Goal: Task Accomplishment & Management: Manage account settings

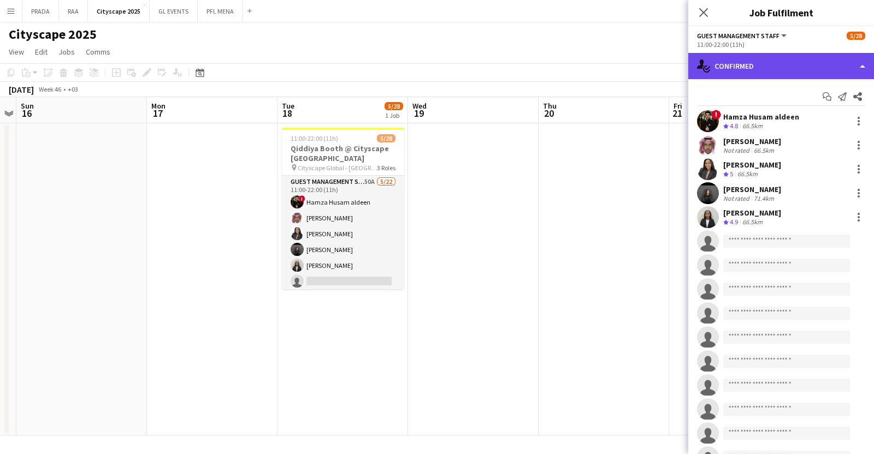
click at [787, 72] on div "single-neutral-actions-check-2 Confirmed" at bounding box center [781, 66] width 186 height 26
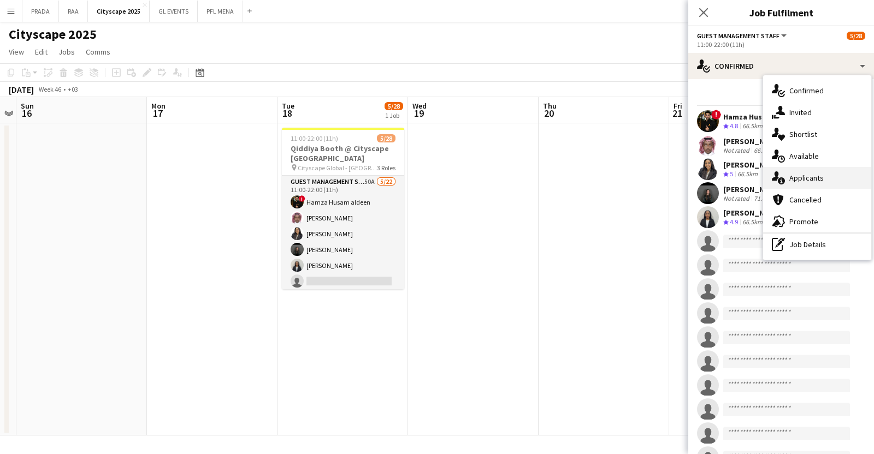
click at [826, 182] on div "single-neutral-actions-information Applicants" at bounding box center [817, 178] width 108 height 22
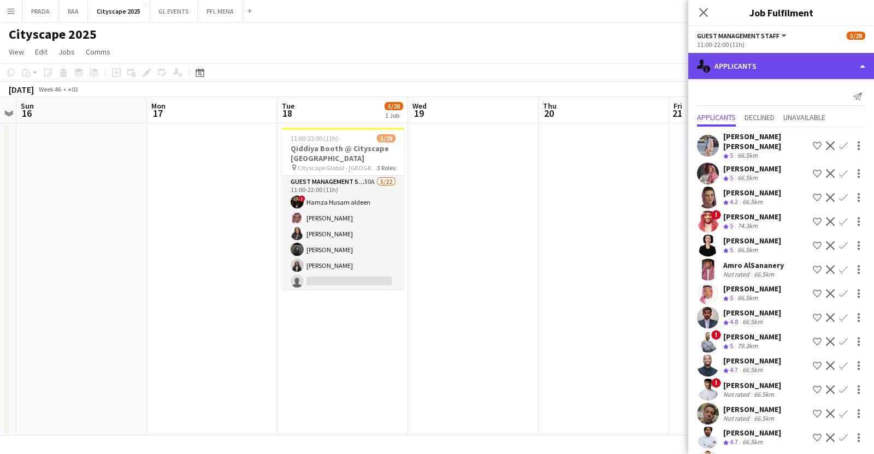
click at [789, 68] on div "single-neutral-actions-information Applicants" at bounding box center [781, 66] width 186 height 26
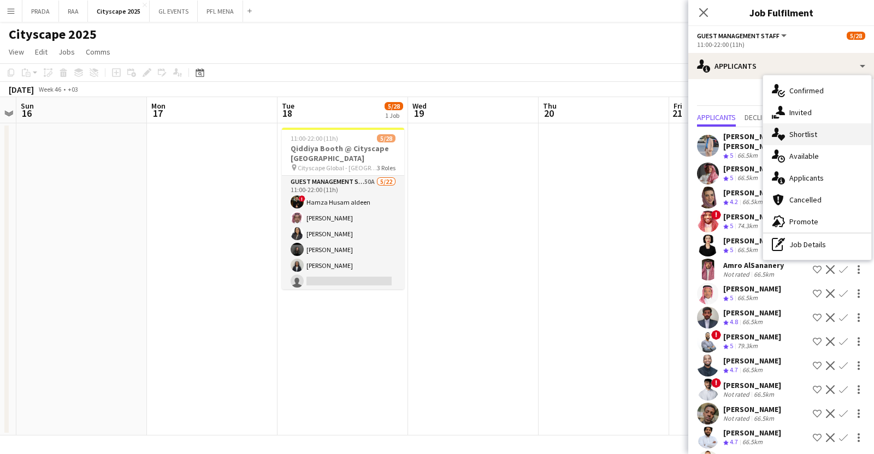
click at [817, 135] on div "single-neutral-actions-heart Shortlist" at bounding box center [817, 134] width 108 height 22
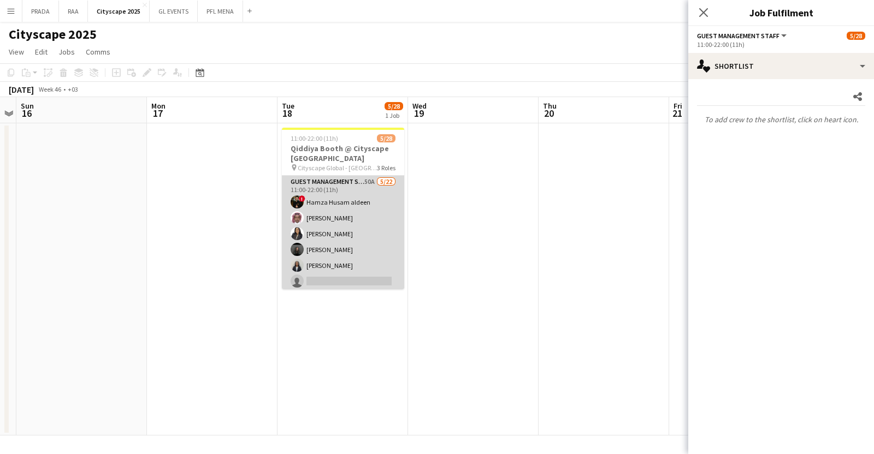
click at [363, 222] on app-card-role "Guest Management Staff 50A [DATE] 11:00-22:00 (11h) ! [PERSON_NAME] [PERSON_NAM…" at bounding box center [343, 361] width 122 height 370
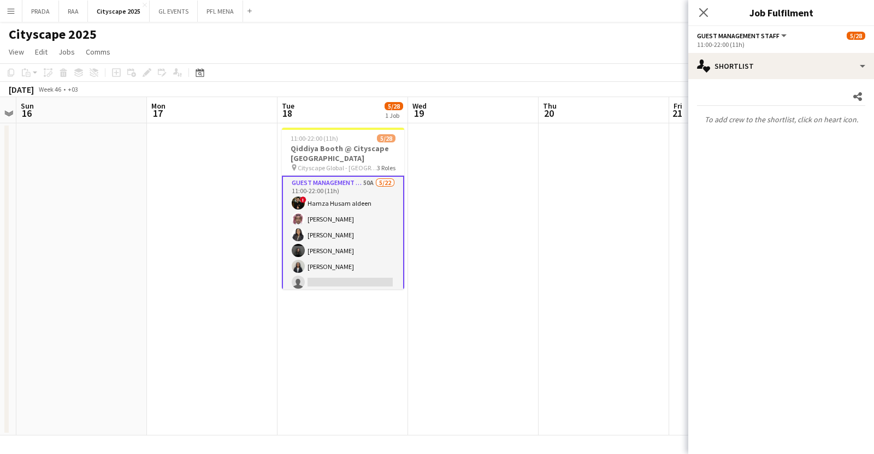
click at [363, 222] on app-card-role "Guest Management Staff 50A [DATE] 11:00-22:00 (11h) ! [PERSON_NAME] [PERSON_NAM…" at bounding box center [343, 362] width 122 height 372
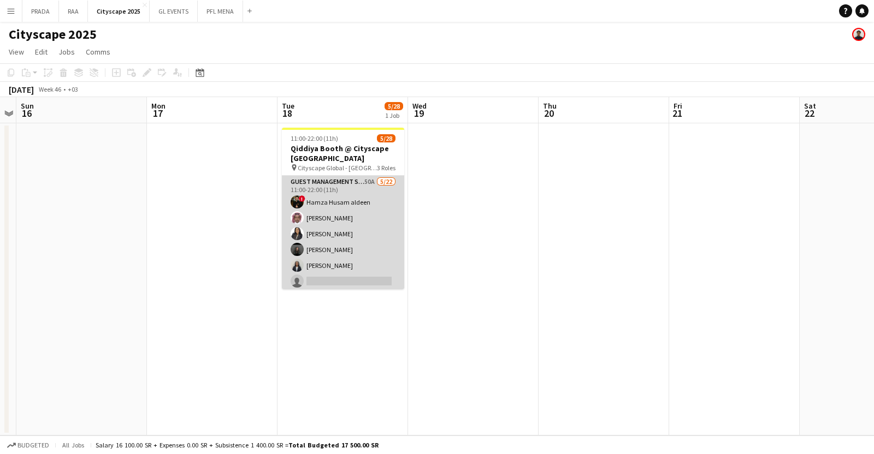
click at [363, 222] on app-card-role "Guest Management Staff 50A [DATE] 11:00-22:00 (11h) ! [PERSON_NAME] [PERSON_NAM…" at bounding box center [343, 361] width 122 height 370
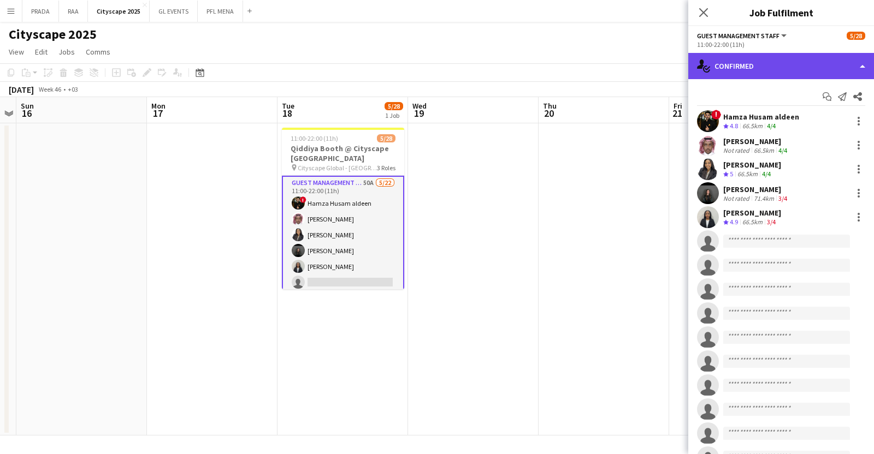
click at [780, 63] on div "single-neutral-actions-check-2 Confirmed" at bounding box center [781, 66] width 186 height 26
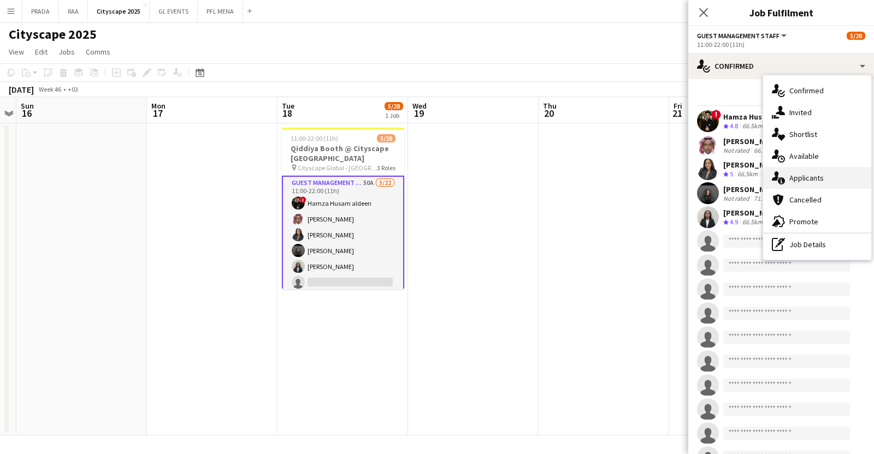
click at [808, 173] on span "Applicants" at bounding box center [806, 178] width 34 height 10
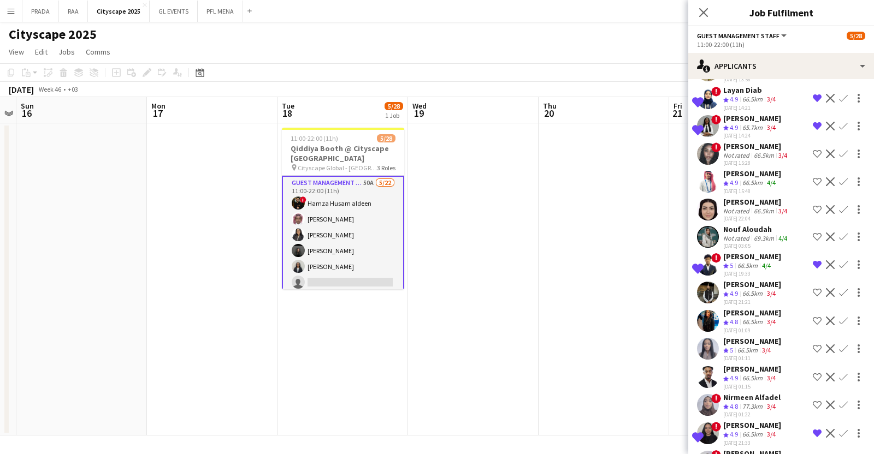
scroll to position [1086, 0]
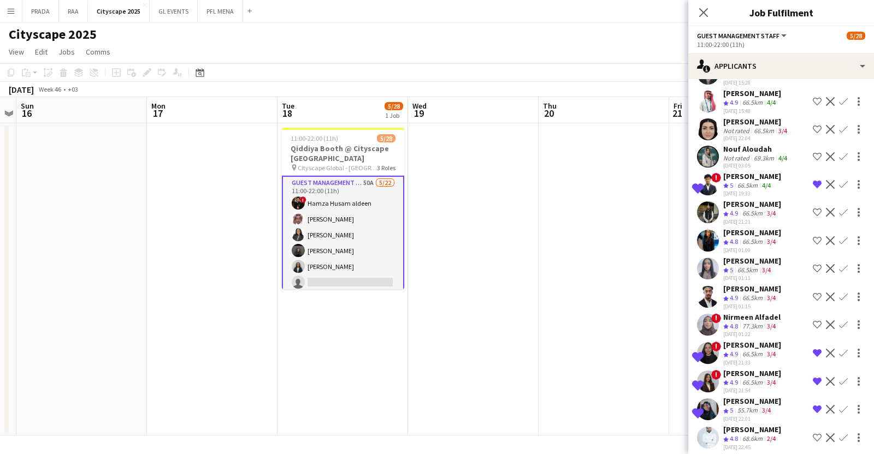
click at [741, 399] on div "[PERSON_NAME]" at bounding box center [752, 402] width 58 height 10
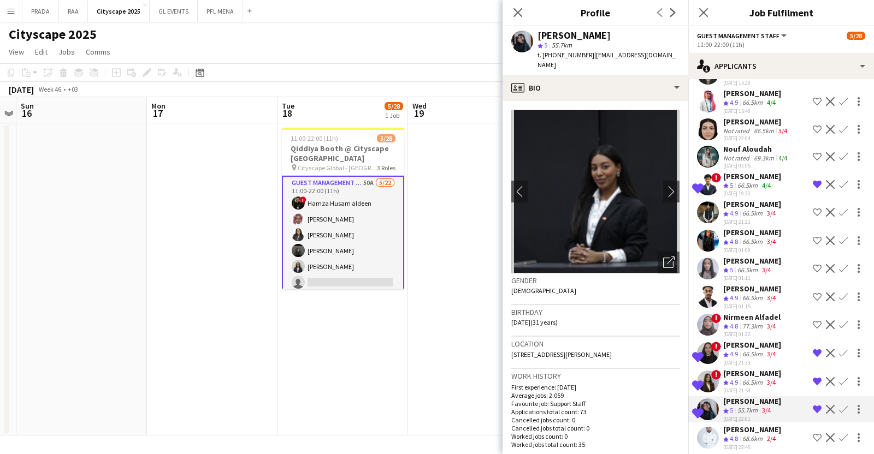
click at [762, 284] on div "[PERSON_NAME]" at bounding box center [752, 289] width 58 height 10
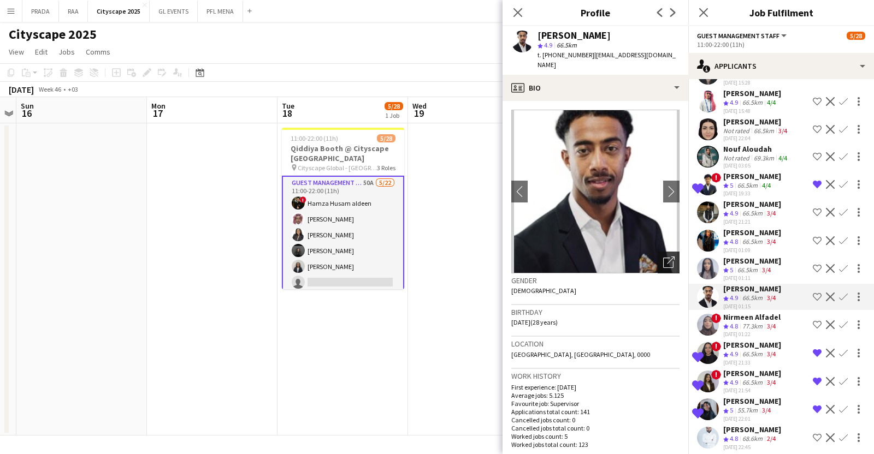
click at [663, 257] on icon "Open photos pop-in" at bounding box center [668, 262] width 11 height 11
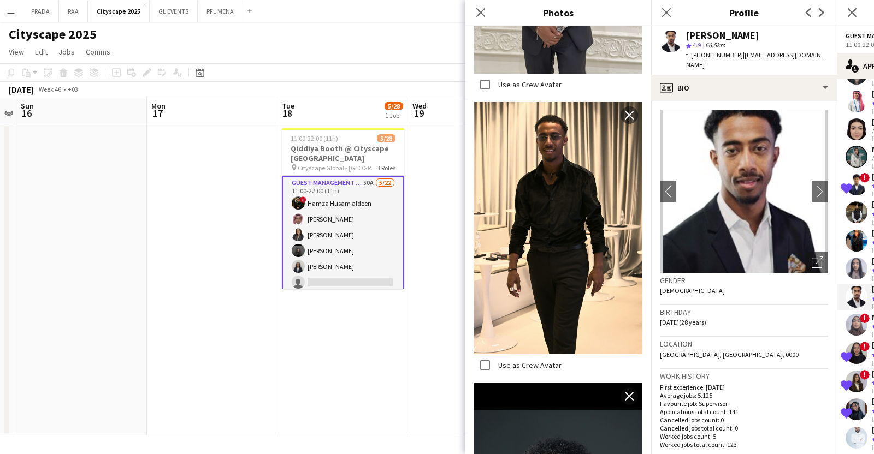
scroll to position [1579, 0]
click at [761, 321] on div "Birthday [DEMOGRAPHIC_DATA] (28 years)" at bounding box center [744, 321] width 168 height 32
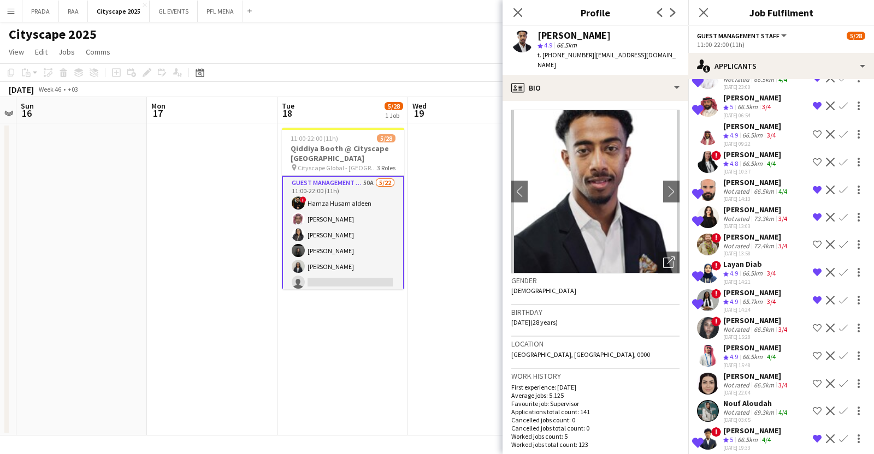
scroll to position [828, 0]
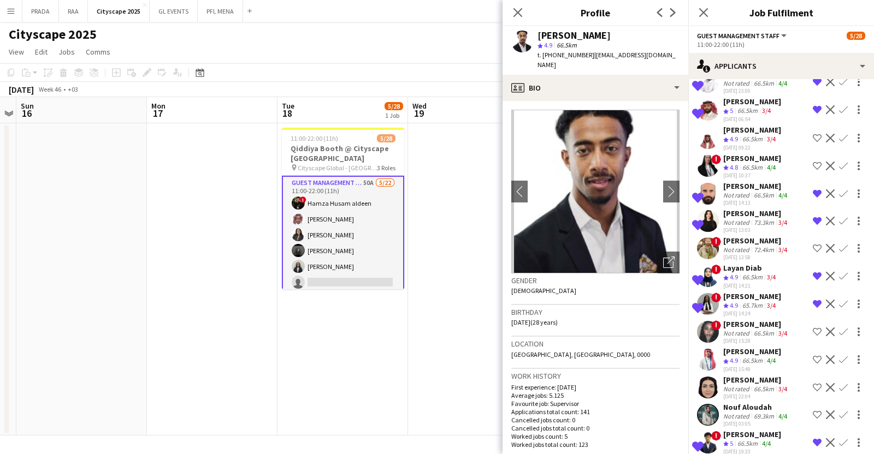
click at [813, 272] on app-icon "Remove crew from shortlist" at bounding box center [817, 276] width 9 height 9
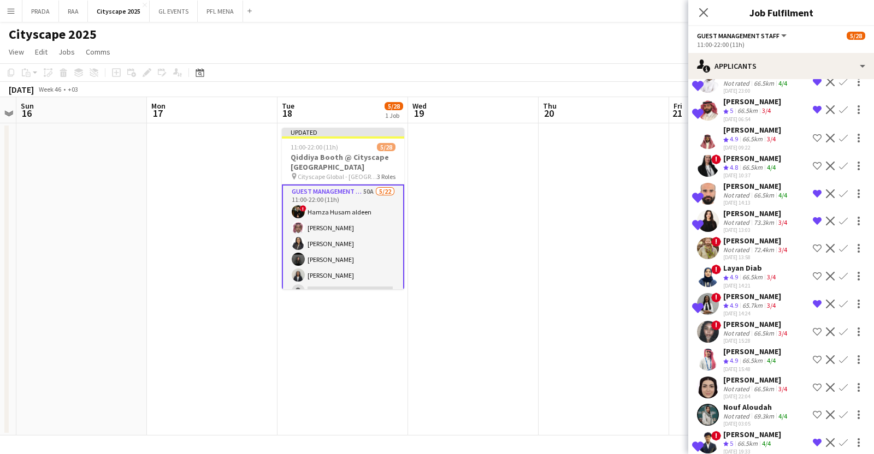
click at [756, 218] on div "73.3km" at bounding box center [764, 222] width 25 height 8
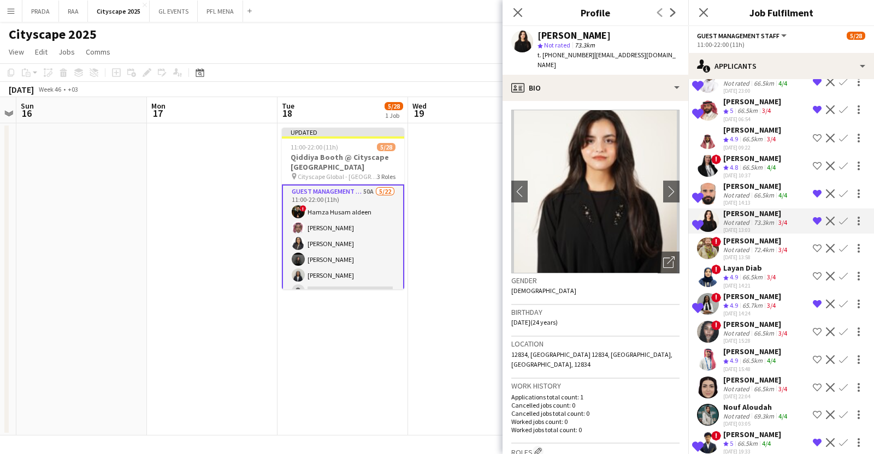
click at [813, 190] on app-icon "Remove crew from shortlist" at bounding box center [817, 194] width 9 height 9
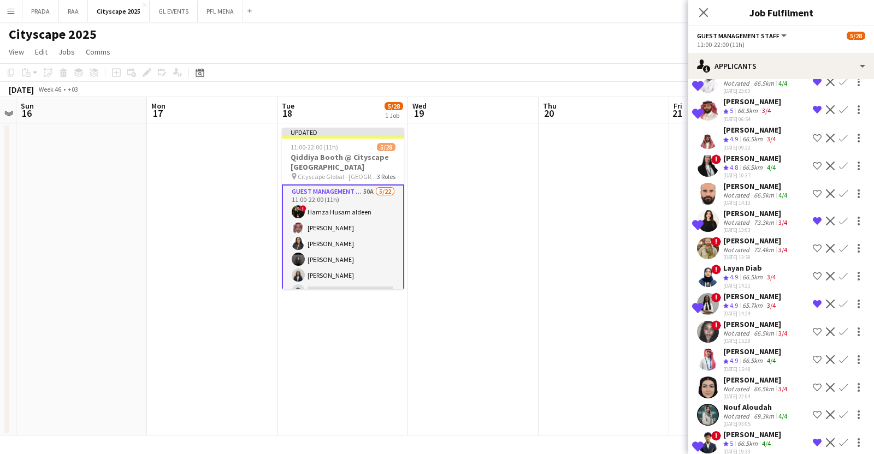
click at [813, 217] on app-icon "Remove crew from shortlist" at bounding box center [817, 221] width 9 height 9
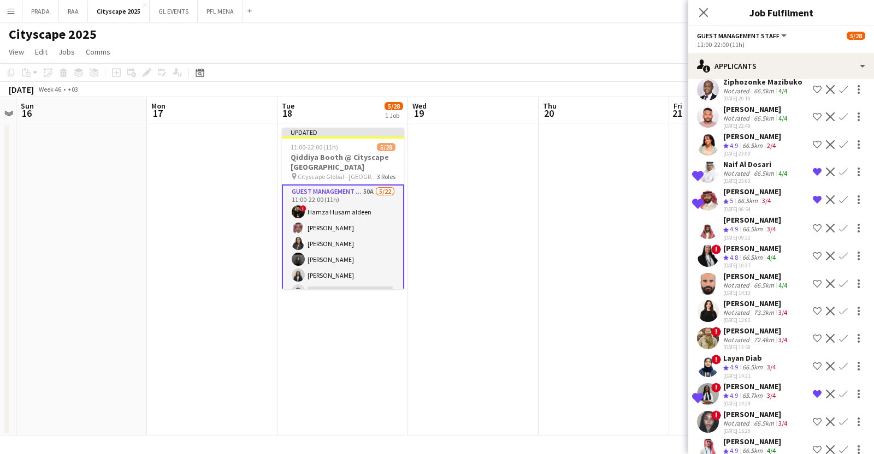
scroll to position [733, 0]
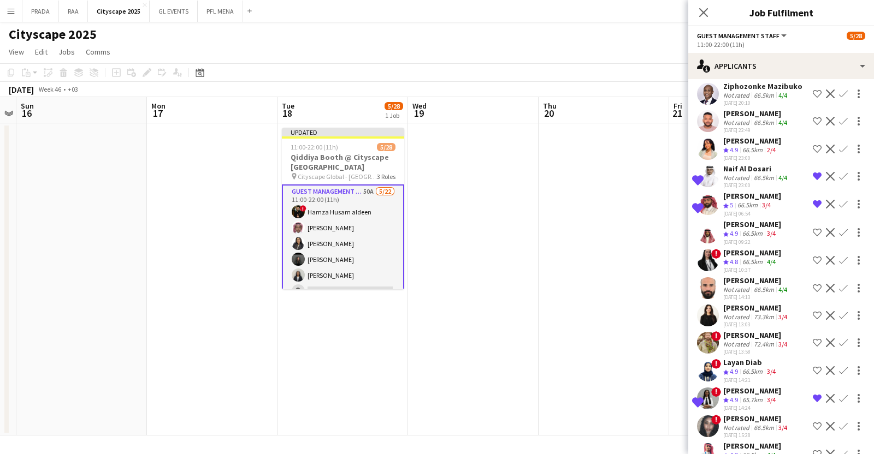
click at [839, 200] on app-icon "Confirm" at bounding box center [843, 204] width 9 height 9
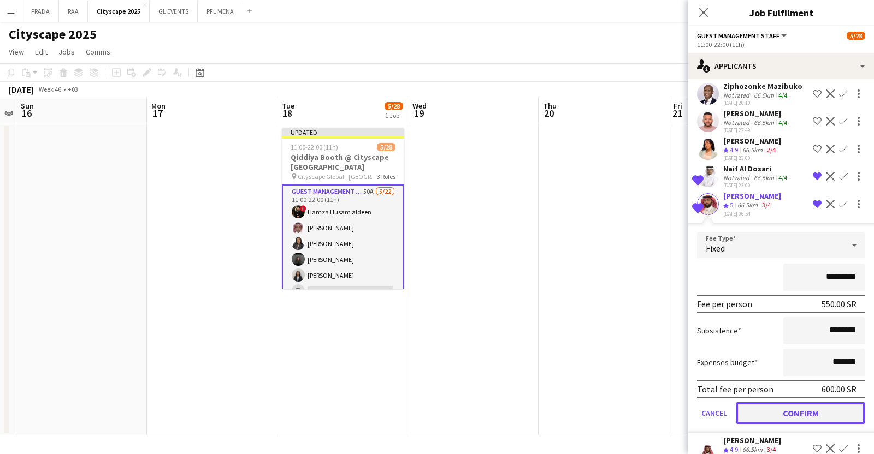
click at [819, 403] on button "Confirm" at bounding box center [800, 414] width 129 height 22
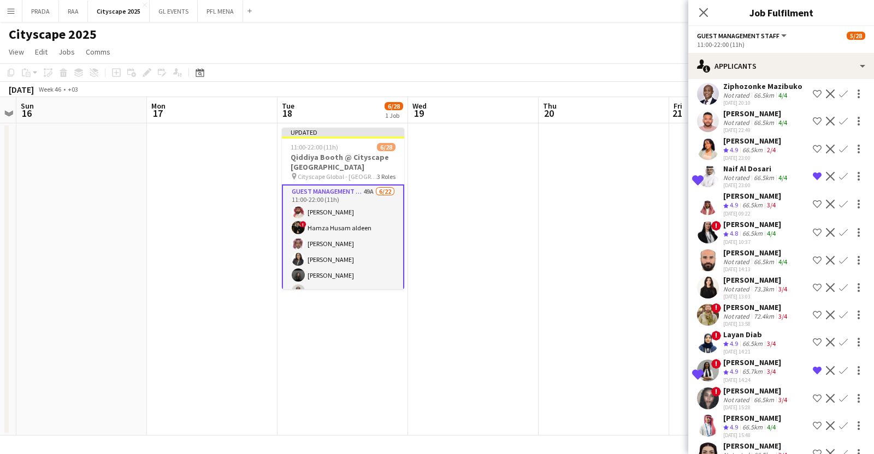
click at [839, 172] on app-icon "Confirm" at bounding box center [843, 176] width 9 height 9
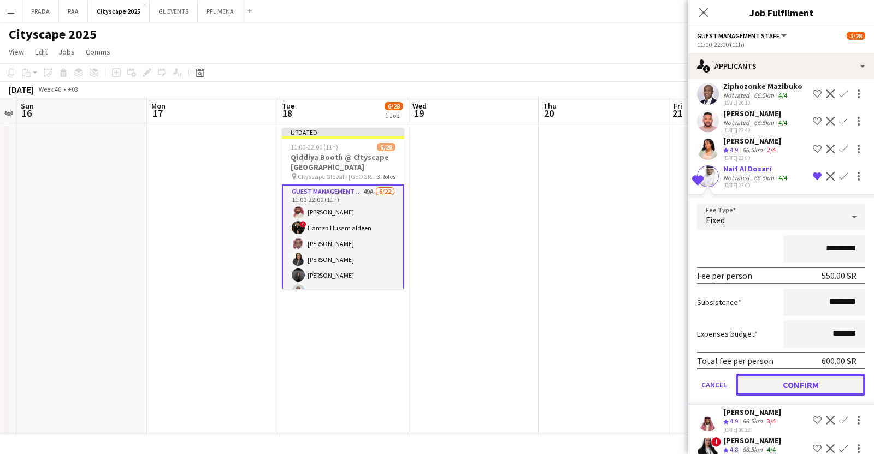
click at [800, 374] on button "Confirm" at bounding box center [800, 385] width 129 height 22
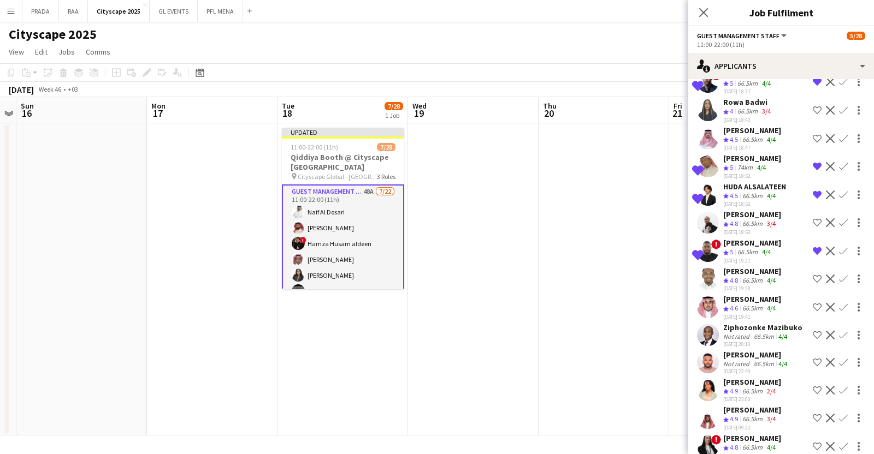
scroll to position [484, 0]
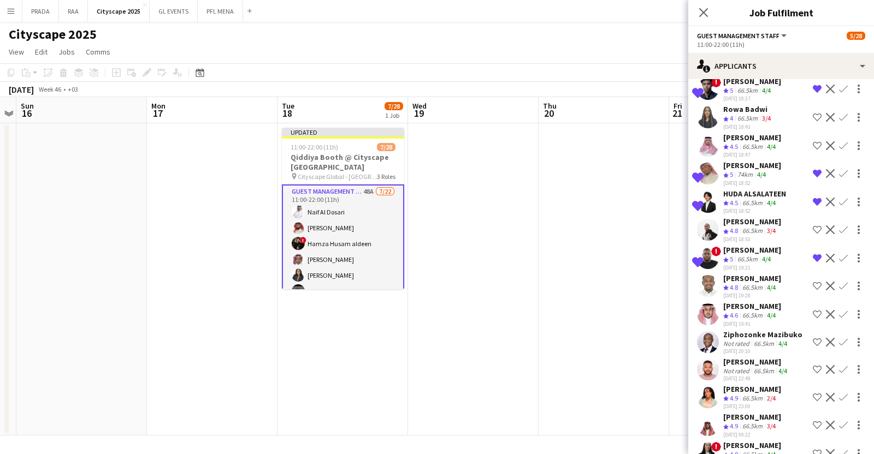
click at [839, 198] on app-icon "Confirm" at bounding box center [843, 202] width 9 height 9
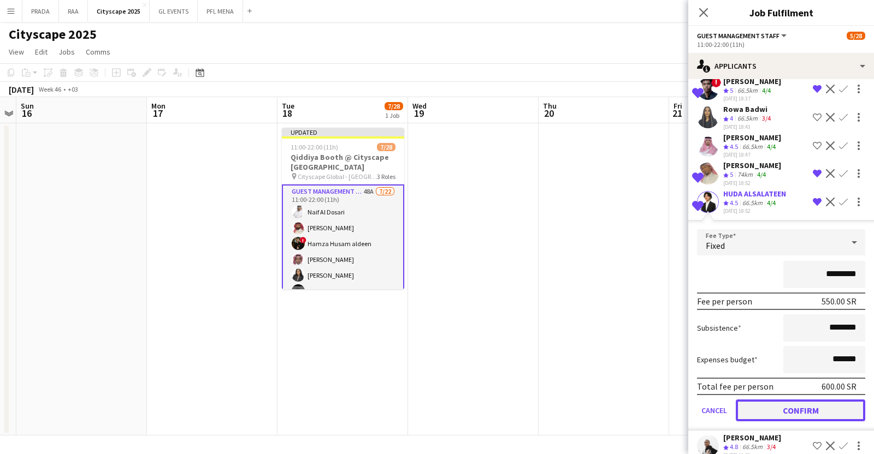
click at [781, 400] on button "Confirm" at bounding box center [800, 411] width 129 height 22
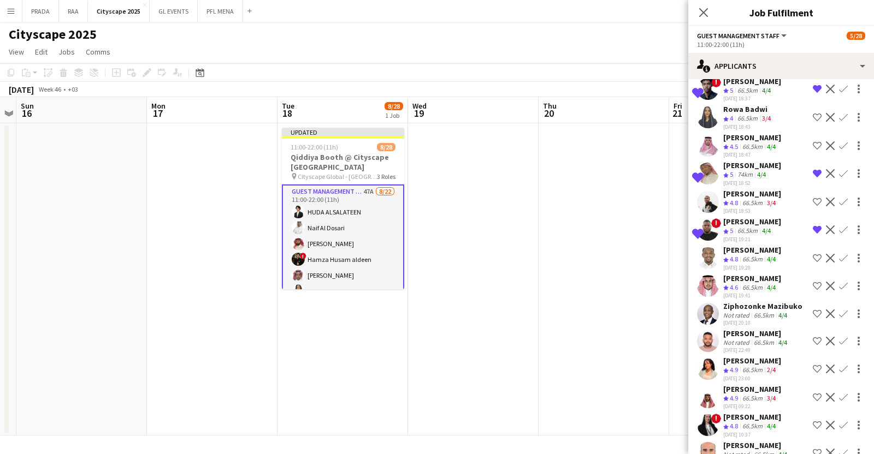
click at [839, 169] on app-icon "Confirm" at bounding box center [843, 173] width 9 height 9
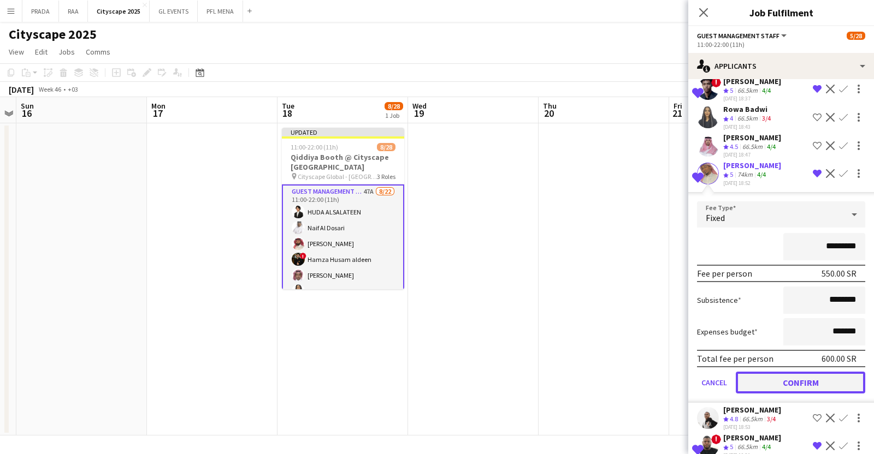
click at [779, 372] on button "Confirm" at bounding box center [800, 383] width 129 height 22
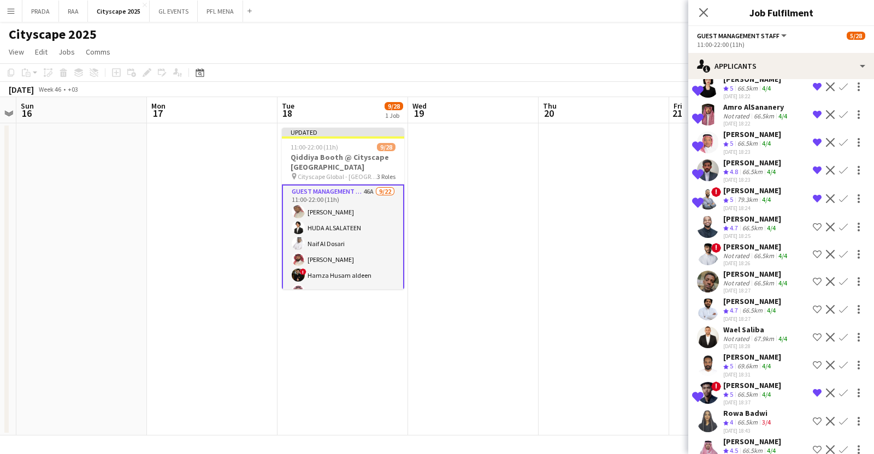
scroll to position [179, 0]
click at [839, 167] on app-icon "Confirm" at bounding box center [843, 171] width 9 height 9
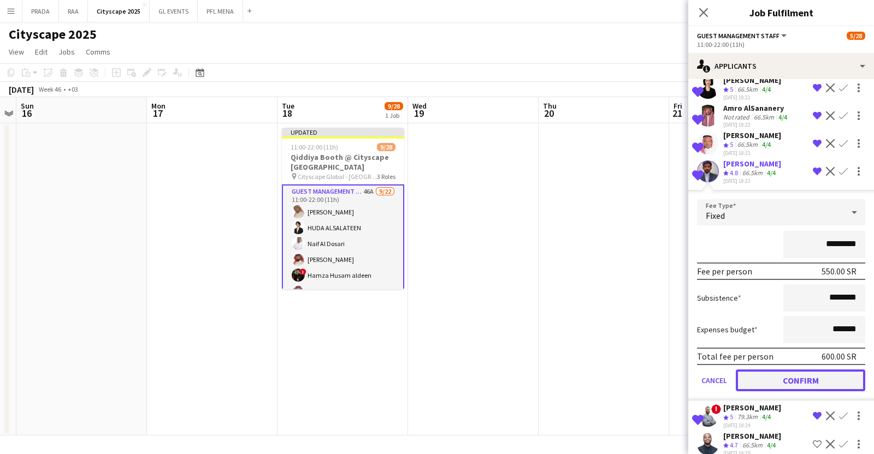
click at [792, 370] on button "Confirm" at bounding box center [800, 381] width 129 height 22
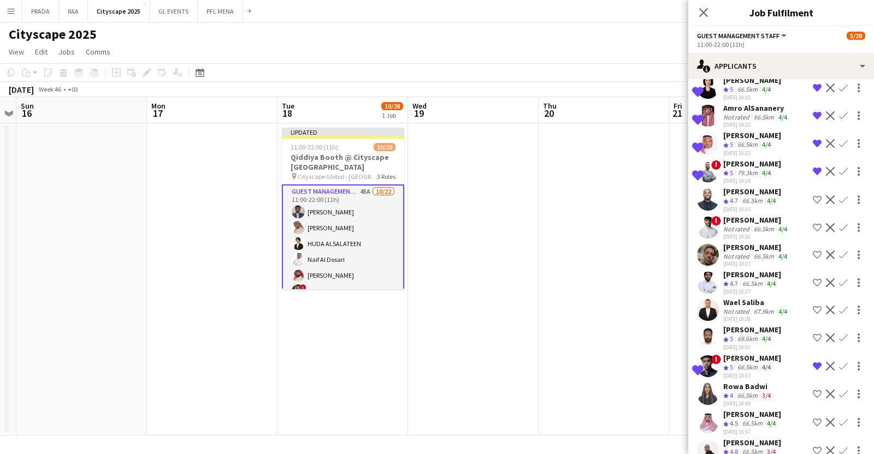
click at [813, 167] on app-icon "Remove crew from shortlist" at bounding box center [817, 171] width 9 height 9
click at [839, 139] on app-icon "Confirm" at bounding box center [843, 143] width 9 height 9
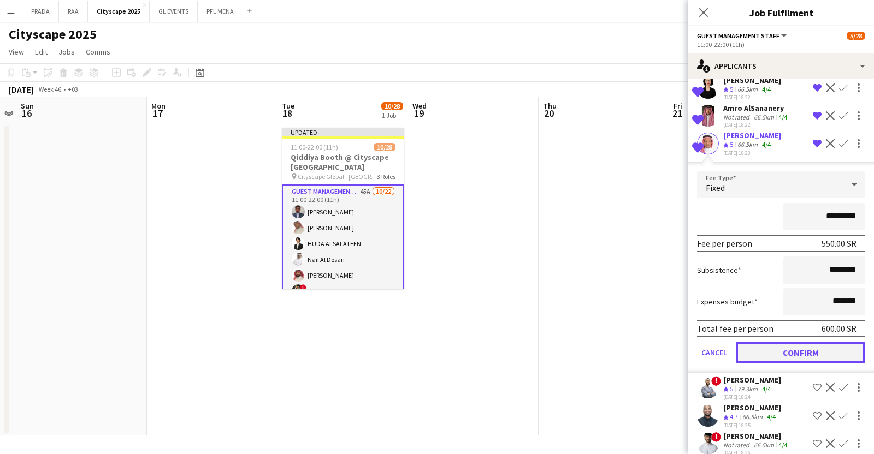
click at [771, 342] on button "Confirm" at bounding box center [800, 353] width 129 height 22
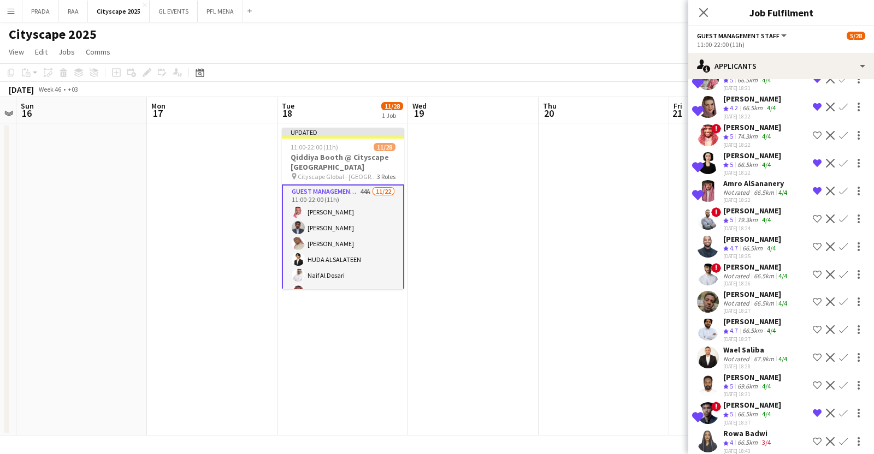
scroll to position [103, 0]
click at [813, 188] on app-icon "Remove crew from shortlist" at bounding box center [817, 192] width 9 height 9
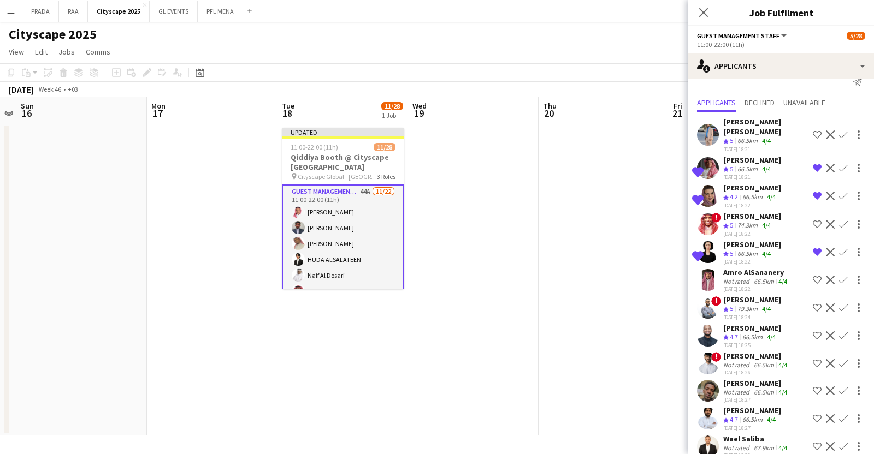
scroll to position [7, 0]
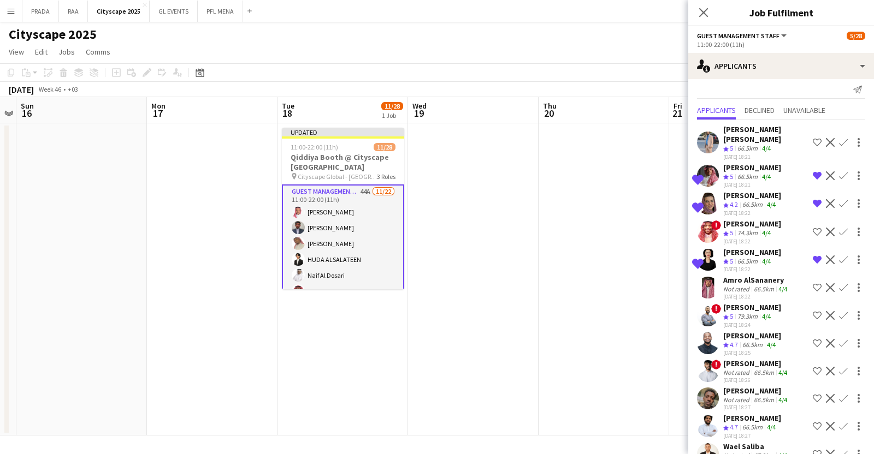
click at [813, 199] on app-icon "Remove crew from shortlist" at bounding box center [817, 203] width 9 height 9
click at [839, 172] on app-icon "Confirm" at bounding box center [843, 176] width 9 height 9
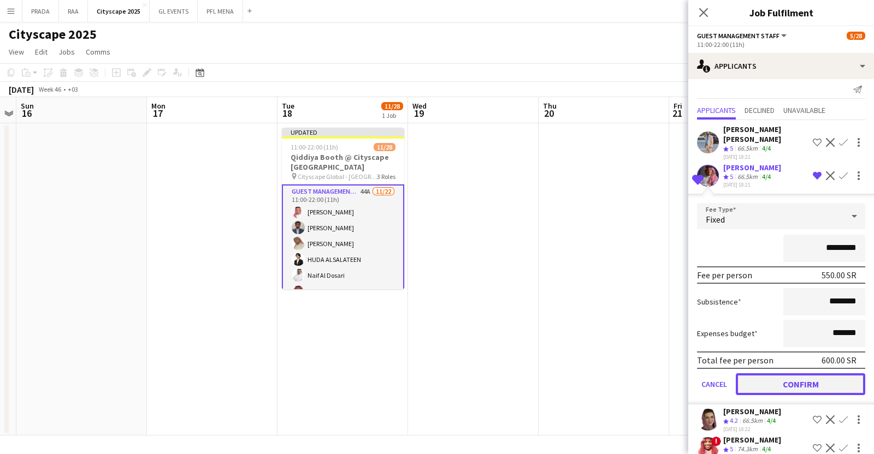
click at [771, 374] on button "Confirm" at bounding box center [800, 385] width 129 height 22
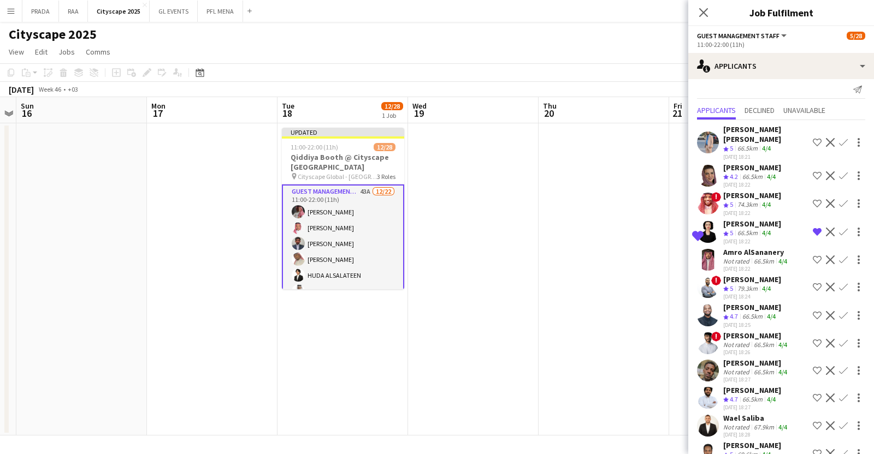
click at [612, 172] on app-date-cell at bounding box center [604, 279] width 131 height 312
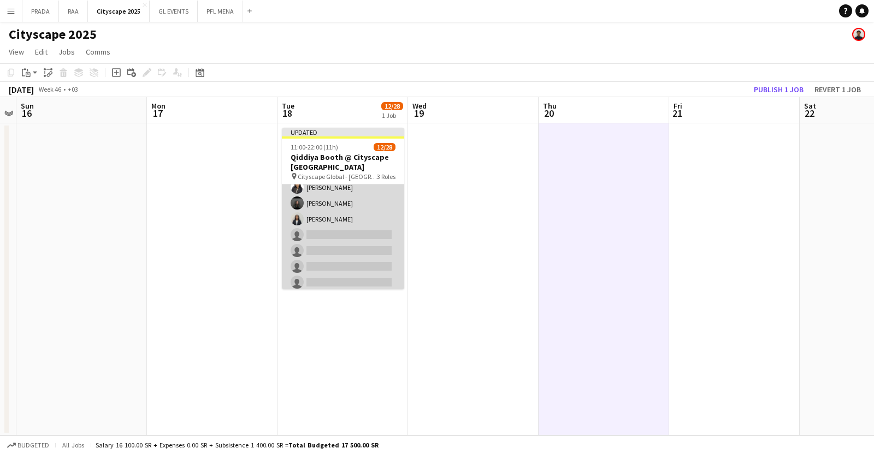
scroll to position [167, 0]
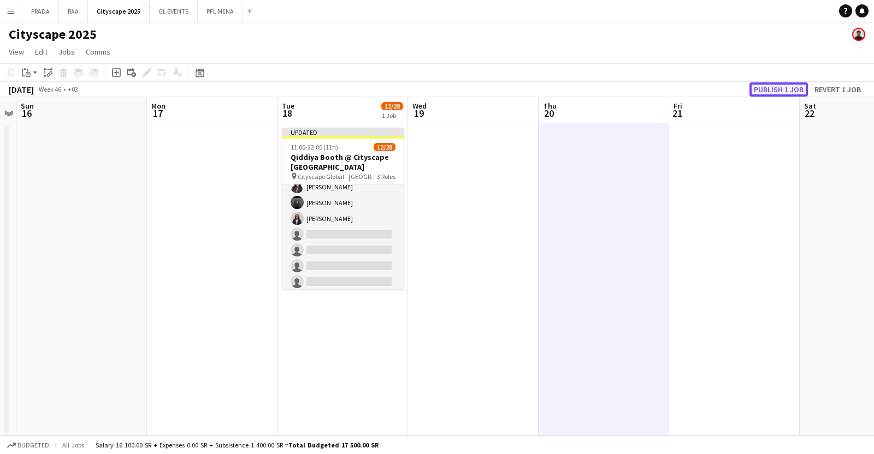
click at [789, 92] on button "Publish 1 job" at bounding box center [778, 89] width 58 height 14
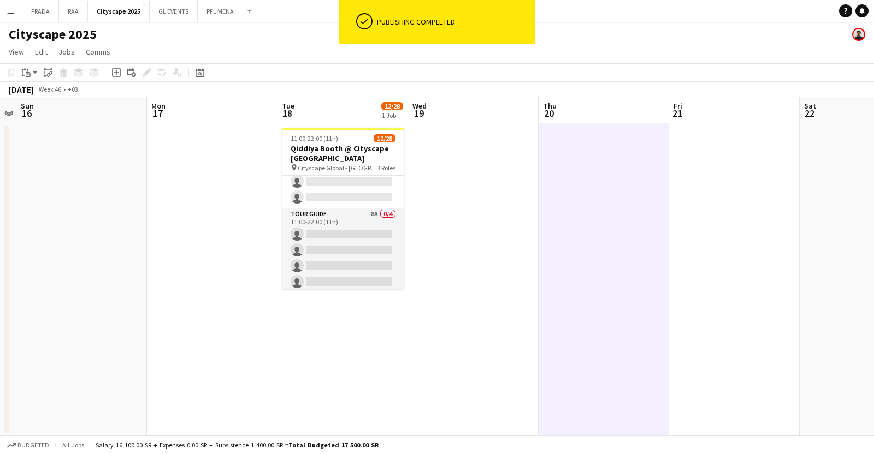
scroll to position [393, 0]
click at [366, 229] on app-card-role "Tour Guide 8A 0/4 11:00-22:00 (11h) single-neutral-actions single-neutral-actio…" at bounding box center [343, 247] width 122 height 85
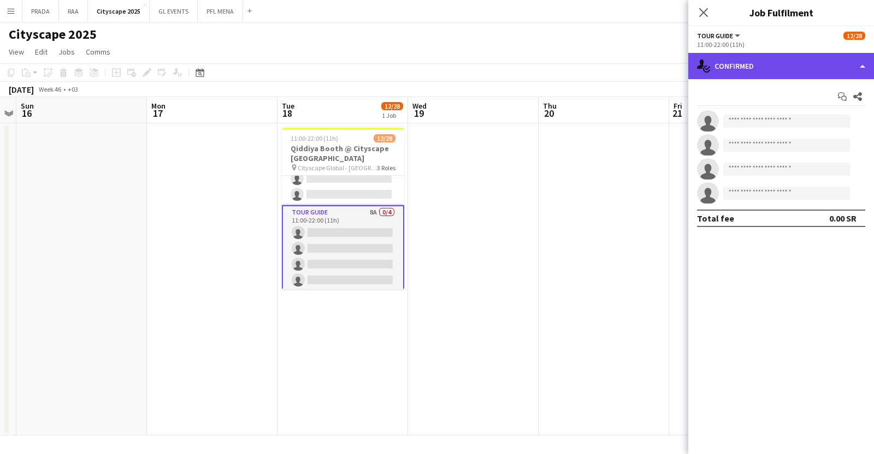
click at [742, 58] on div "single-neutral-actions-check-2 Confirmed" at bounding box center [781, 66] width 186 height 26
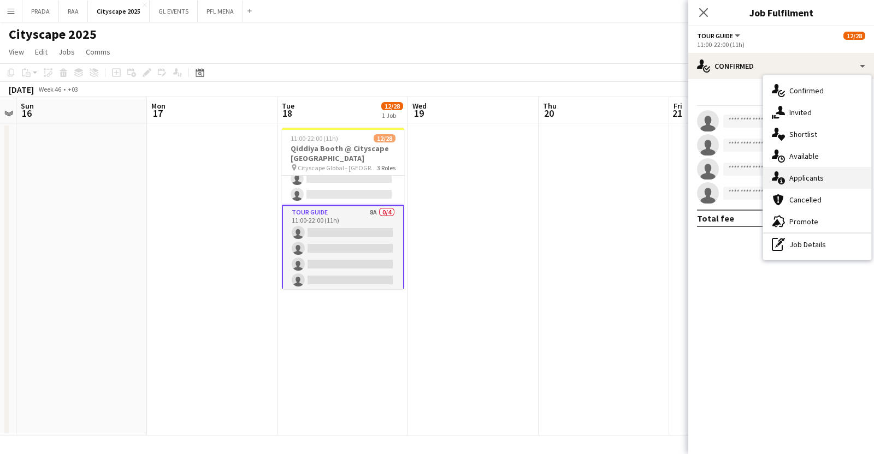
click at [809, 176] on span "Applicants" at bounding box center [806, 178] width 34 height 10
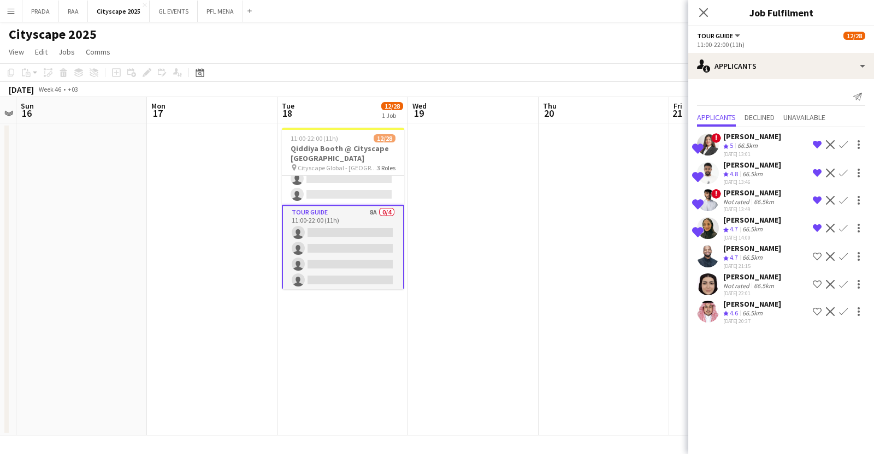
click at [478, 248] on app-date-cell at bounding box center [473, 279] width 131 height 312
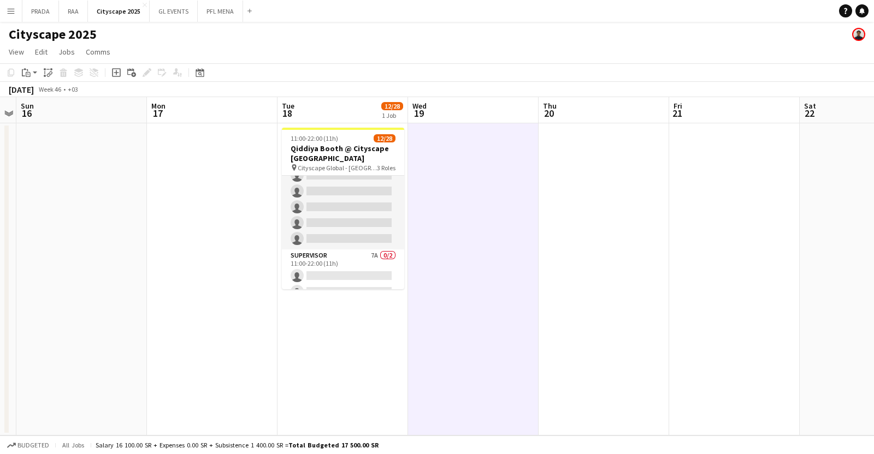
scroll to position [296, 0]
click at [333, 267] on app-card-role "Supervisor 7A 0/2 11:00-22:00 (11h) single-neutral-actions single-neutral-actio…" at bounding box center [343, 276] width 122 height 53
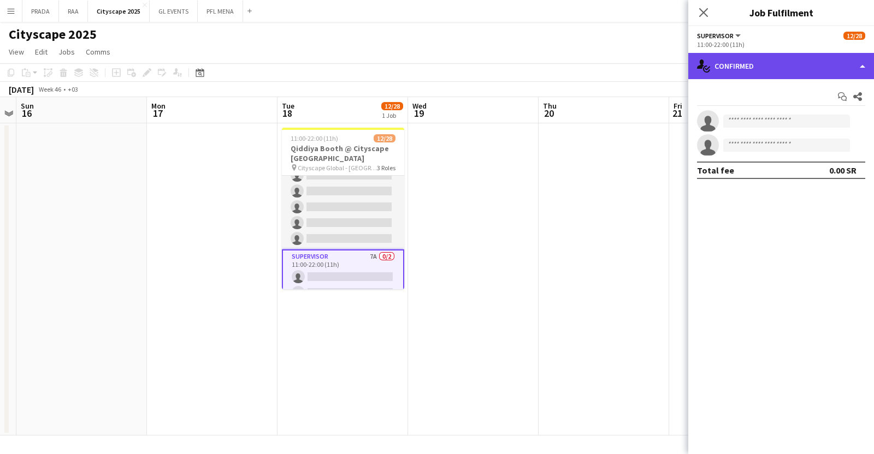
click at [801, 69] on div "single-neutral-actions-check-2 Confirmed" at bounding box center [781, 66] width 186 height 26
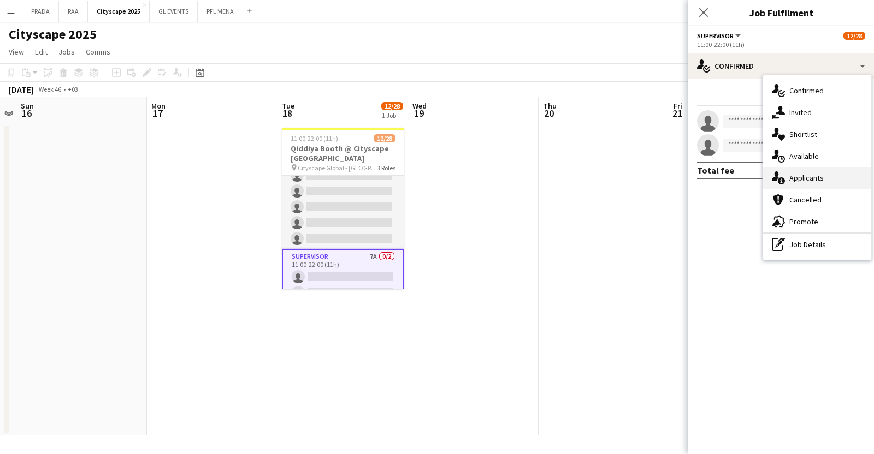
click at [810, 170] on div "single-neutral-actions-information Applicants" at bounding box center [817, 178] width 108 height 22
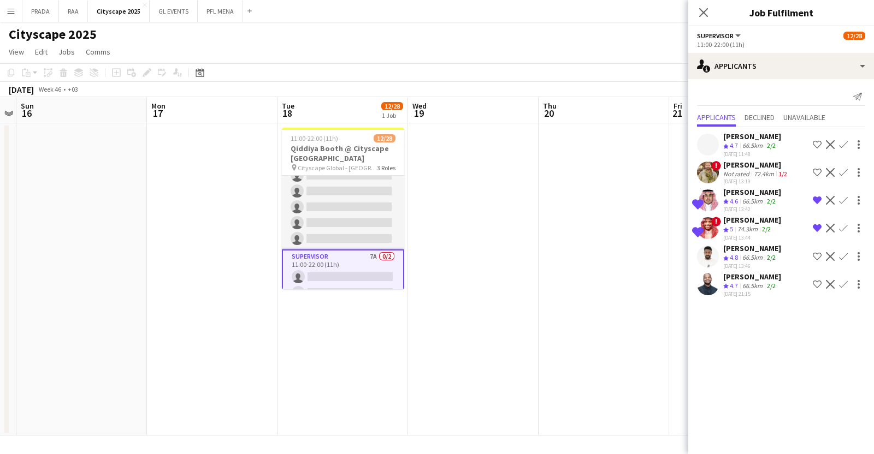
click at [559, 155] on app-date-cell at bounding box center [604, 279] width 131 height 312
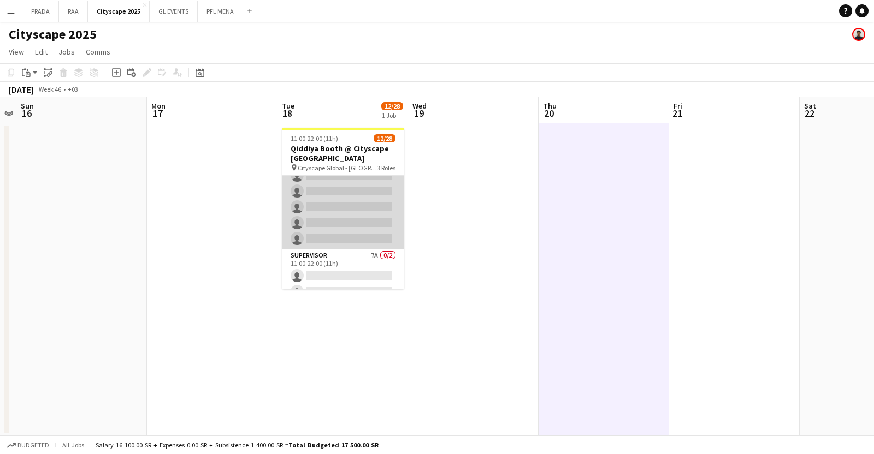
scroll to position [0, 0]
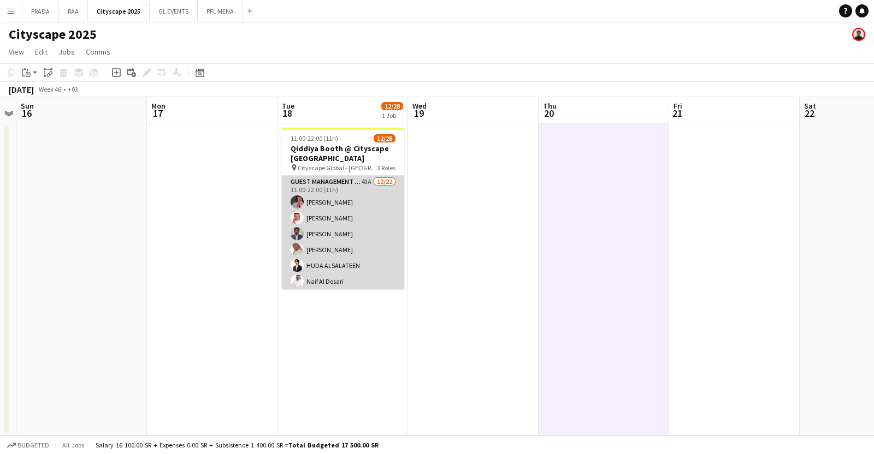
click at [378, 234] on app-card-role "Guest Management Staff 43A [DATE] 11:00-22:00 (11h) Ahmad Aldawsri [PERSON_NAME…" at bounding box center [343, 361] width 122 height 370
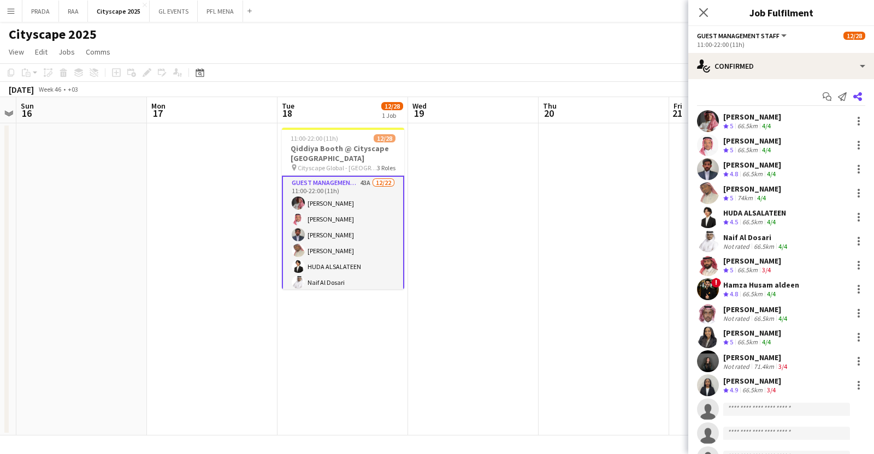
click at [853, 97] on icon "Share" at bounding box center [857, 96] width 9 height 9
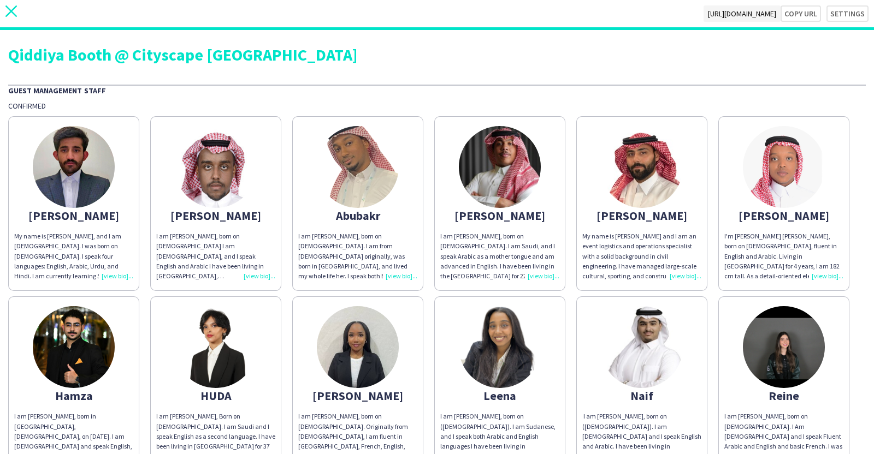
click at [14, 10] on icon "close" at bounding box center [10, 10] width 11 height 11
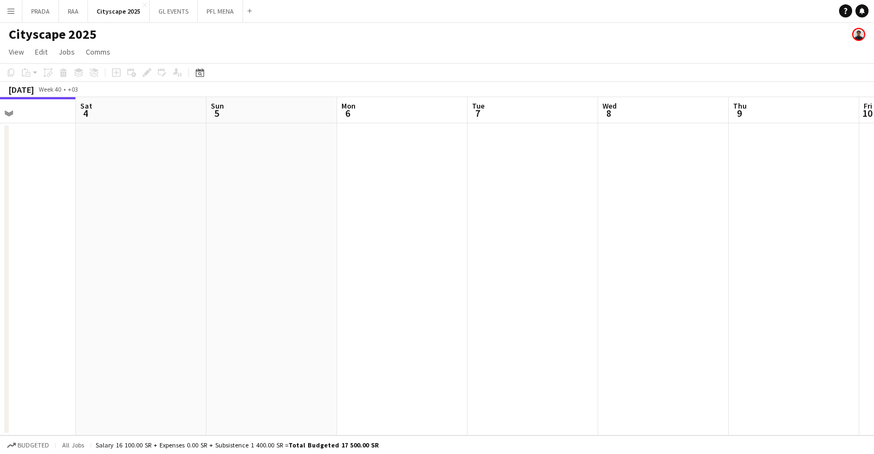
scroll to position [0, 455]
click at [202, 75] on icon "Date picker" at bounding box center [200, 72] width 9 height 9
click at [289, 108] on span "Next month" at bounding box center [288, 110] width 22 height 22
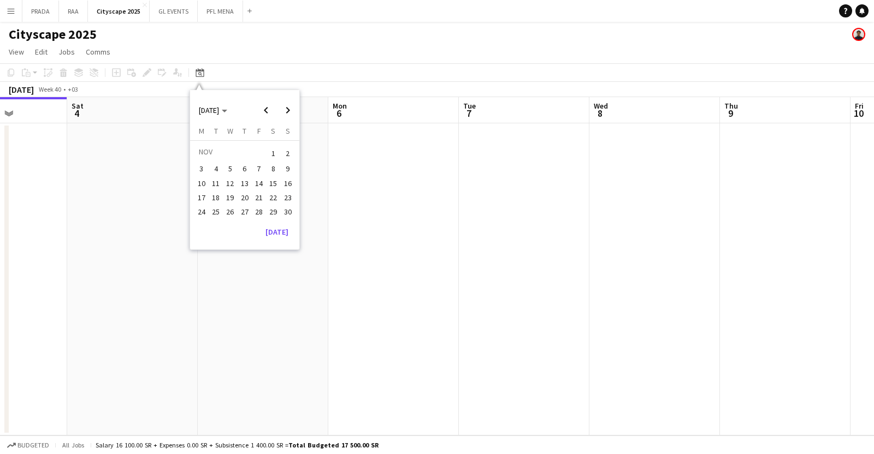
click at [220, 196] on span "18" at bounding box center [215, 197] width 13 height 13
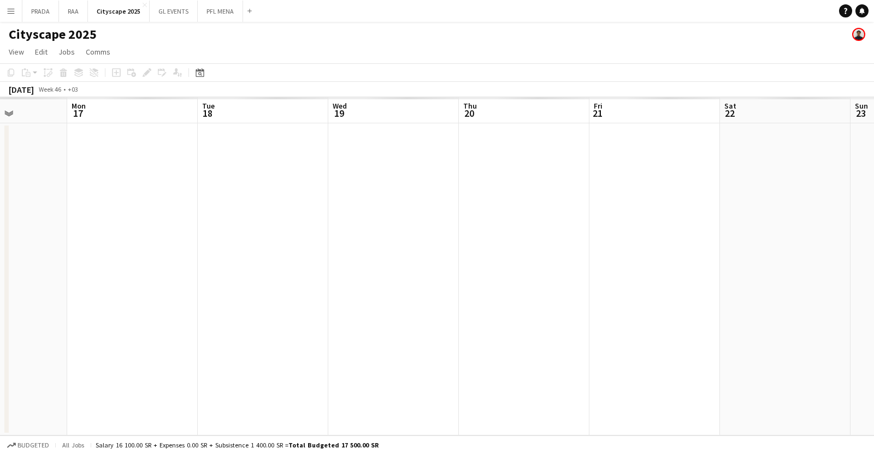
scroll to position [0, 375]
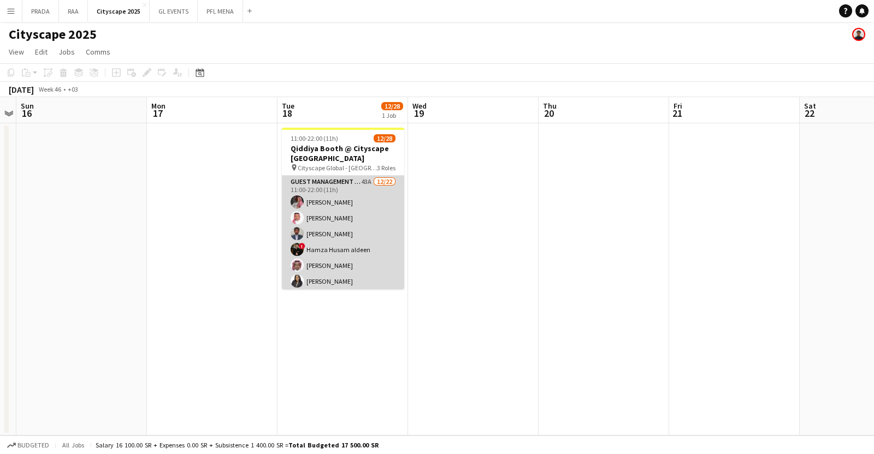
click at [347, 217] on app-card-role "Guest Management Staff 43A [DATE] 11:00-22:00 (11h) Ahmad Aldawsri [PERSON_NAME…" at bounding box center [343, 361] width 122 height 370
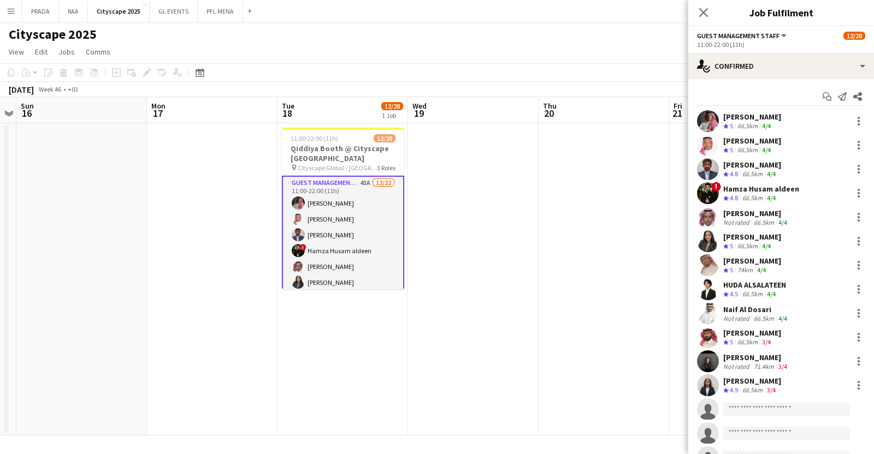
click at [771, 82] on div "Start chat Send notification Share [PERSON_NAME] Crew rating 5 66.5km 4/4 [PERS…" at bounding box center [781, 373] width 186 height 589
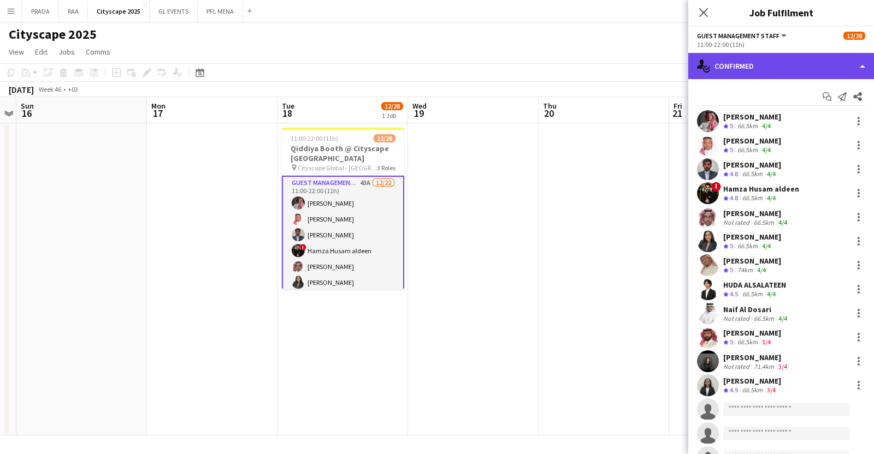
click at [786, 70] on div "single-neutral-actions-check-2 Confirmed" at bounding box center [781, 66] width 186 height 26
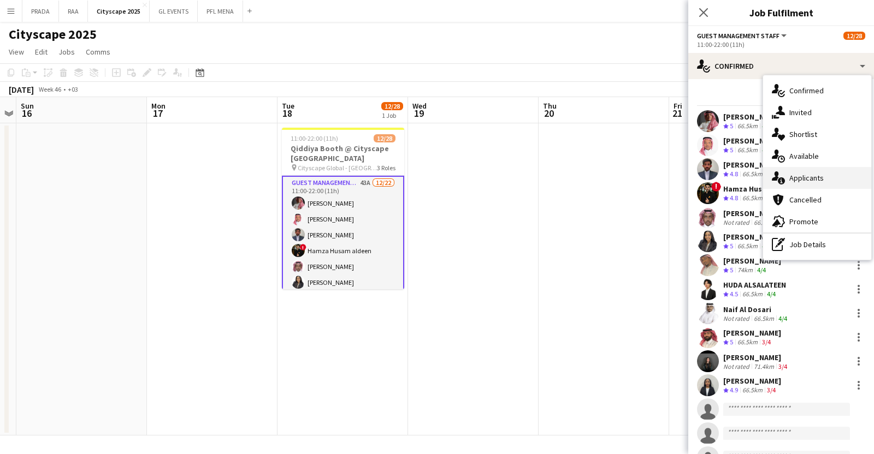
click at [816, 188] on div "single-neutral-actions-information Applicants" at bounding box center [817, 178] width 108 height 22
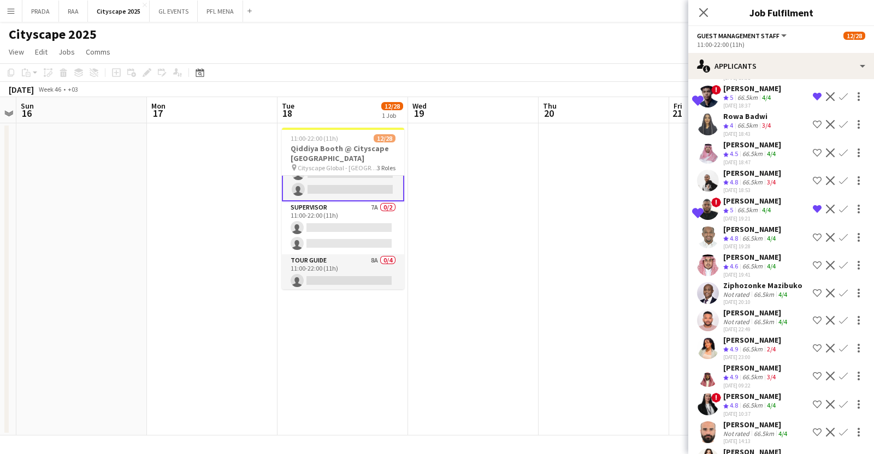
scroll to position [348, 0]
click at [335, 273] on app-card-role "Tour Guide 8A 0/4 11:00-22:00 (11h) single-neutral-actions single-neutral-actio…" at bounding box center [343, 295] width 122 height 85
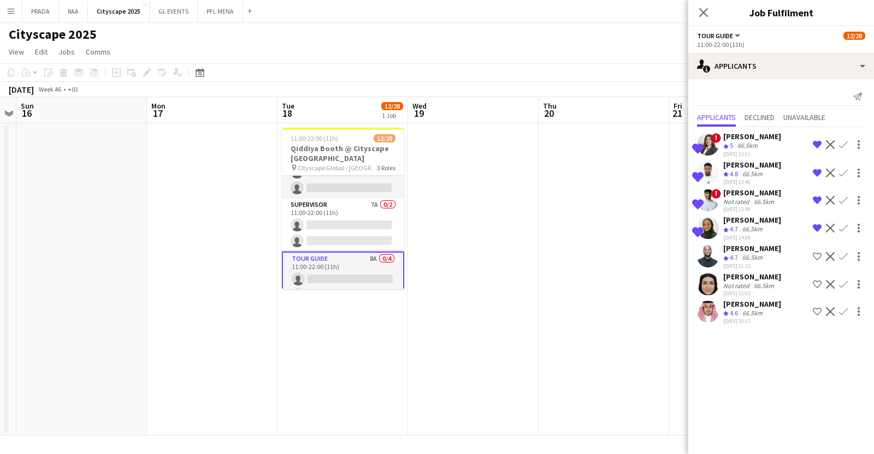
click at [736, 228] on span "4.7" at bounding box center [734, 229] width 8 height 8
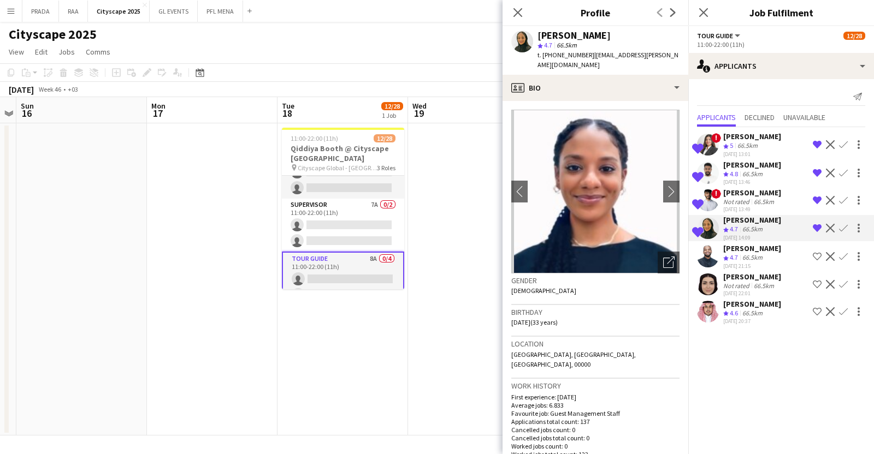
click at [756, 146] on div "66.5km" at bounding box center [747, 145] width 25 height 9
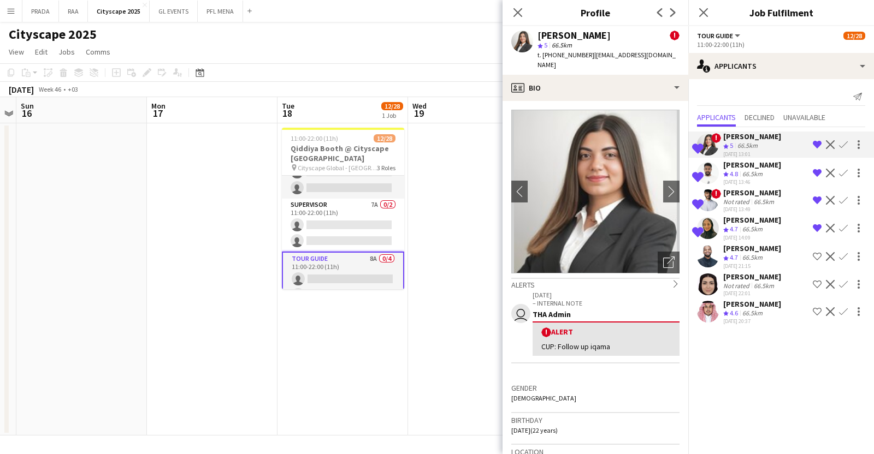
click at [742, 198] on div "Not rated" at bounding box center [737, 202] width 28 height 8
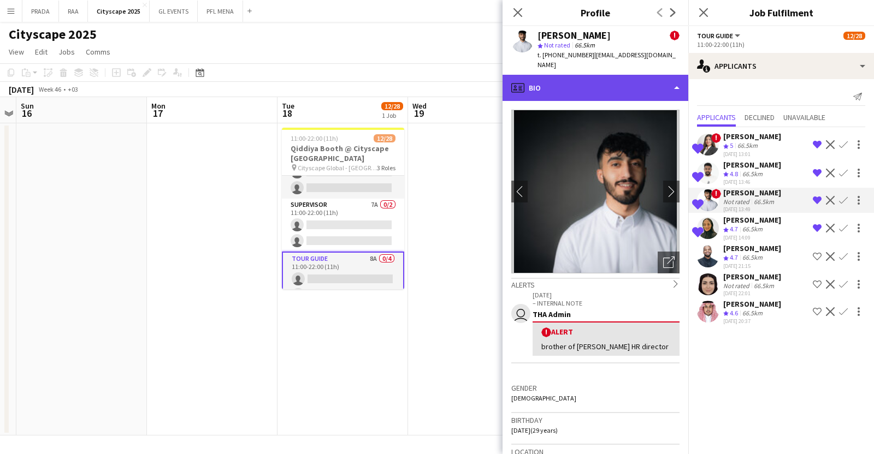
click at [582, 75] on div "profile Bio" at bounding box center [596, 88] width 186 height 26
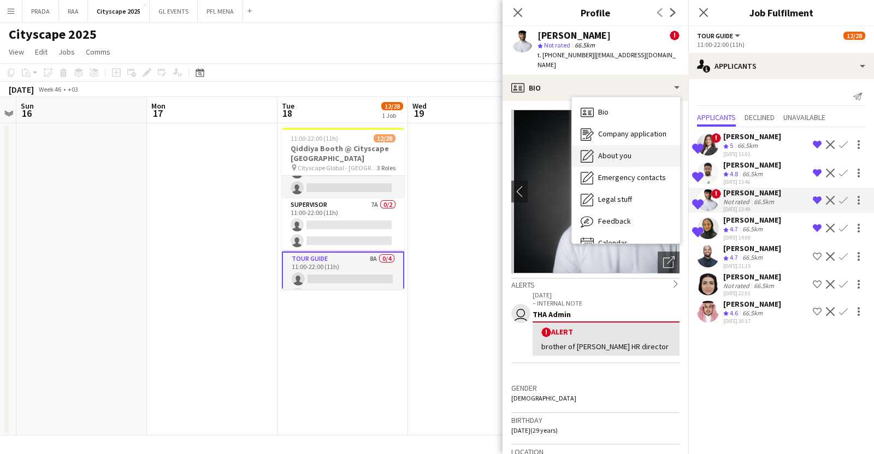
click at [629, 151] on span "About you" at bounding box center [614, 156] width 33 height 10
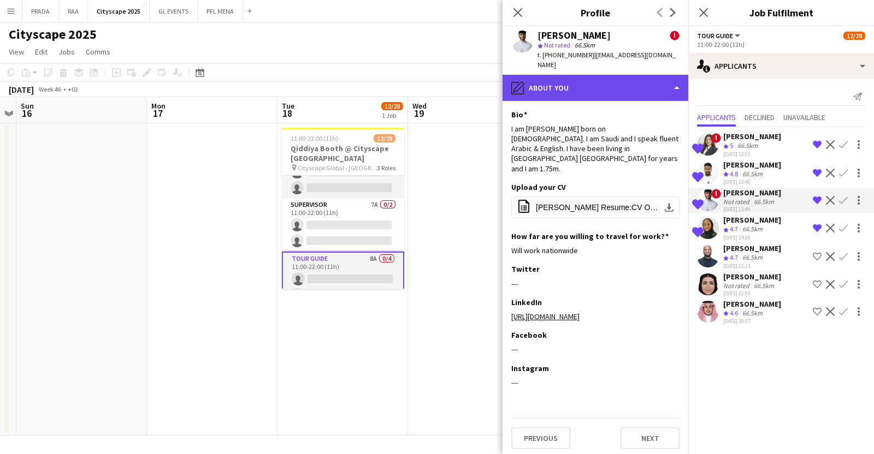
click at [609, 82] on div "pencil4 About you" at bounding box center [596, 88] width 186 height 26
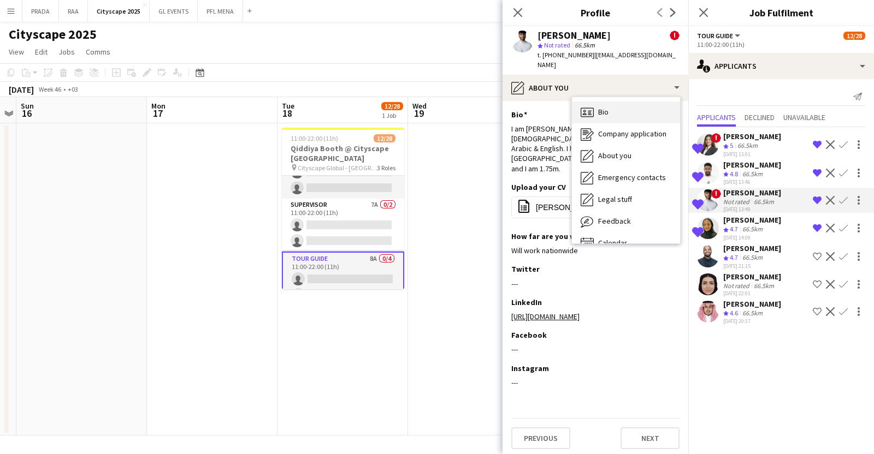
click at [614, 107] on div "Bio Bio" at bounding box center [626, 113] width 108 height 22
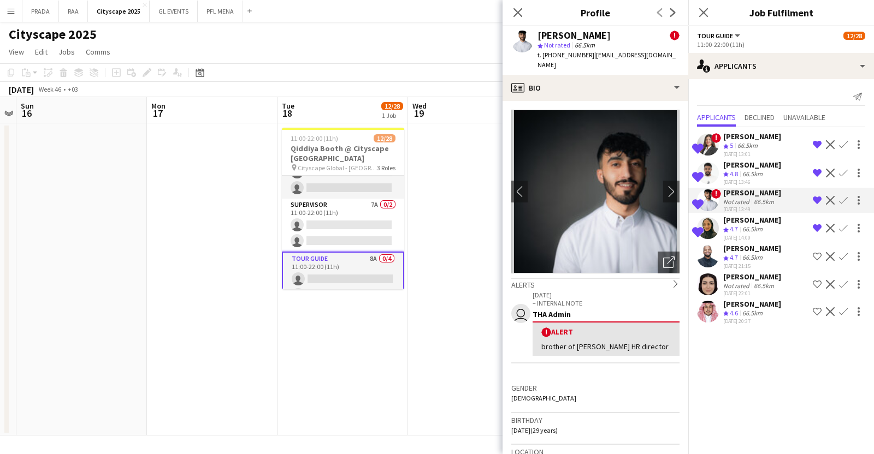
click at [740, 146] on div "66.5km" at bounding box center [747, 145] width 25 height 9
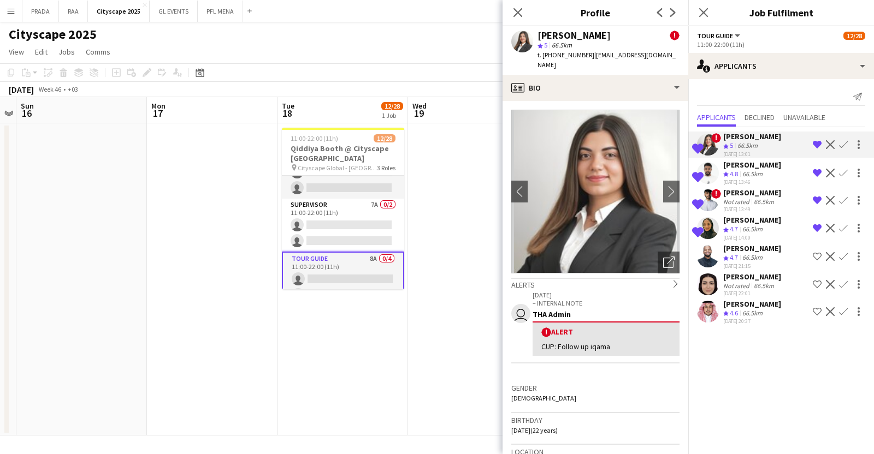
click at [740, 198] on div "Not rated" at bounding box center [737, 202] width 28 height 8
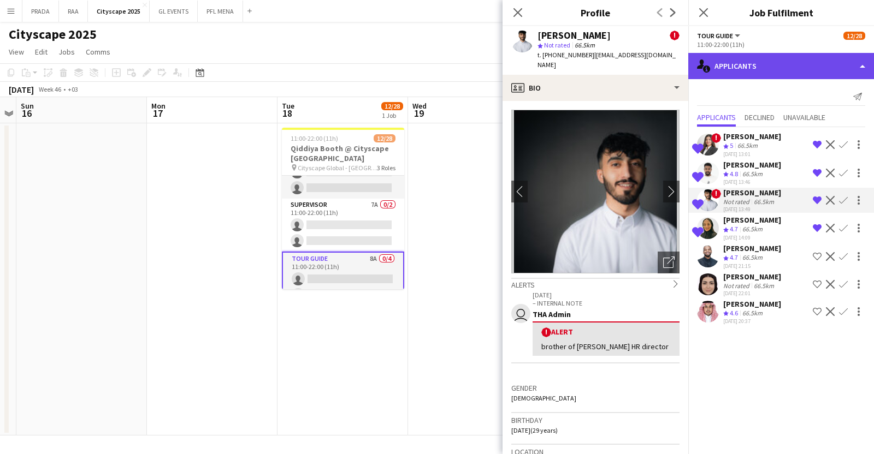
click at [726, 71] on div "single-neutral-actions-information Applicants" at bounding box center [781, 66] width 186 height 26
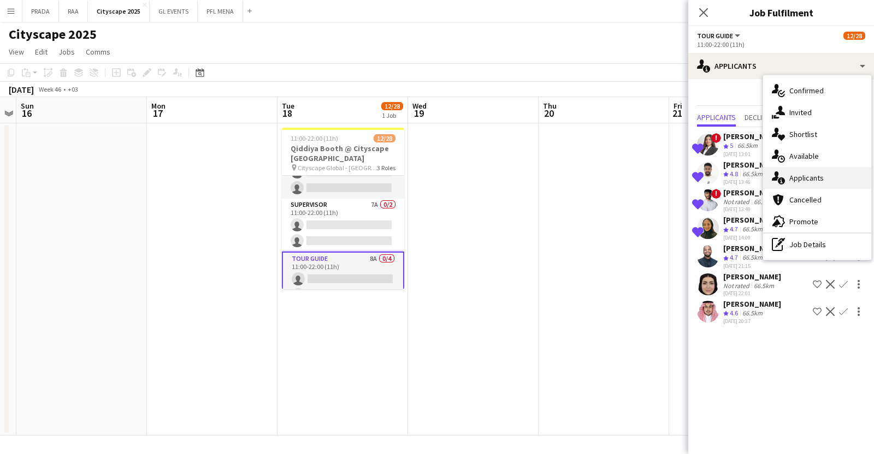
click at [811, 176] on span "Applicants" at bounding box center [806, 178] width 34 height 10
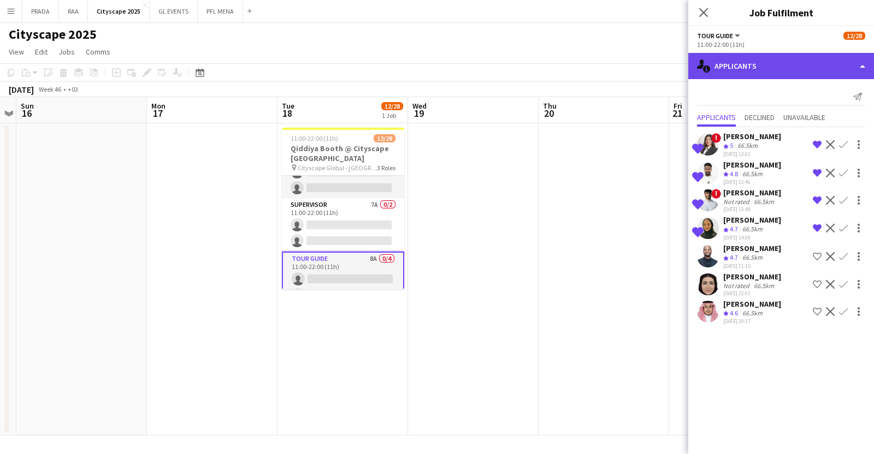
click at [787, 69] on div "single-neutral-actions-information Applicants" at bounding box center [781, 66] width 186 height 26
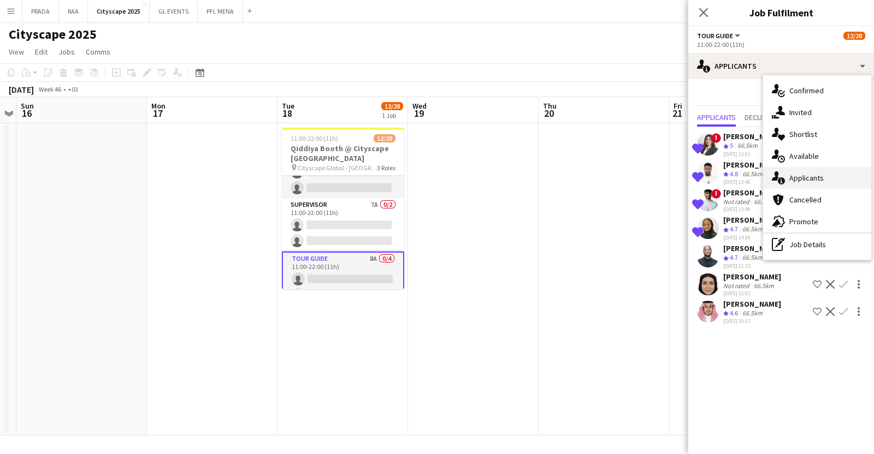
click at [811, 180] on span "Applicants" at bounding box center [806, 178] width 34 height 10
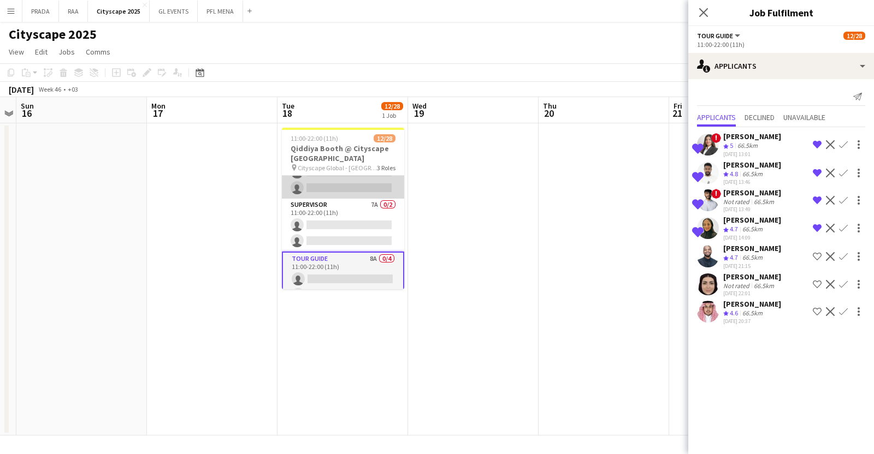
click at [353, 179] on app-card-role "Guest Management Staff 43A [DATE] 11:00-22:00 (11h) Ahmad Aldawsri [PERSON_NAME…" at bounding box center [343, 14] width 122 height 370
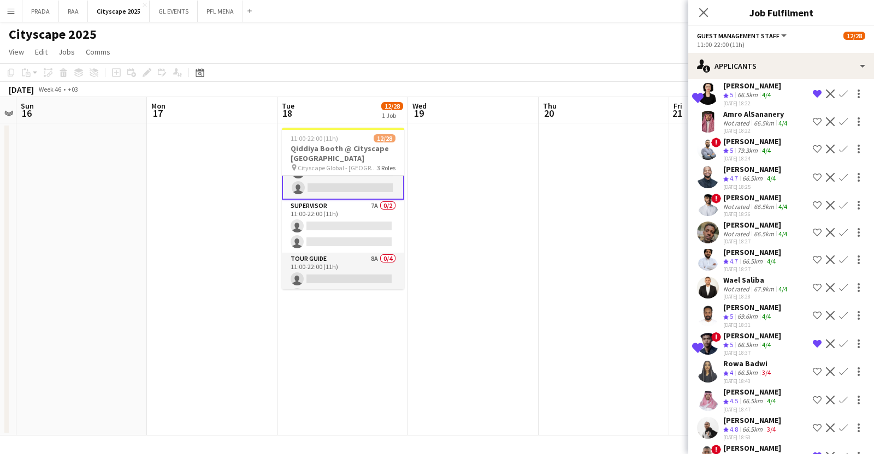
scroll to position [151, 0]
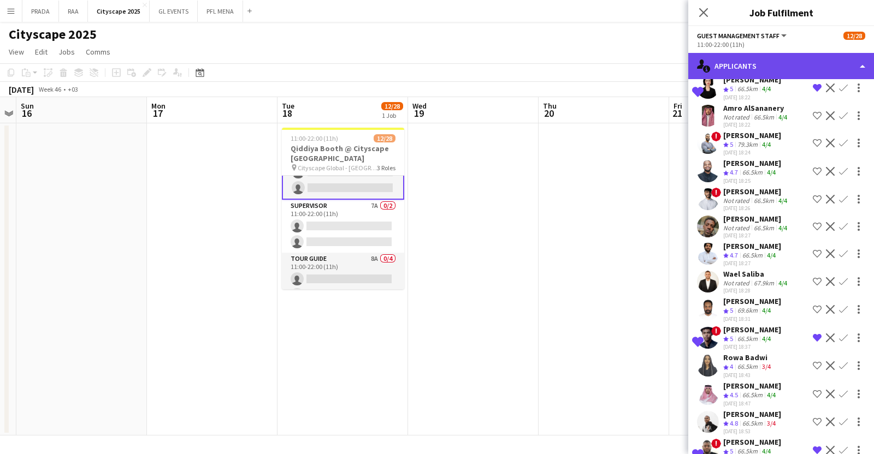
click at [759, 67] on div "single-neutral-actions-information Applicants" at bounding box center [781, 66] width 186 height 26
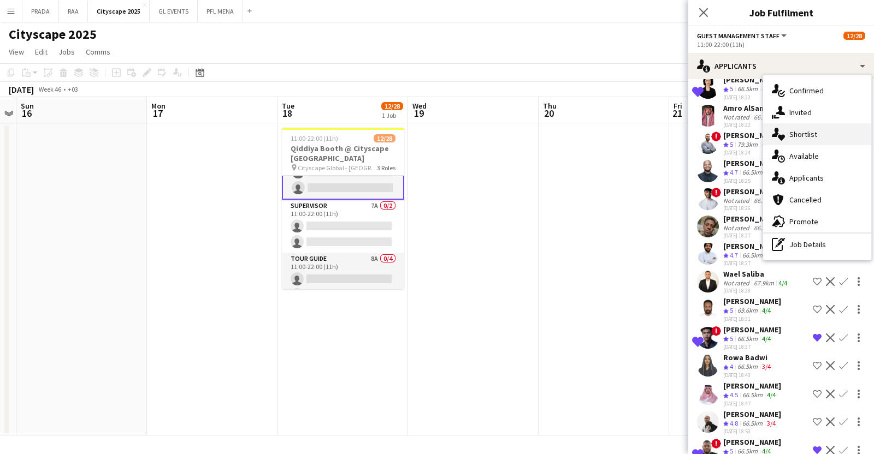
click at [814, 139] on div "single-neutral-actions-heart Shortlist" at bounding box center [817, 134] width 108 height 22
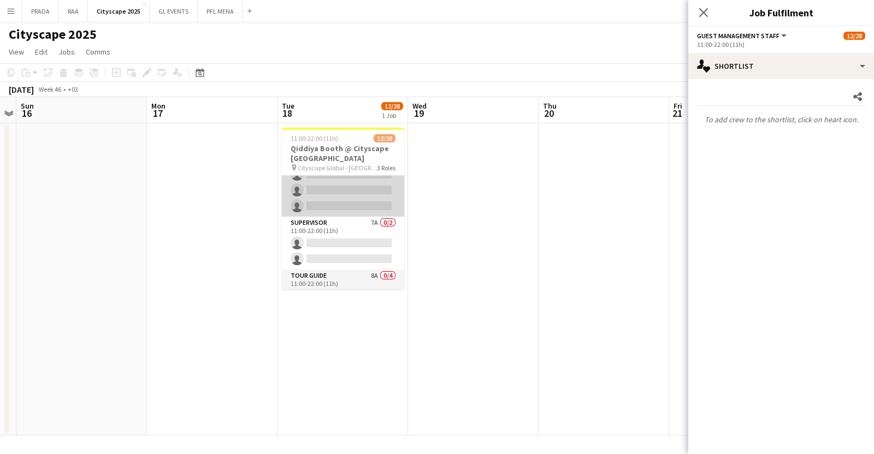
scroll to position [393, 0]
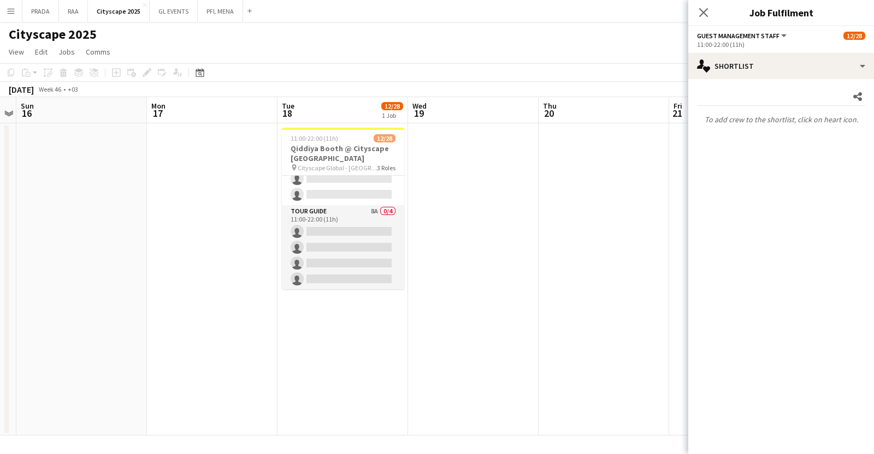
click at [332, 214] on app-card-role "Tour Guide 8A 0/4 11:00-22:00 (11h) single-neutral-actions single-neutral-actio…" at bounding box center [343, 247] width 122 height 85
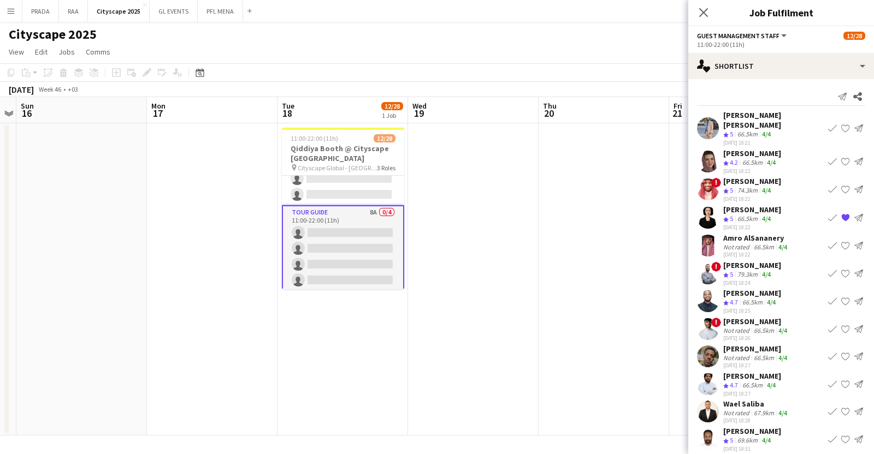
click at [363, 255] on app-card-role "Tour Guide 8A 0/4 11:00-22:00 (11h) single-neutral-actions single-neutral-actio…" at bounding box center [343, 248] width 122 height 87
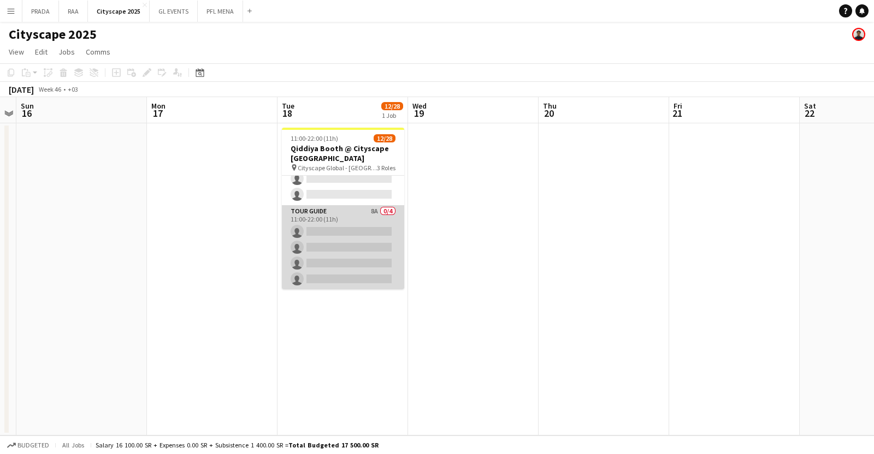
click at [363, 255] on app-card-role "Tour Guide 8A 0/4 11:00-22:00 (11h) single-neutral-actions single-neutral-actio…" at bounding box center [343, 247] width 122 height 85
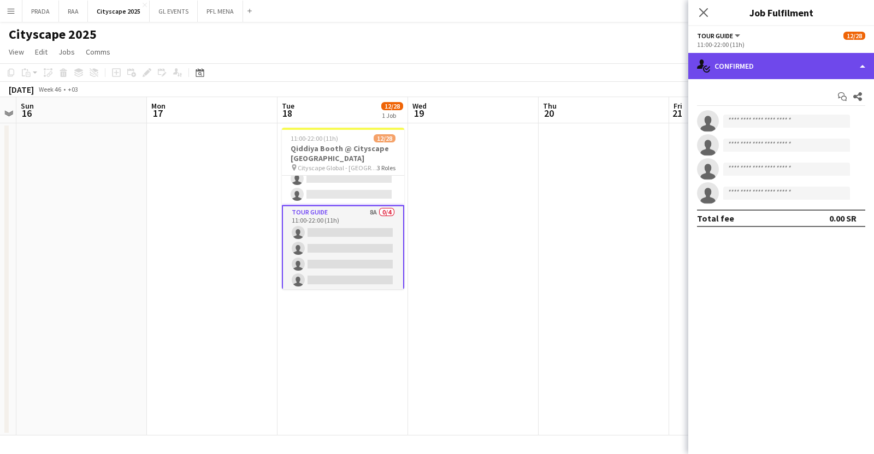
click at [791, 69] on div "single-neutral-actions-check-2 Confirmed" at bounding box center [781, 66] width 186 height 26
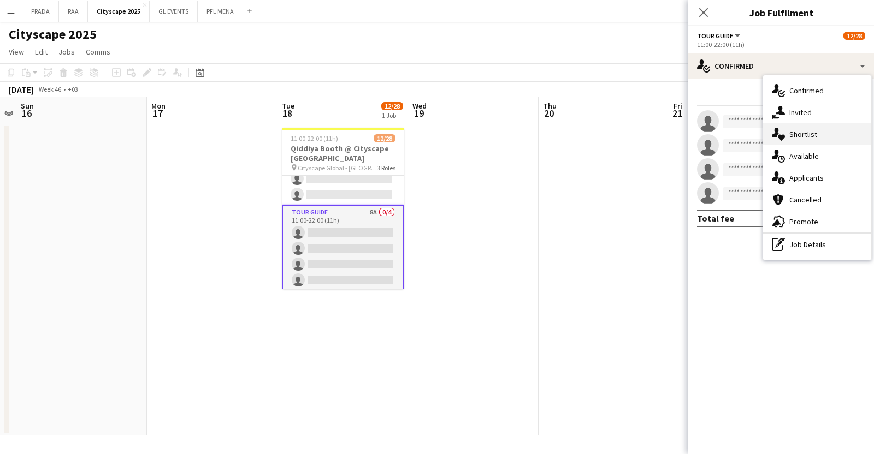
click at [817, 130] on div "single-neutral-actions-heart Shortlist" at bounding box center [817, 134] width 108 height 22
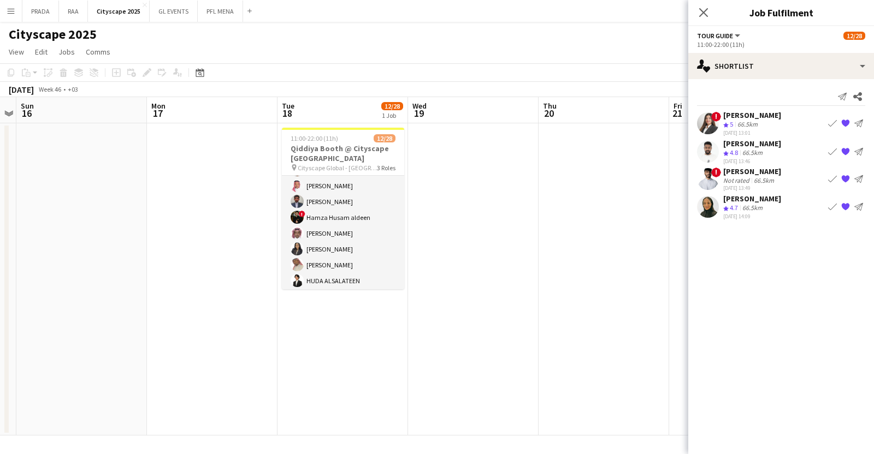
scroll to position [0, 0]
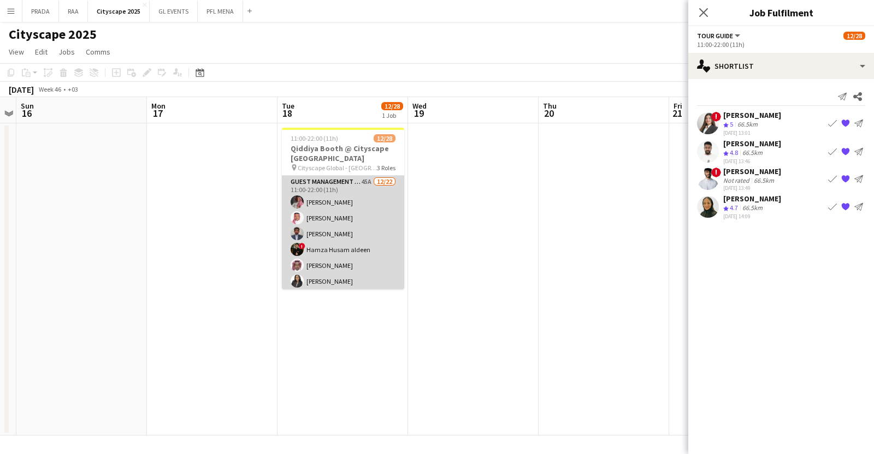
click at [329, 211] on app-card-role "Guest Management Staff 45A [DATE] 11:00-22:00 (11h) Ahmad Aldawsri [PERSON_NAME…" at bounding box center [343, 361] width 122 height 370
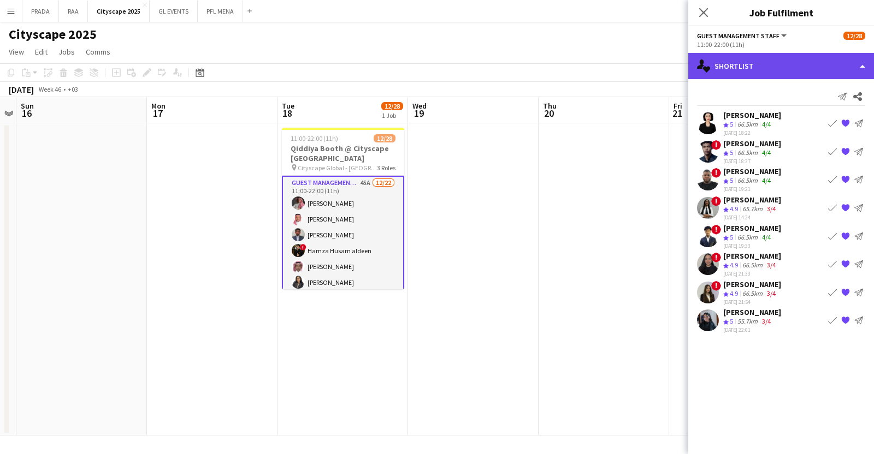
click at [781, 67] on div "single-neutral-actions-heart Shortlist" at bounding box center [781, 66] width 186 height 26
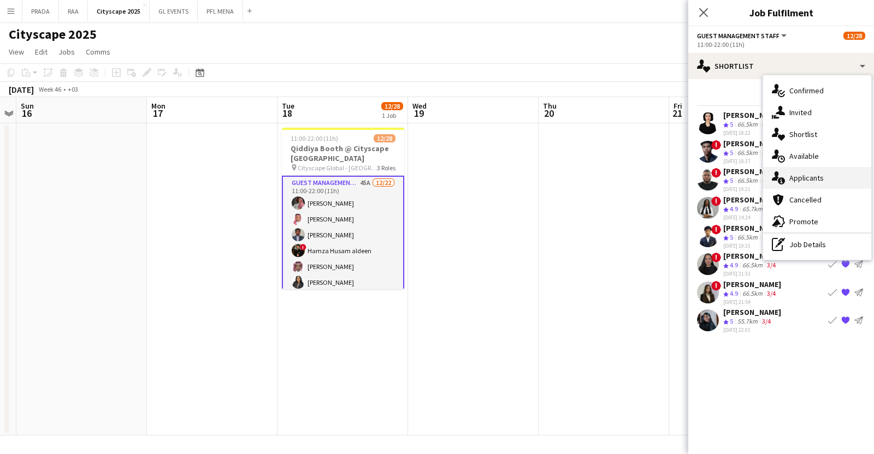
click at [813, 170] on div "single-neutral-actions-information Applicants" at bounding box center [817, 178] width 108 height 22
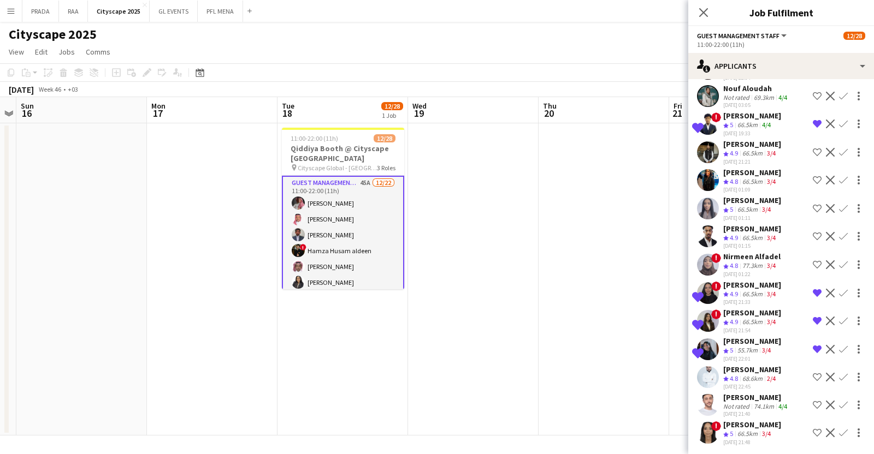
scroll to position [1102, 0]
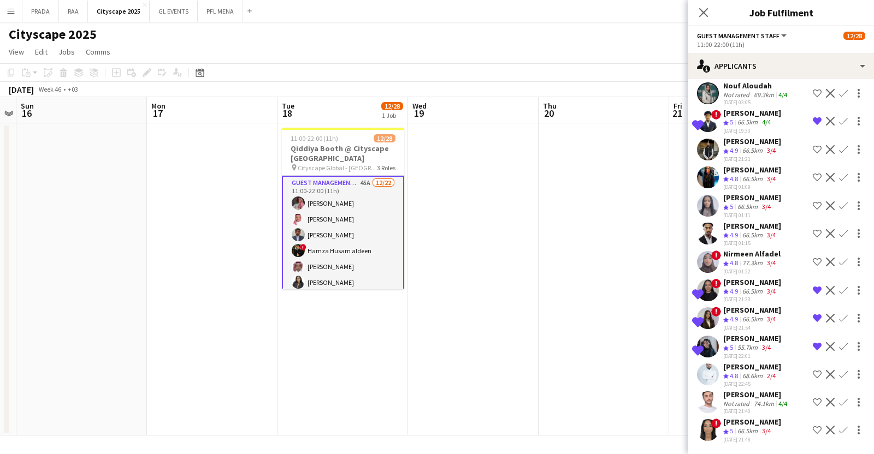
click at [746, 372] on div "68.6km" at bounding box center [752, 376] width 25 height 9
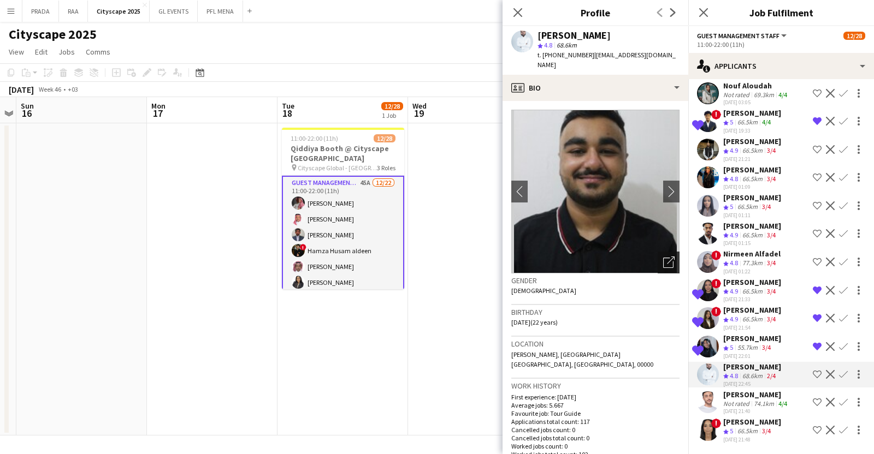
click at [663, 262] on icon "Open photos pop-in" at bounding box center [668, 262] width 11 height 11
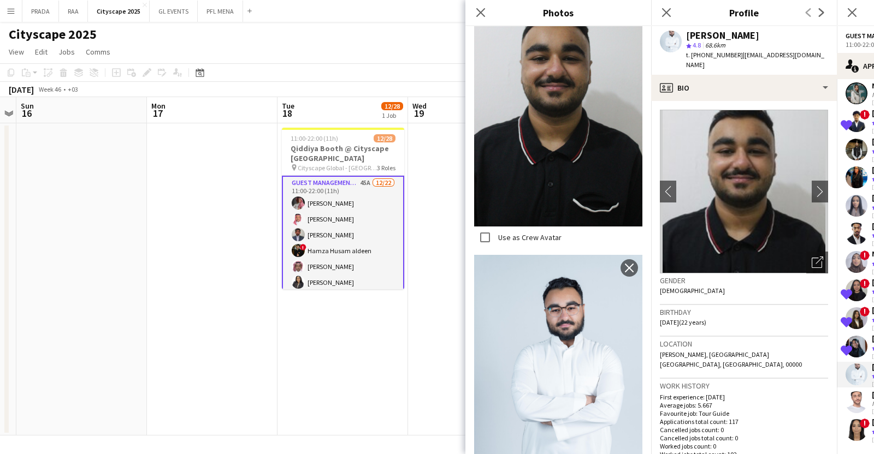
scroll to position [1084, 0]
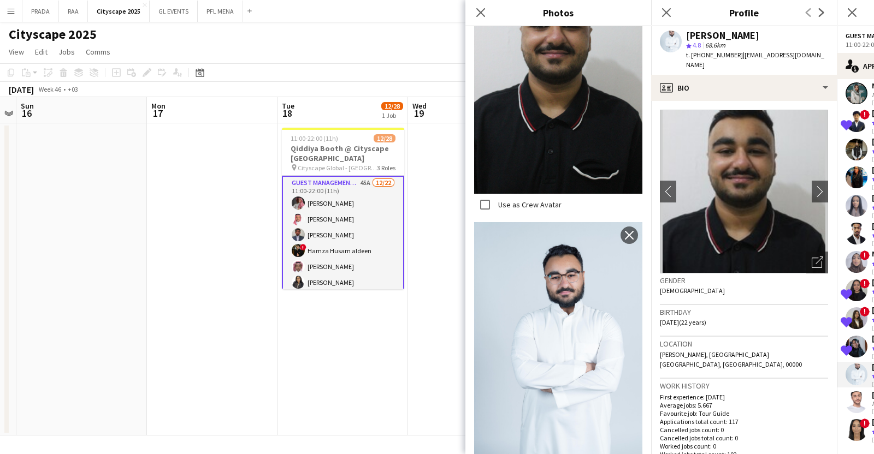
click at [766, 381] on h3 "Work history" at bounding box center [744, 386] width 168 height 10
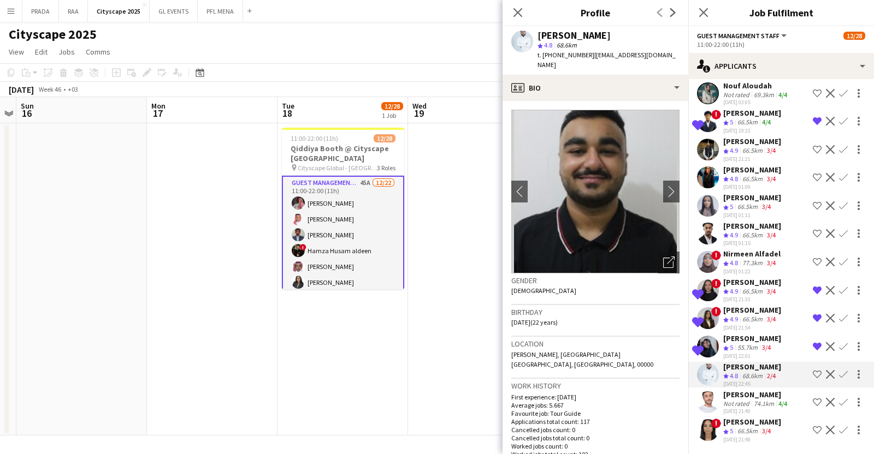
click at [724, 400] on div "Not rated" at bounding box center [737, 404] width 28 height 8
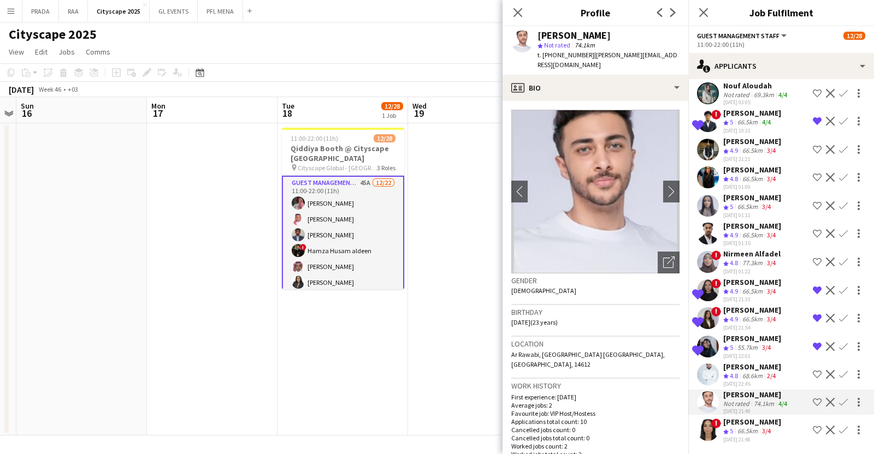
click at [813, 398] on app-icon "Shortlist crew" at bounding box center [817, 402] width 9 height 9
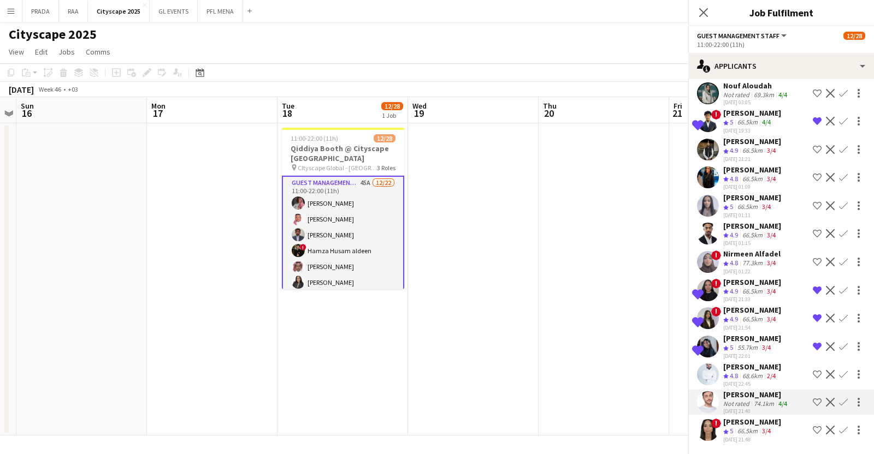
scroll to position [946, 0]
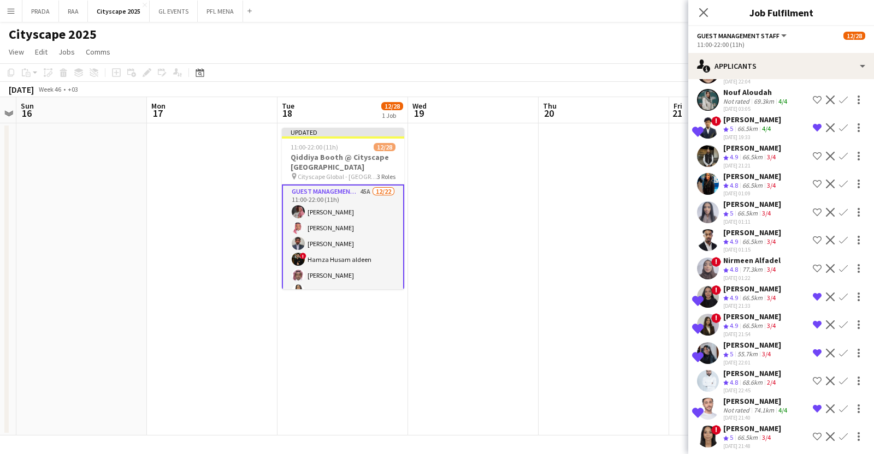
click at [739, 434] on div "66.5km" at bounding box center [747, 438] width 25 height 9
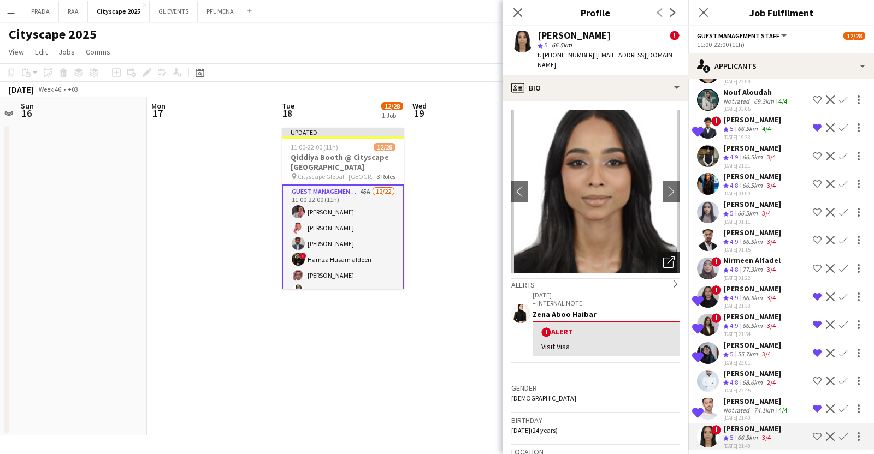
click at [667, 257] on icon at bounding box center [671, 261] width 8 height 8
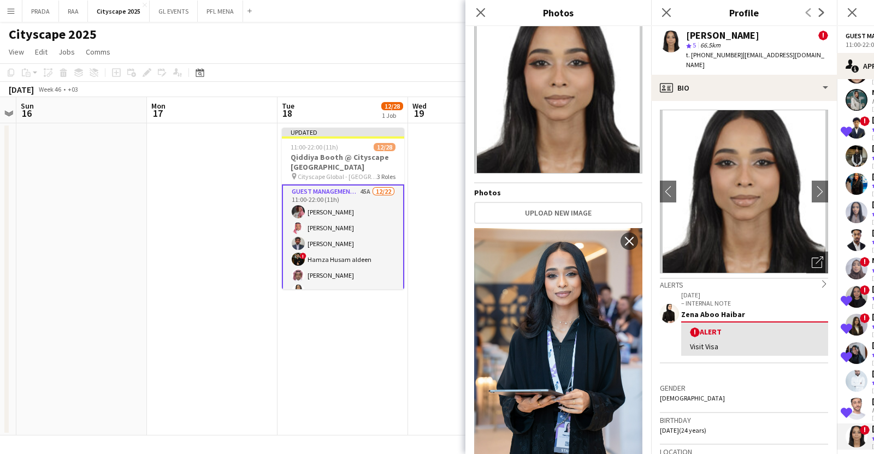
scroll to position [0, 0]
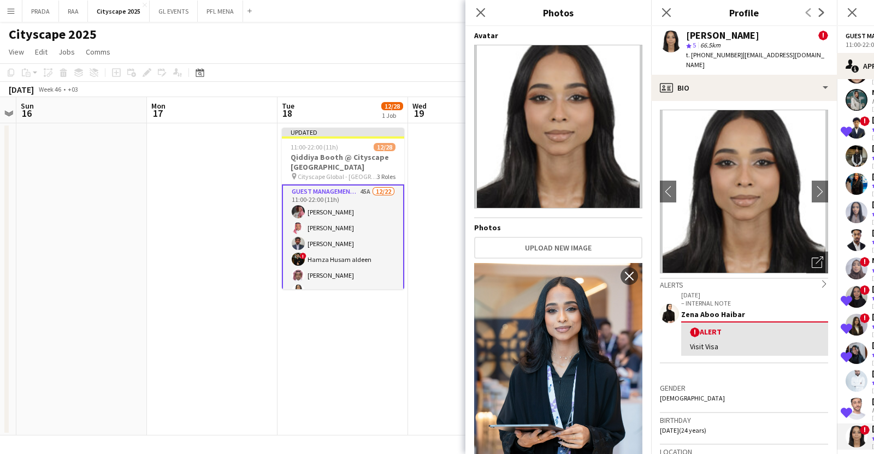
click at [749, 383] on h3 "Gender" at bounding box center [744, 388] width 168 height 10
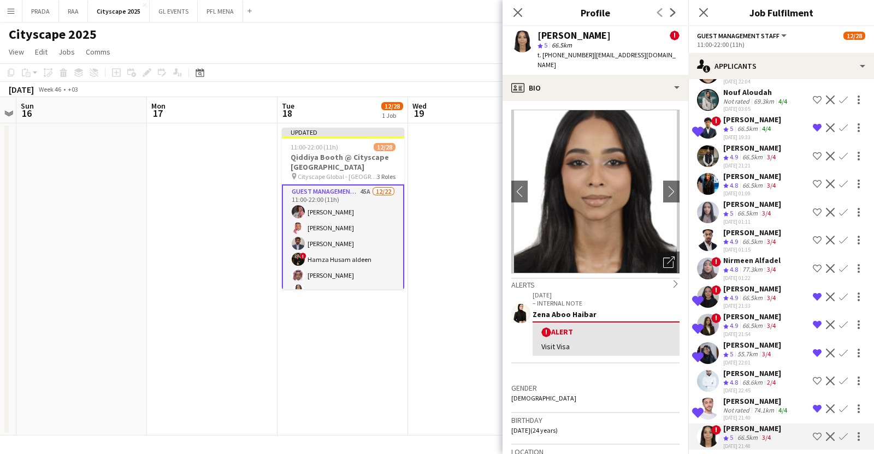
click at [813, 433] on app-icon "Shortlist crew" at bounding box center [817, 437] width 9 height 9
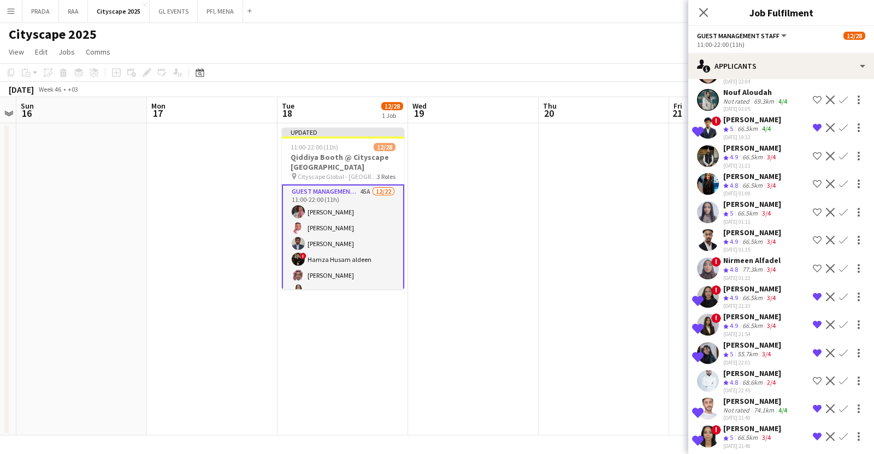
click at [734, 424] on div "[PERSON_NAME]" at bounding box center [752, 429] width 58 height 10
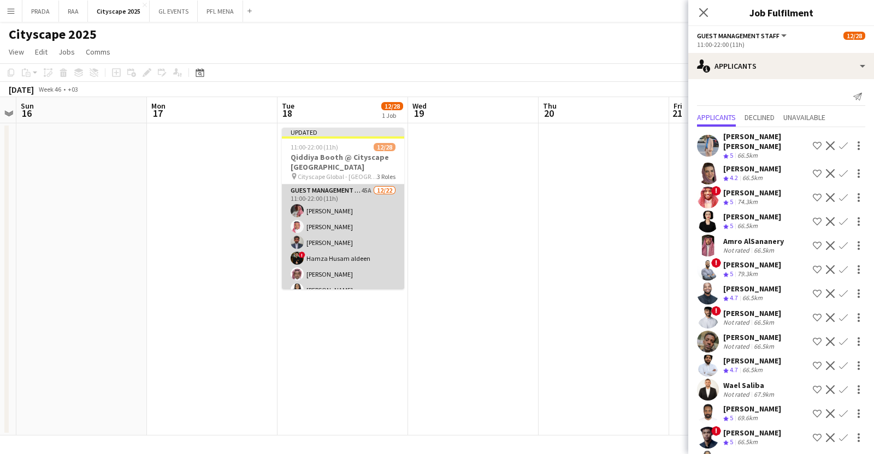
click at [356, 233] on app-card-role "Guest Management Staff 45A [DATE] 11:00-22:00 (11h) Ahmad Aldawsri [PERSON_NAME…" at bounding box center [343, 370] width 122 height 370
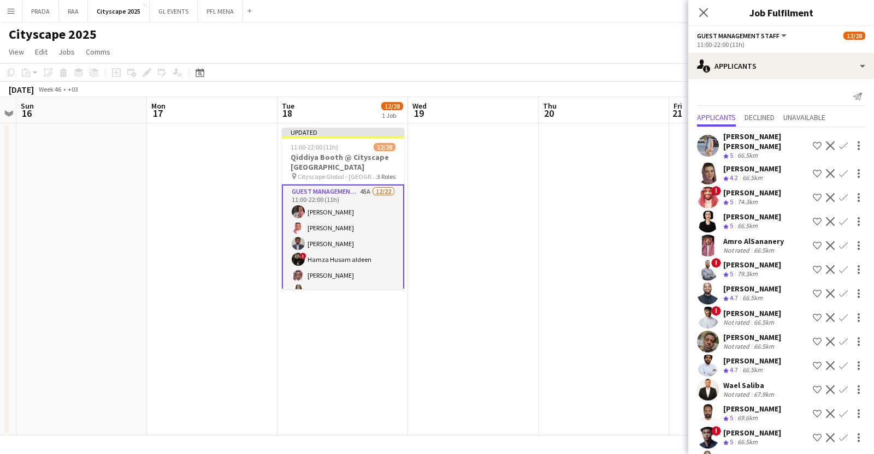
click at [356, 233] on app-card-role "Guest Management Staff 45A [DATE] 11:00-22:00 (11h) Ahmad Aldawsri [PERSON_NAME…" at bounding box center [343, 371] width 122 height 372
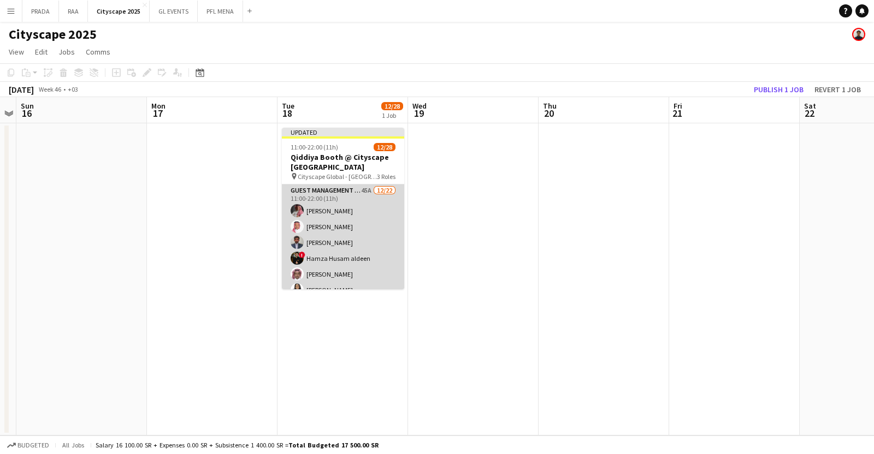
click at [356, 233] on app-card-role "Guest Management Staff 45A [DATE] 11:00-22:00 (11h) Ahmad Aldawsri [PERSON_NAME…" at bounding box center [343, 370] width 122 height 370
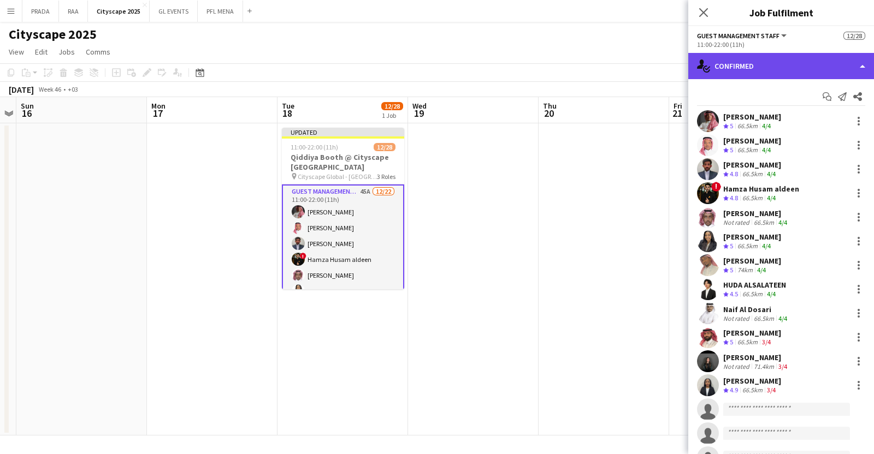
click at [765, 68] on div "single-neutral-actions-check-2 Confirmed" at bounding box center [781, 66] width 186 height 26
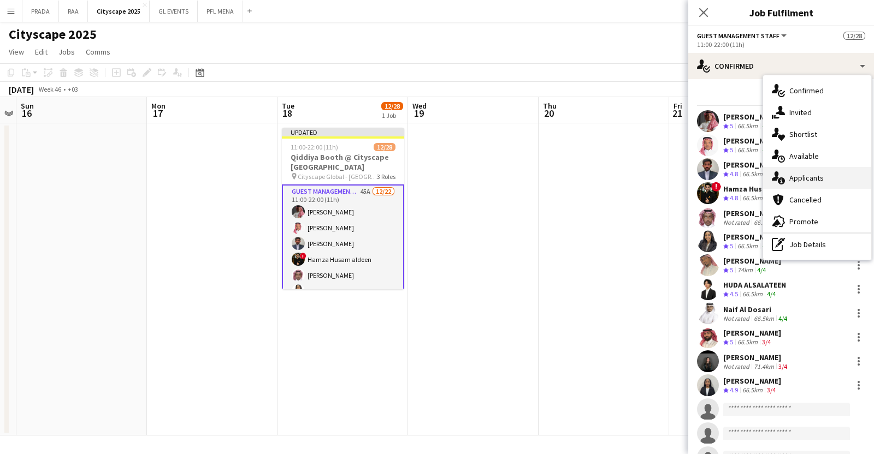
click at [817, 182] on span "Applicants" at bounding box center [806, 178] width 34 height 10
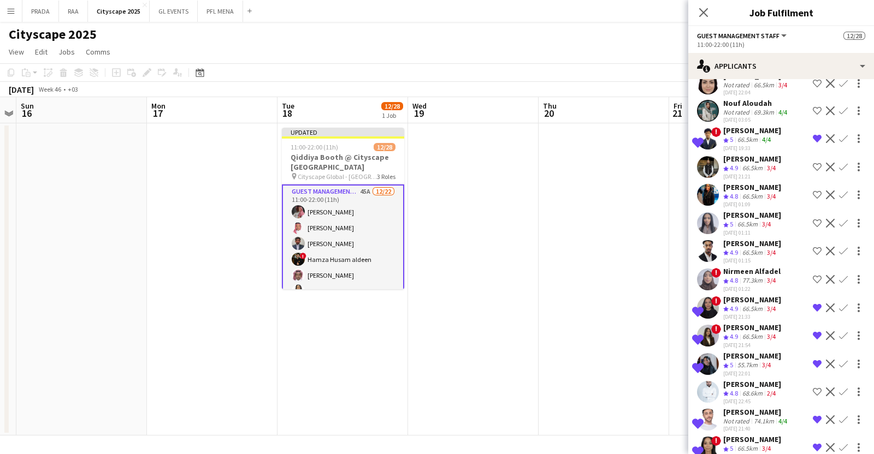
scroll to position [946, 0]
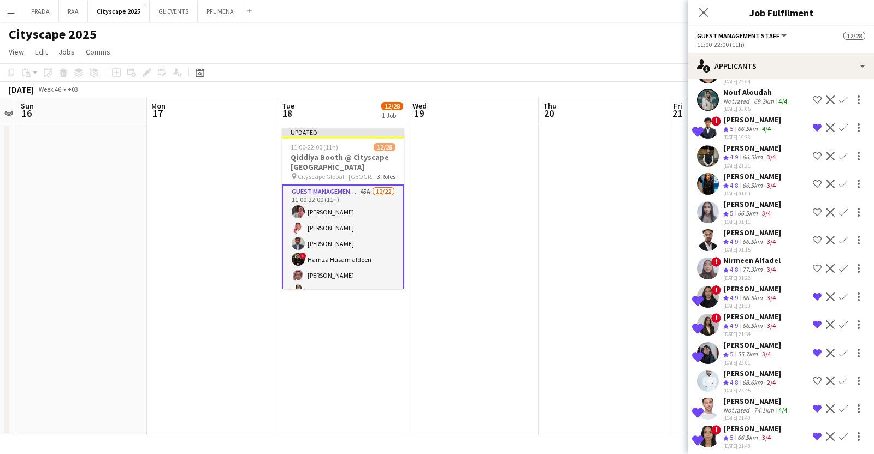
click at [482, 187] on app-date-cell at bounding box center [473, 279] width 131 height 312
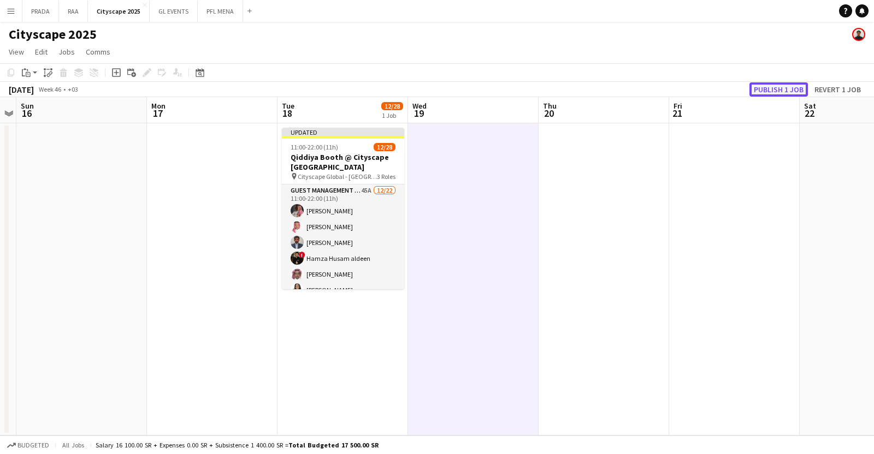
click at [784, 88] on button "Publish 1 job" at bounding box center [778, 89] width 58 height 14
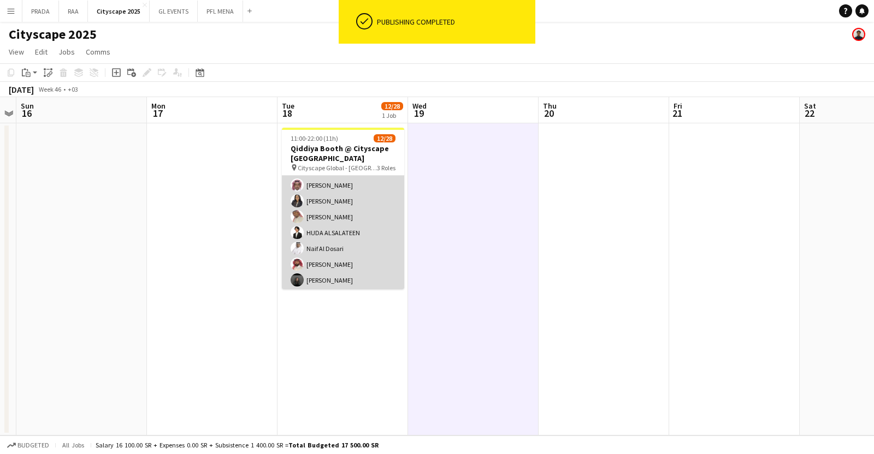
scroll to position [0, 0]
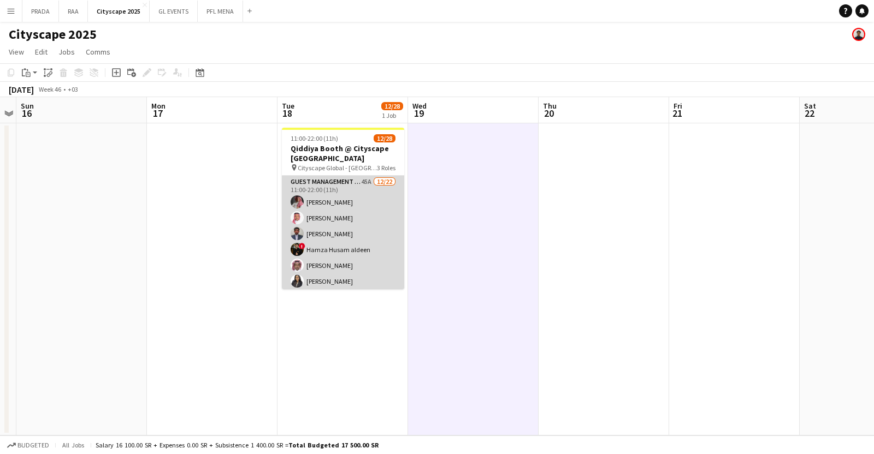
click at [339, 203] on app-card-role "Guest Management Staff 45A [DATE] 11:00-22:00 (11h) Ahmad Aldawsri [PERSON_NAME…" at bounding box center [343, 361] width 122 height 370
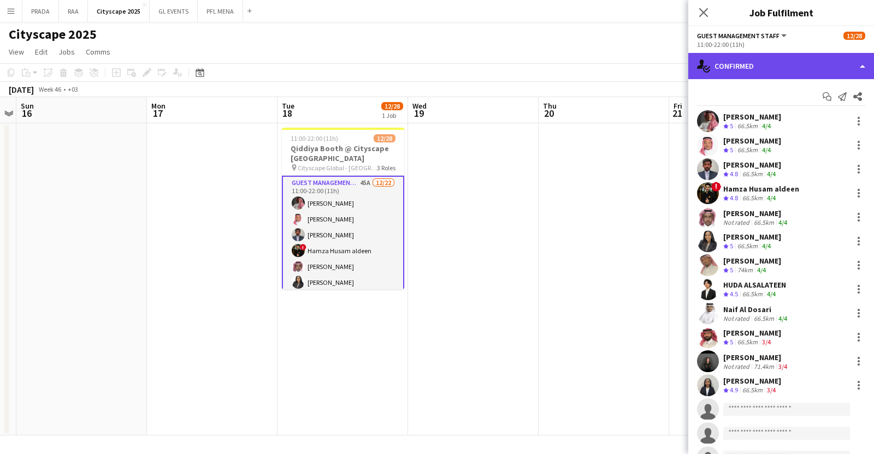
click at [775, 60] on div "single-neutral-actions-check-2 Confirmed" at bounding box center [781, 66] width 186 height 26
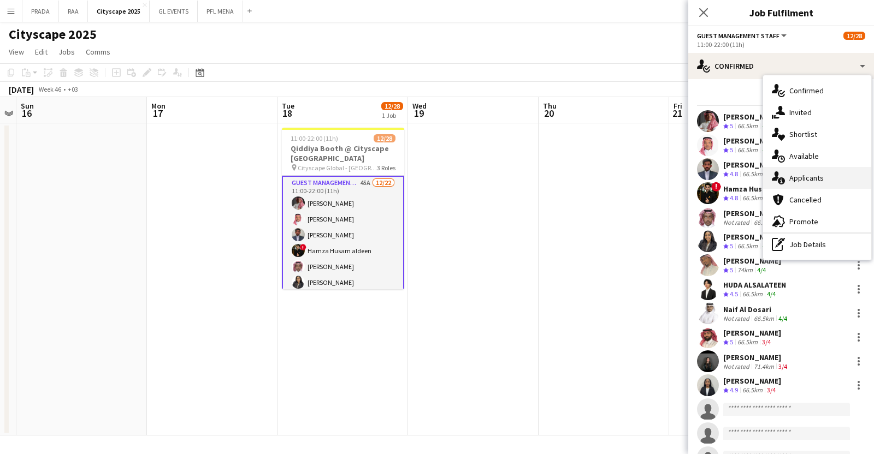
click at [813, 180] on span "Applicants" at bounding box center [806, 178] width 34 height 10
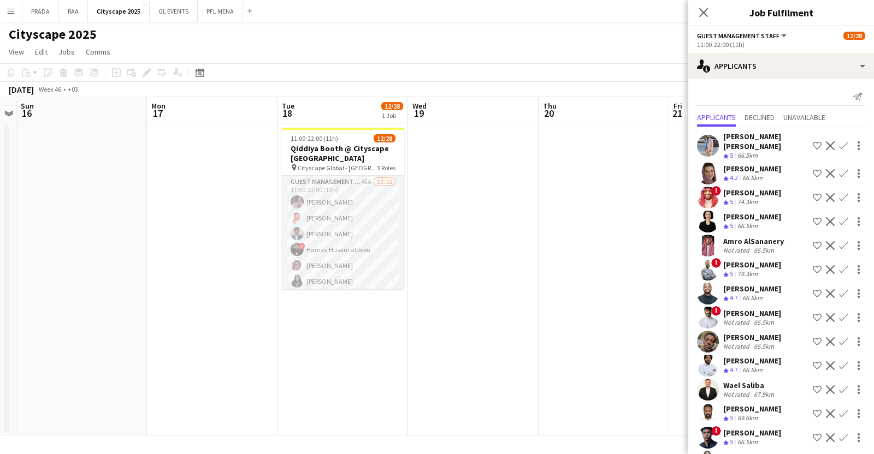
click at [490, 218] on app-date-cell at bounding box center [473, 279] width 131 height 312
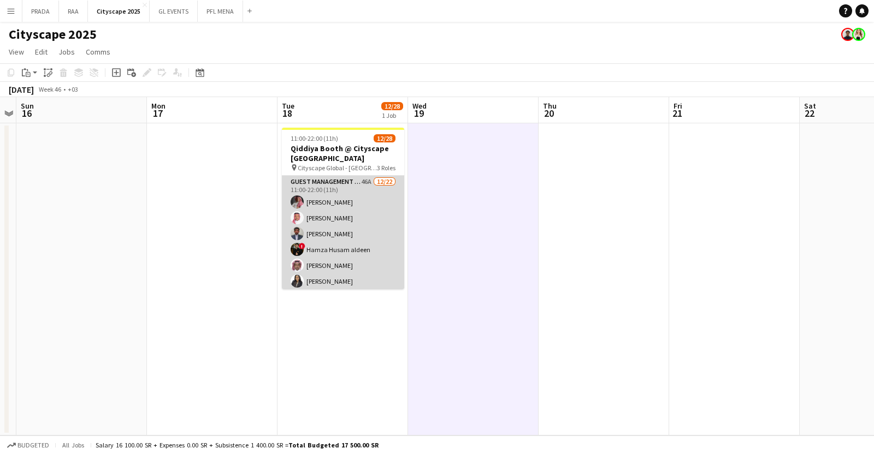
click at [355, 199] on app-card-role "Guest Management Staff 46A [DATE] 11:00-22:00 (11h) Ahmad Aldawsri [PERSON_NAME…" at bounding box center [343, 361] width 122 height 370
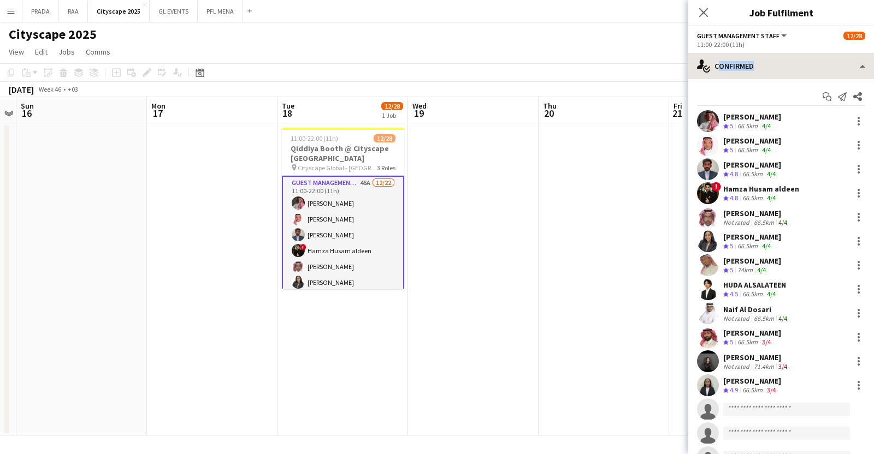
drag, startPoint x: 791, startPoint y: 83, endPoint x: 770, endPoint y: 63, distance: 29.4
click at [770, 63] on div "single-neutral-actions-check-2 Confirmed single-neutral-actions-check-2 Confirm…" at bounding box center [781, 253] width 186 height 401
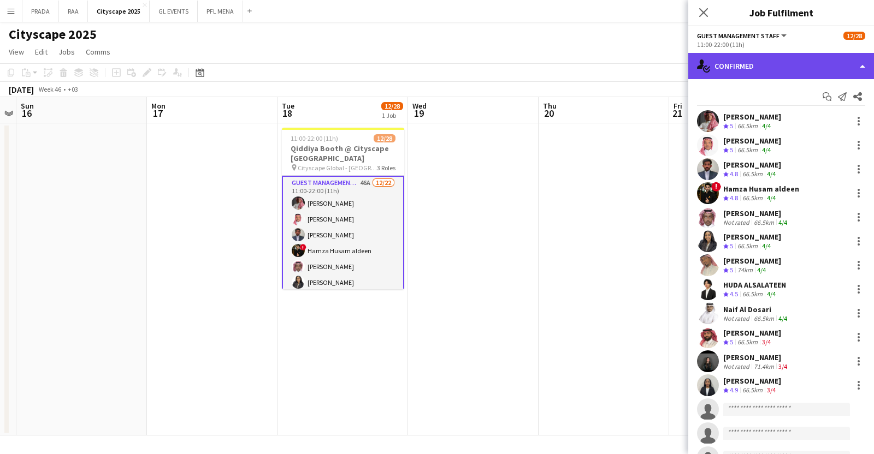
click at [770, 63] on div "single-neutral-actions-check-2 Confirmed" at bounding box center [781, 66] width 186 height 26
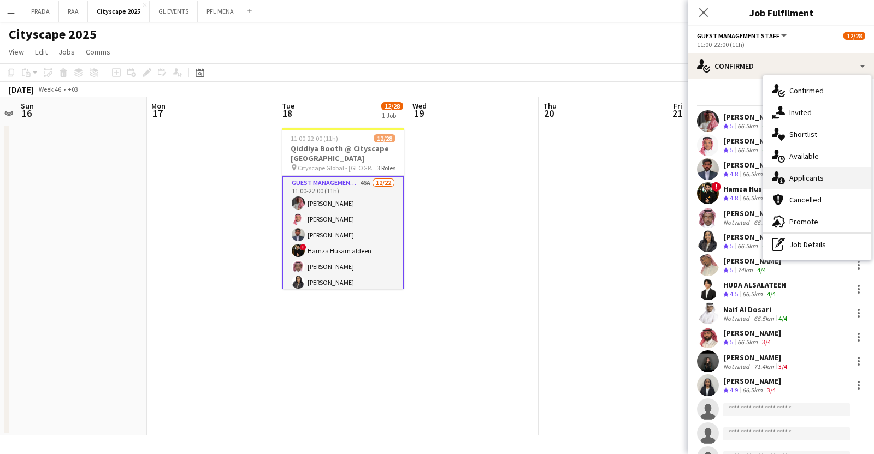
click at [814, 178] on span "Applicants" at bounding box center [806, 178] width 34 height 10
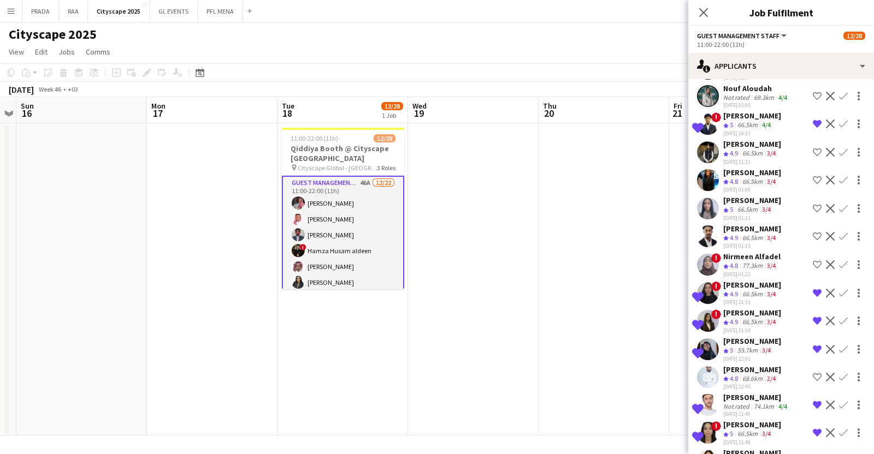
scroll to position [974, 0]
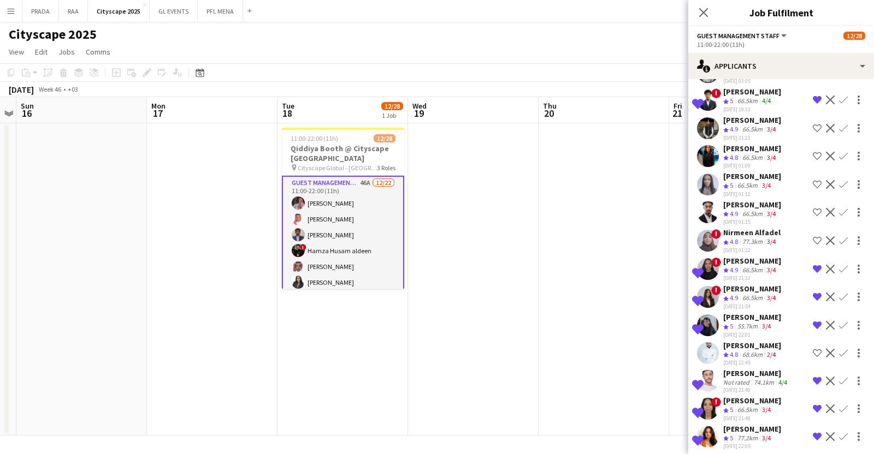
click at [731, 424] on div "[PERSON_NAME]" at bounding box center [752, 429] width 58 height 10
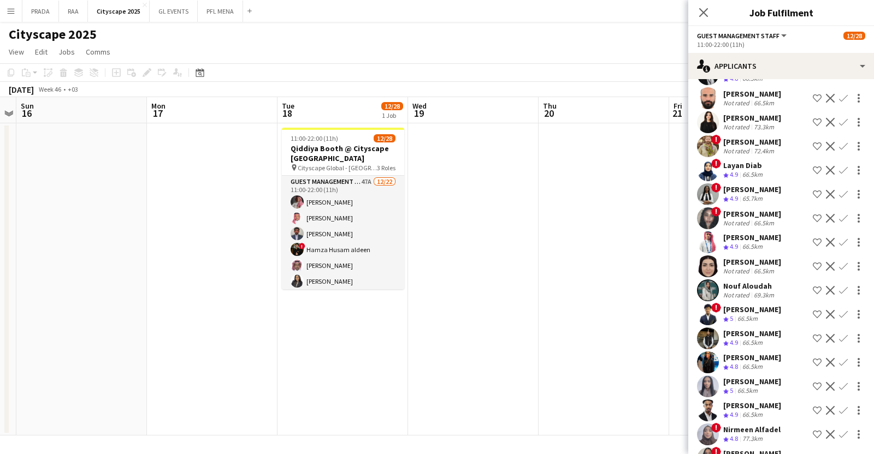
scroll to position [822, 0]
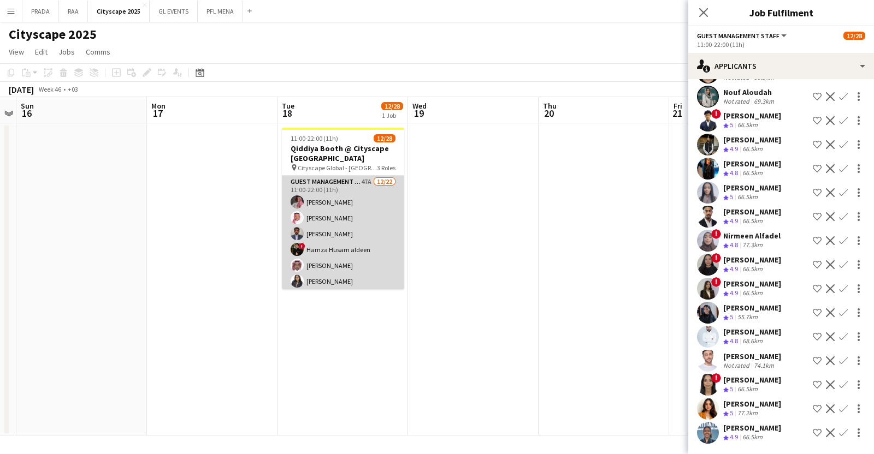
click at [386, 241] on app-card-role "Guest Management Staff 47A [DATE] 11:00-22:00 (11h) Ahmad Aldawsri [PERSON_NAME…" at bounding box center [343, 361] width 122 height 370
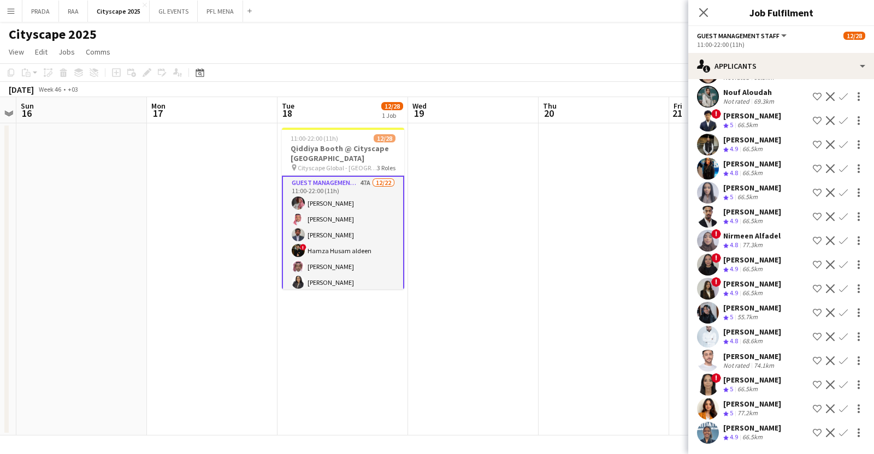
click at [386, 241] on app-card-role "Guest Management Staff 47A [DATE] 11:00-22:00 (11h) Ahmad Aldawsri [PERSON_NAME…" at bounding box center [343, 362] width 122 height 372
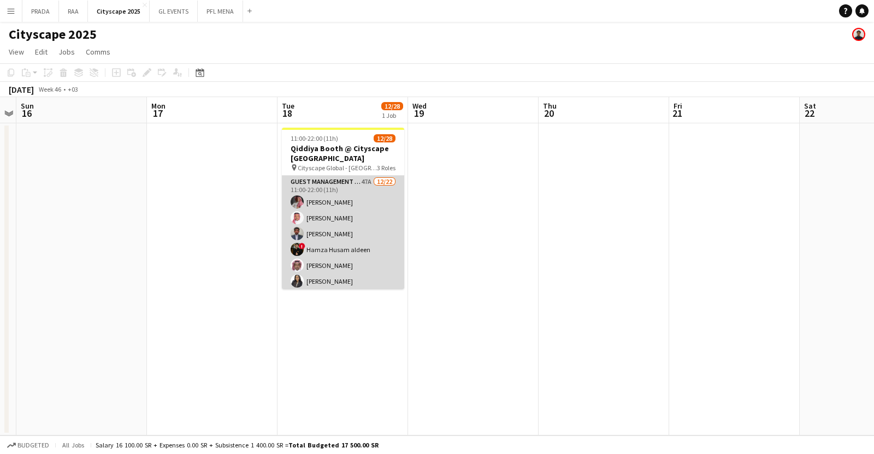
click at [386, 241] on app-card-role "Guest Management Staff 47A [DATE] 11:00-22:00 (11h) Ahmad Aldawsri [PERSON_NAME…" at bounding box center [343, 361] width 122 height 370
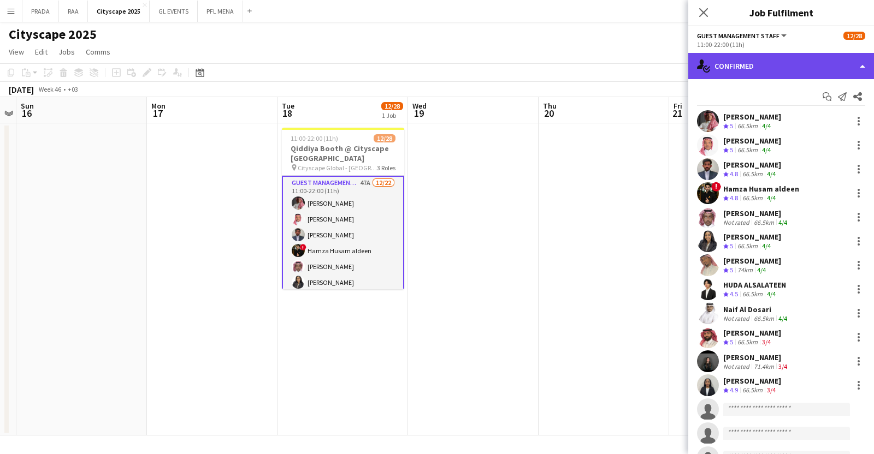
click at [746, 63] on div "single-neutral-actions-check-2 Confirmed" at bounding box center [781, 66] width 186 height 26
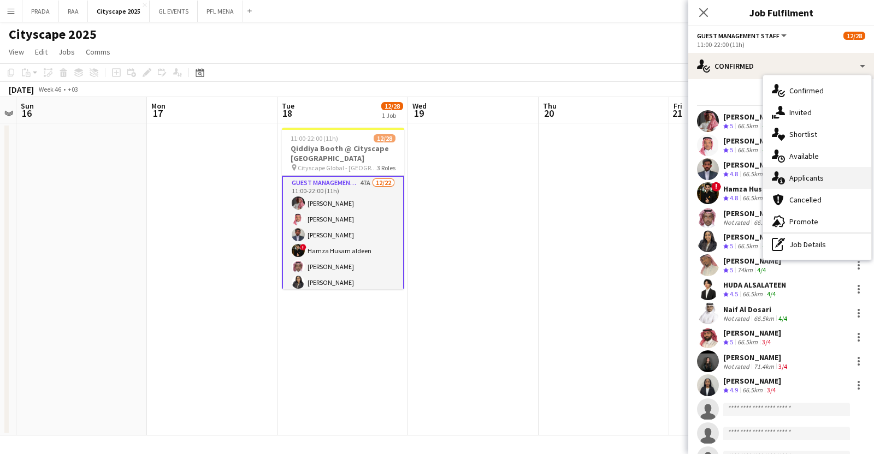
click at [828, 187] on div "single-neutral-actions-information Applicants" at bounding box center [817, 178] width 108 height 22
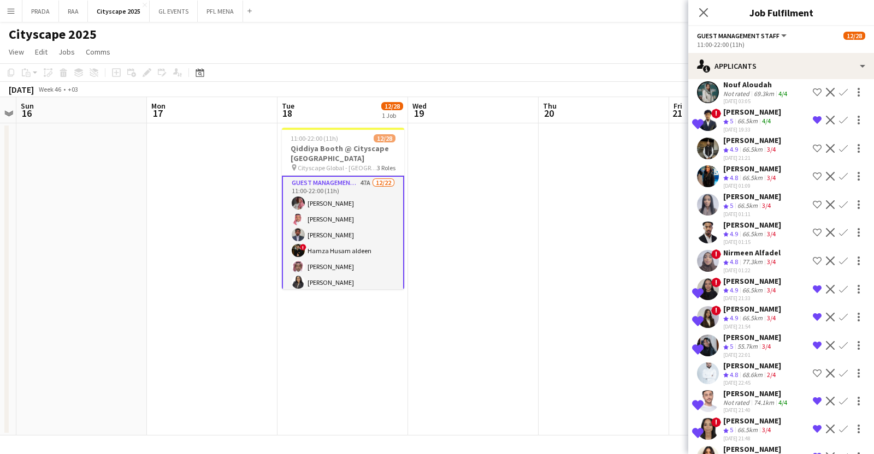
scroll to position [1002, 0]
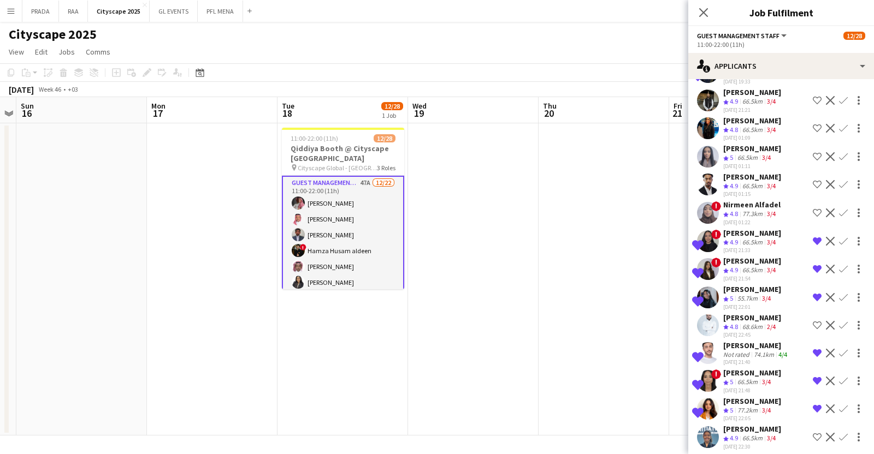
click at [813, 433] on app-icon "Shortlist crew" at bounding box center [817, 437] width 9 height 9
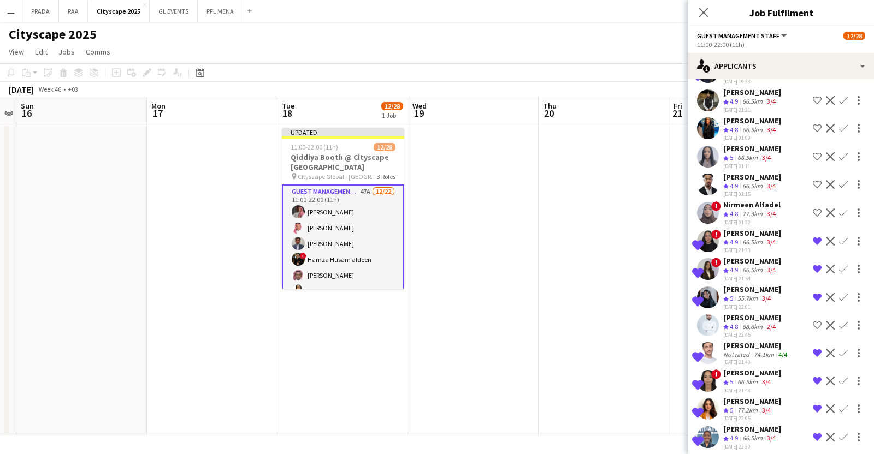
click at [739, 424] on div "[PERSON_NAME]" at bounding box center [752, 429] width 58 height 10
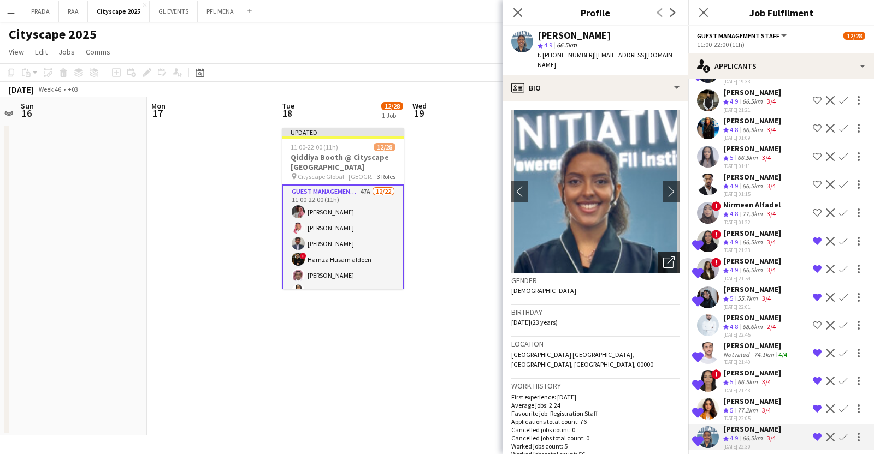
click at [666, 252] on div "Open photos pop-in" at bounding box center [669, 263] width 22 height 22
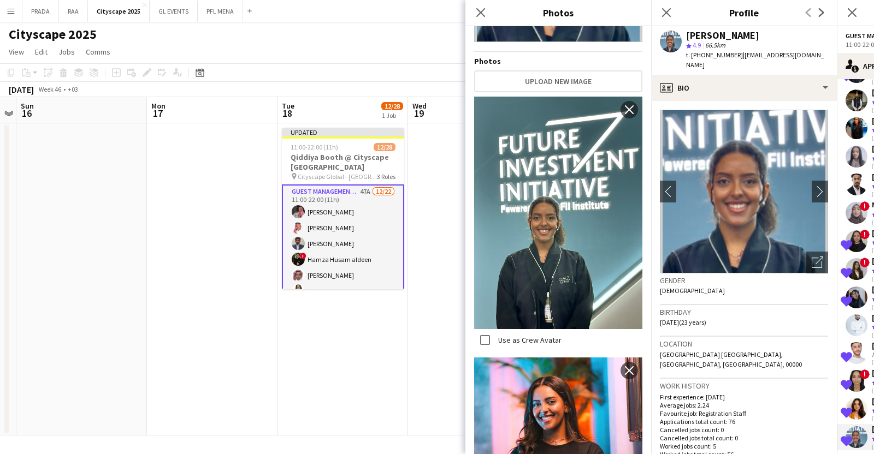
scroll to position [0, 0]
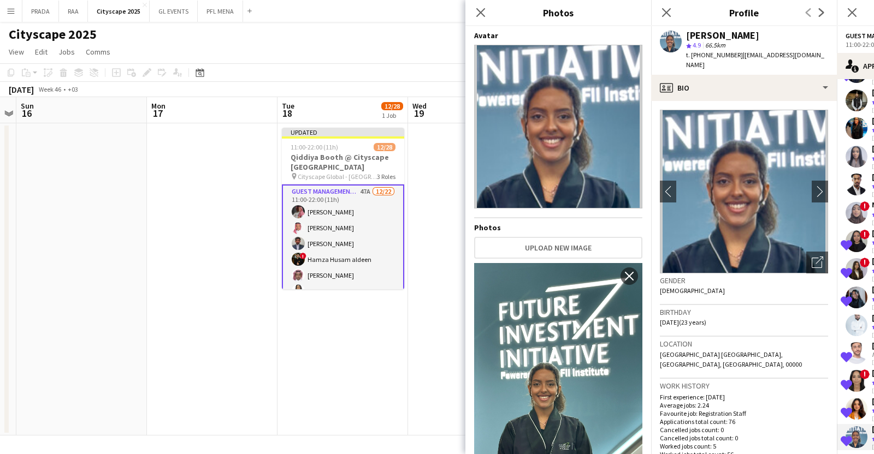
click at [701, 379] on div "Work history First experience: [DATE] Average jobs: 2.24 Favourite job: Registr…" at bounding box center [744, 424] width 168 height 90
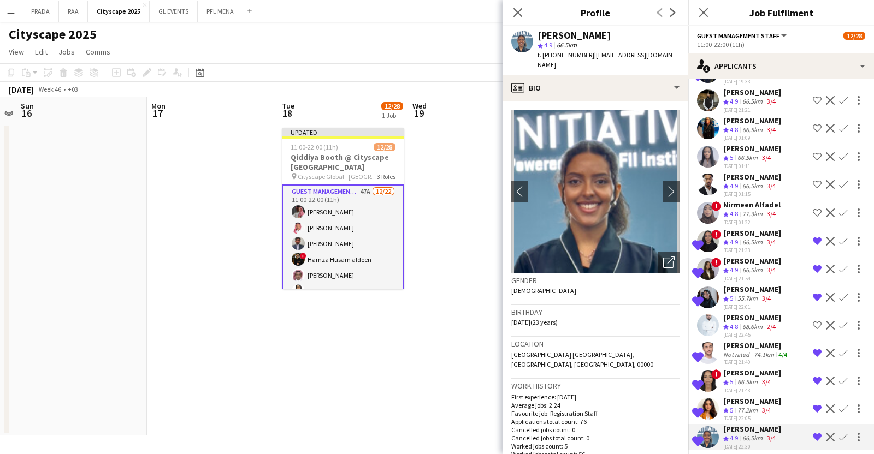
click at [740, 397] on div "[PERSON_NAME]" at bounding box center [752, 402] width 58 height 10
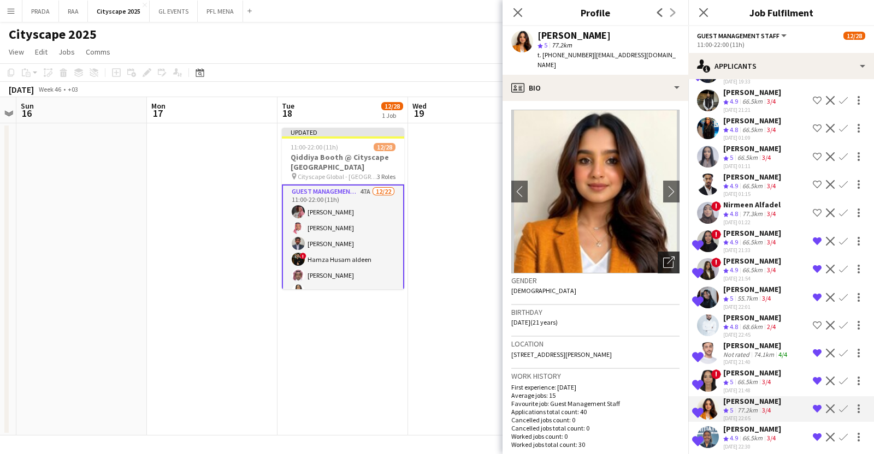
click at [663, 257] on icon "Open photos pop-in" at bounding box center [668, 262] width 11 height 11
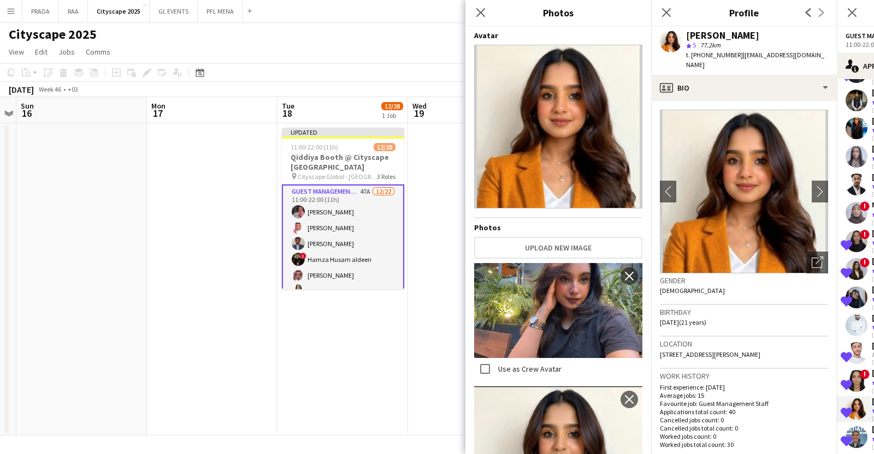
click at [718, 308] on h3 "Birthday" at bounding box center [744, 313] width 168 height 10
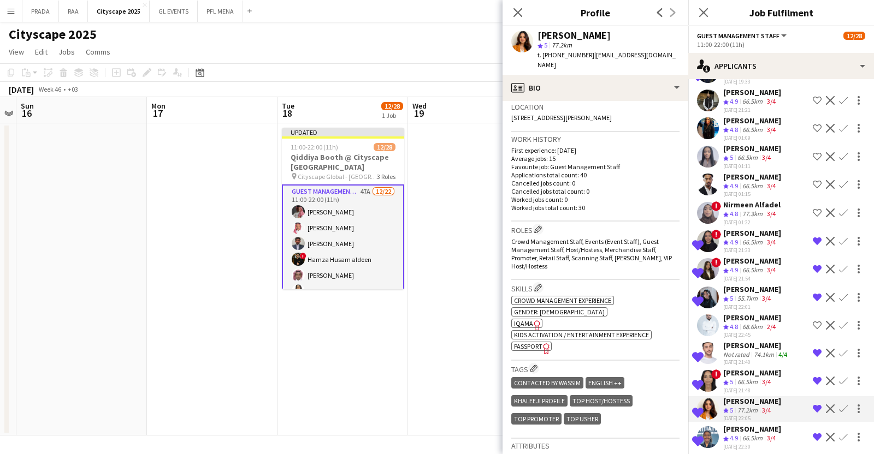
scroll to position [237, 0]
click at [538, 226] on app-icon "Edit crew company roles" at bounding box center [538, 230] width 8 height 8
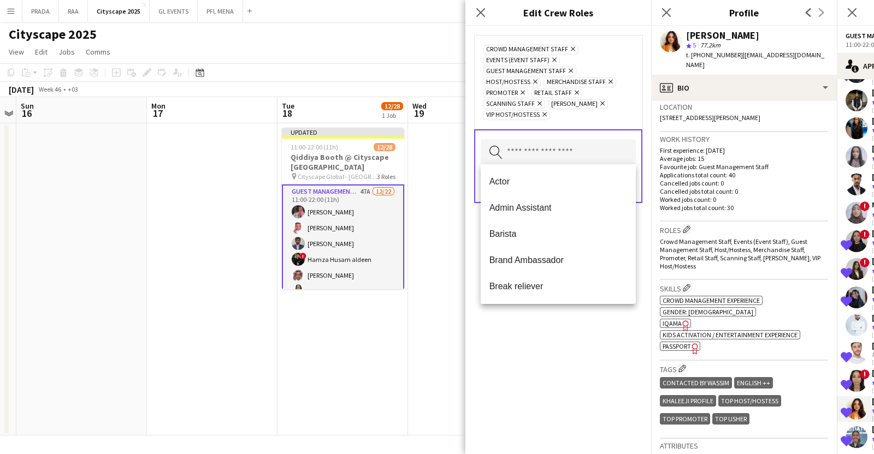
click at [506, 148] on input "text" at bounding box center [558, 152] width 155 height 27
click at [535, 253] on mat-option "Brand Ambassador" at bounding box center [559, 260] width 156 height 26
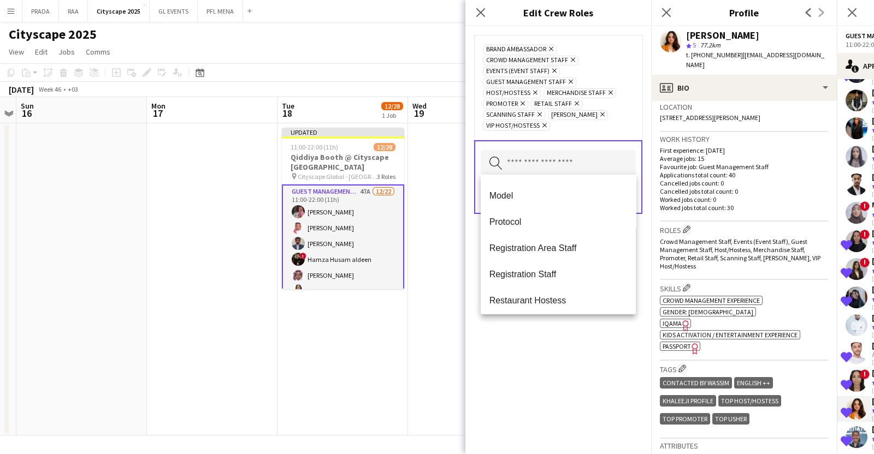
scroll to position [364, 0]
click at [535, 253] on mat-option "Registration Area Staff" at bounding box center [559, 247] width 156 height 26
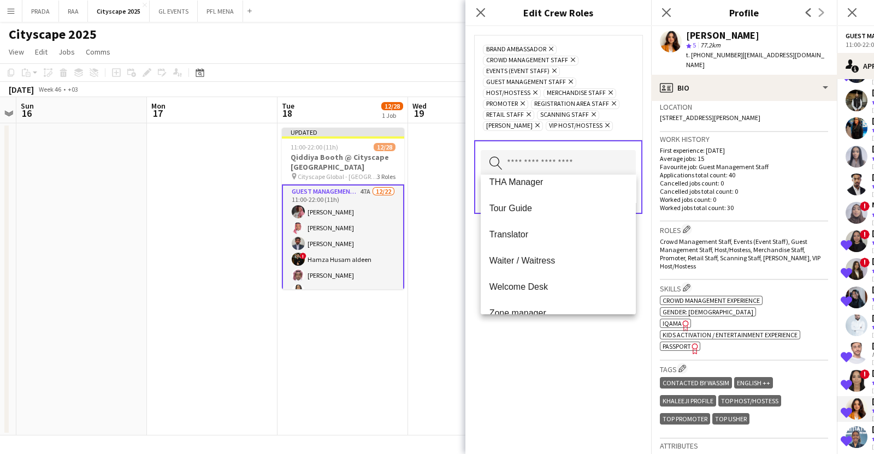
scroll to position [682, 0]
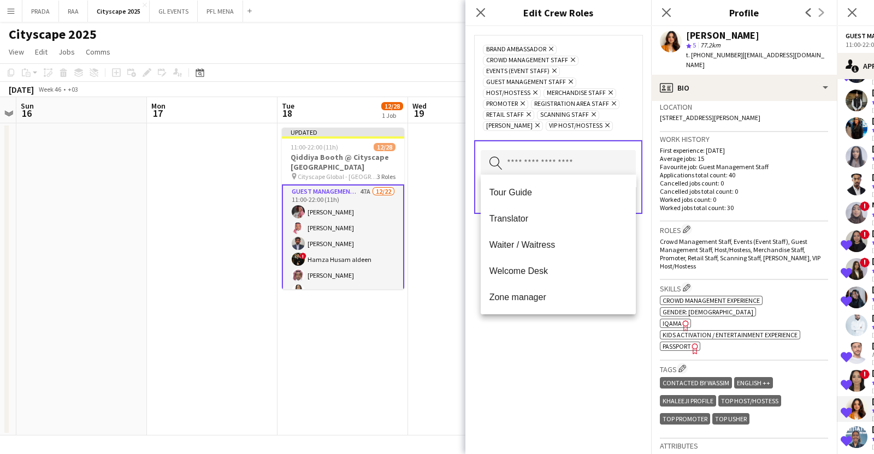
click at [527, 359] on div "Brand Ambassador Remove Crowd Management Staff Remove Events (Event Staff) Remo…" at bounding box center [558, 240] width 186 height 428
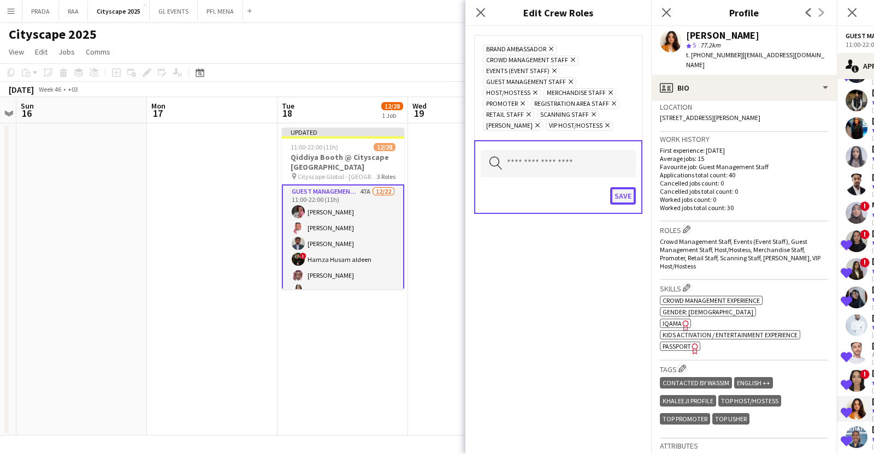
click at [625, 190] on button "Save" at bounding box center [623, 195] width 26 height 17
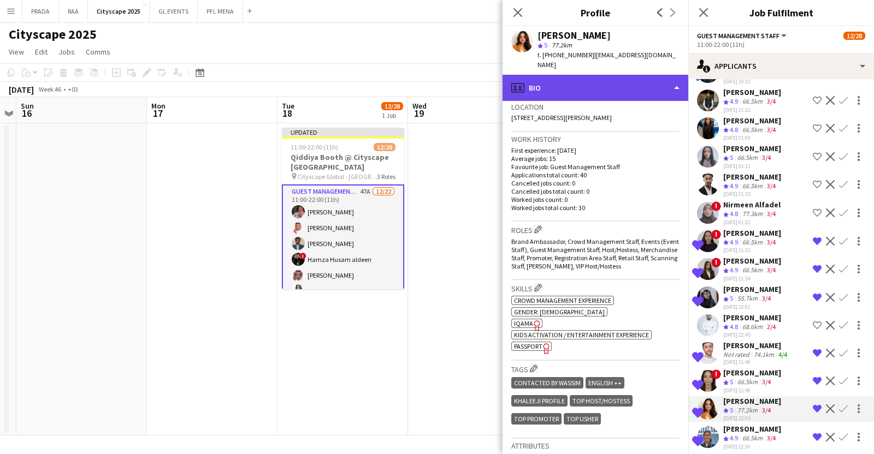
click at [642, 81] on div "profile Bio" at bounding box center [596, 88] width 186 height 26
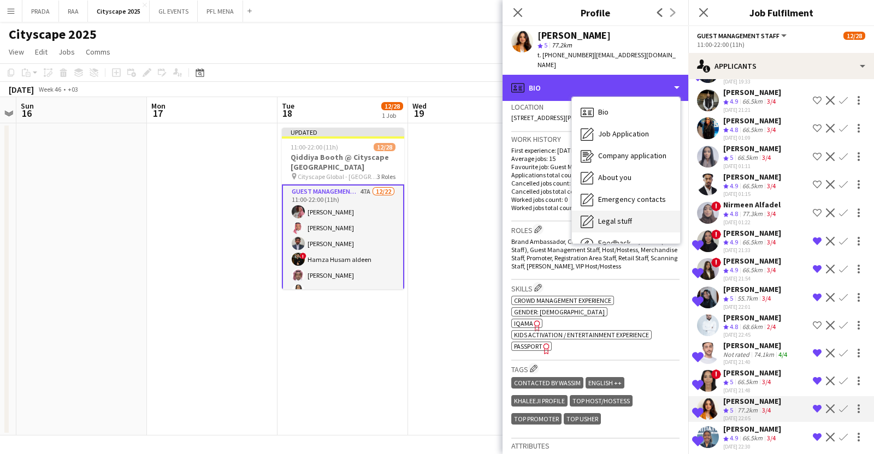
scroll to position [37, 0]
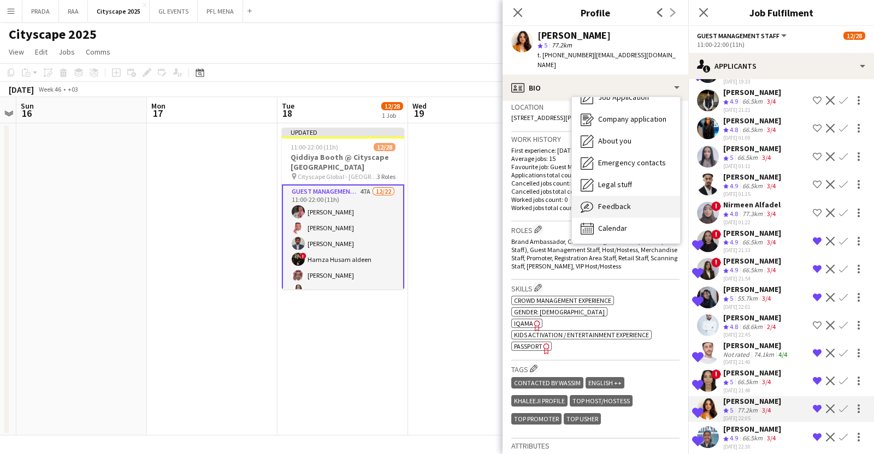
click at [620, 203] on div "Feedback Feedback" at bounding box center [626, 207] width 108 height 22
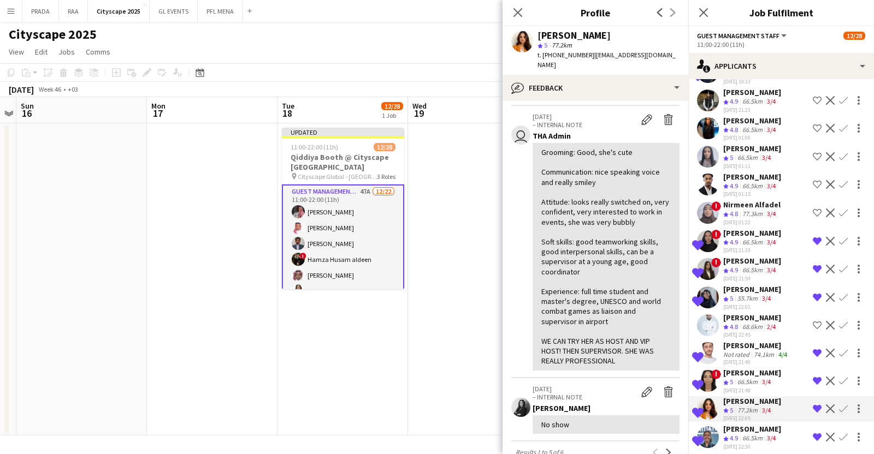
scroll to position [430, 0]
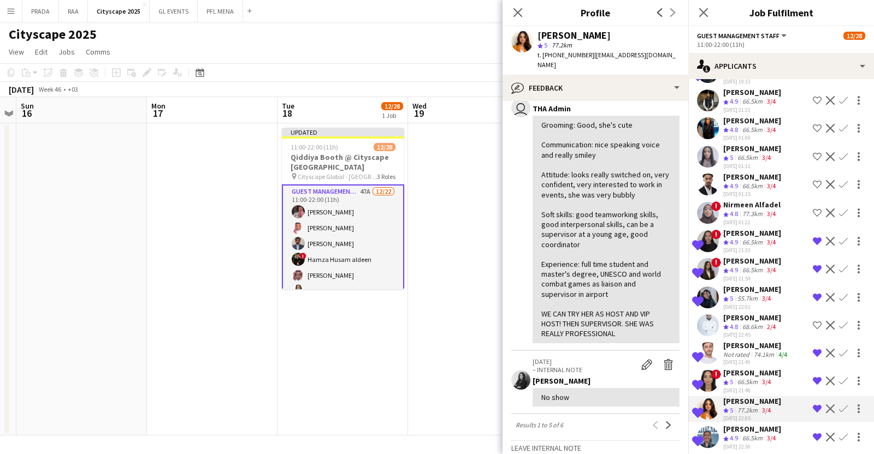
click at [813, 405] on app-icon "Remove crew from shortlist" at bounding box center [817, 409] width 9 height 9
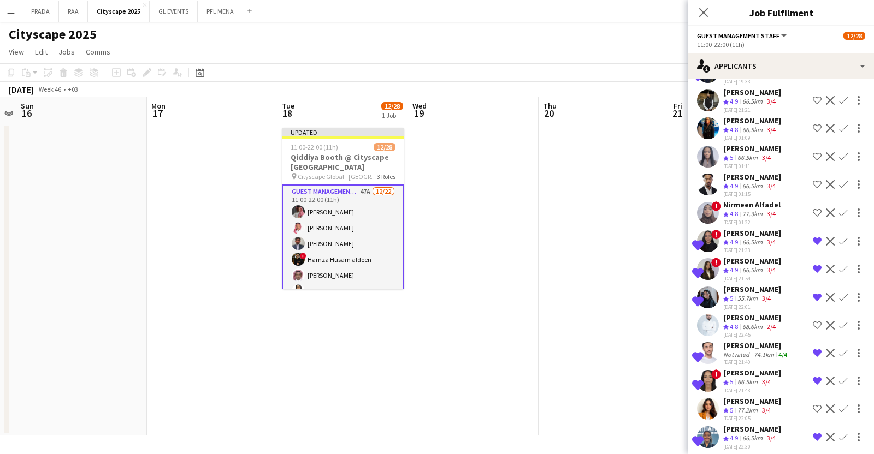
click at [576, 238] on app-date-cell at bounding box center [604, 279] width 131 height 312
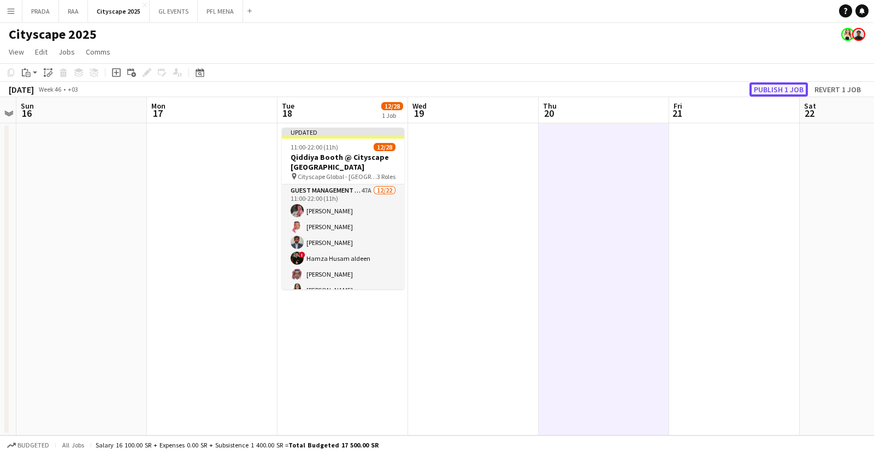
click at [791, 91] on button "Publish 1 job" at bounding box center [778, 89] width 58 height 14
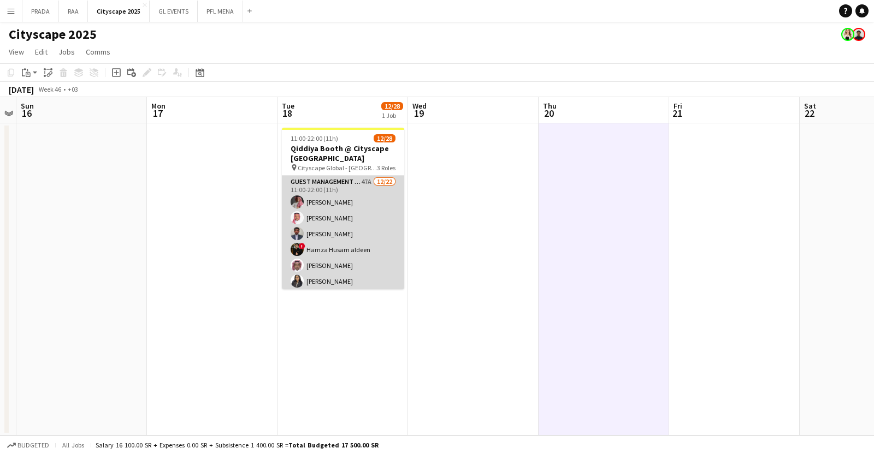
click at [382, 199] on app-card-role "Guest Management Staff 47A [DATE] 11:00-22:00 (11h) Ahmad Aldawsri [PERSON_NAME…" at bounding box center [343, 361] width 122 height 370
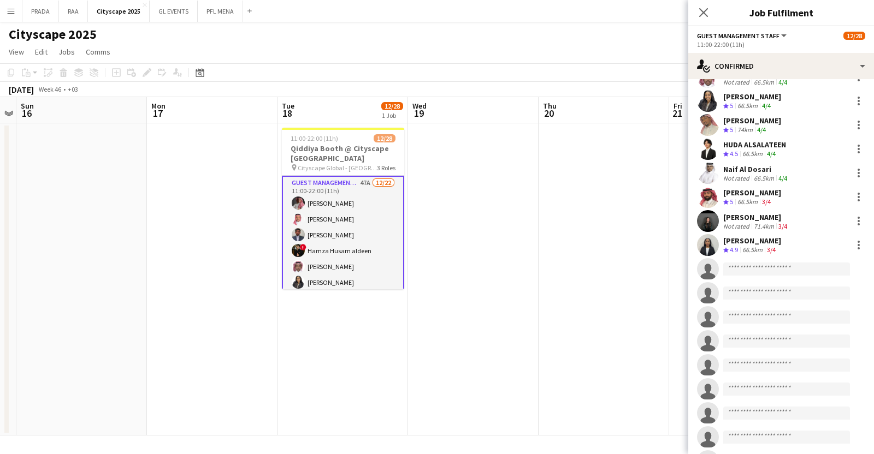
scroll to position [145, 0]
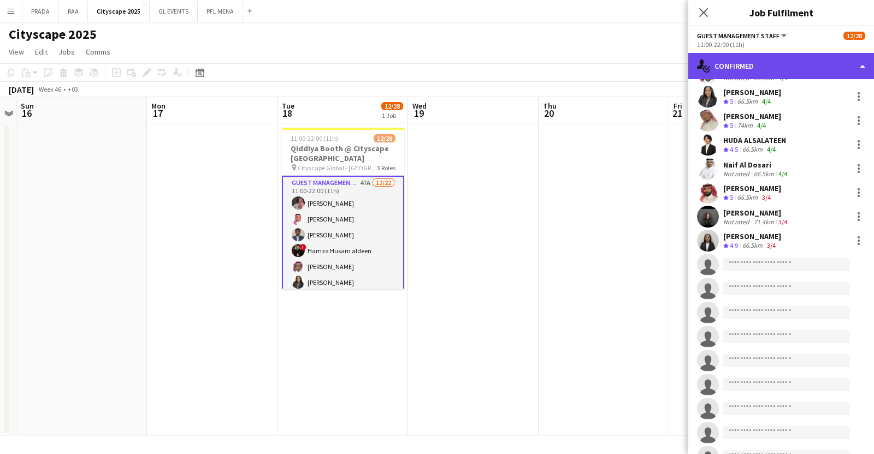
click at [749, 56] on div "single-neutral-actions-check-2 Confirmed" at bounding box center [781, 66] width 186 height 26
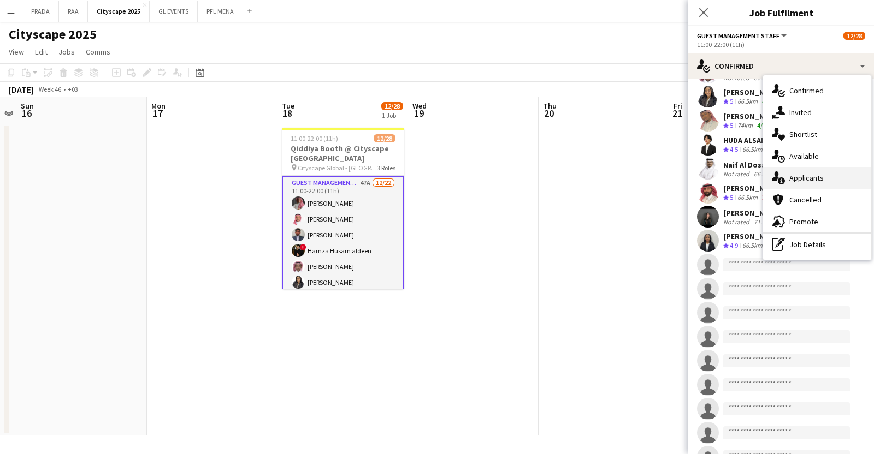
click at [810, 168] on div "single-neutral-actions-information Applicants" at bounding box center [817, 178] width 108 height 22
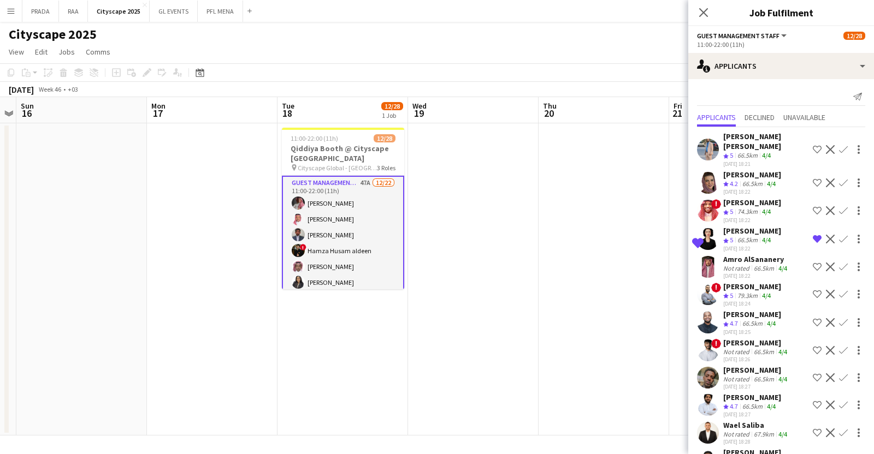
scroll to position [395, 0]
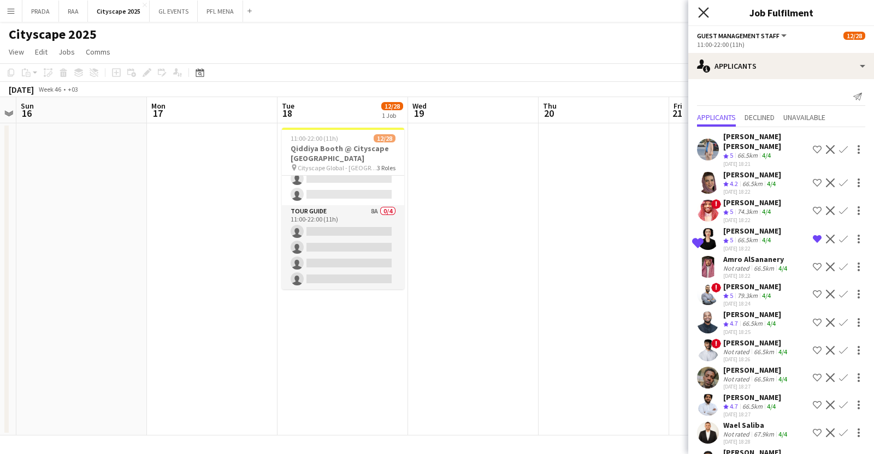
click at [704, 11] on icon at bounding box center [703, 12] width 10 height 10
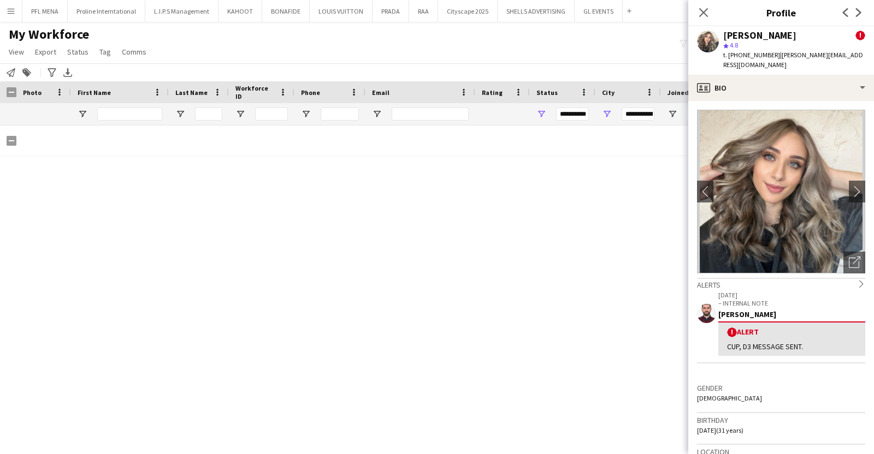
scroll to position [11121, 0]
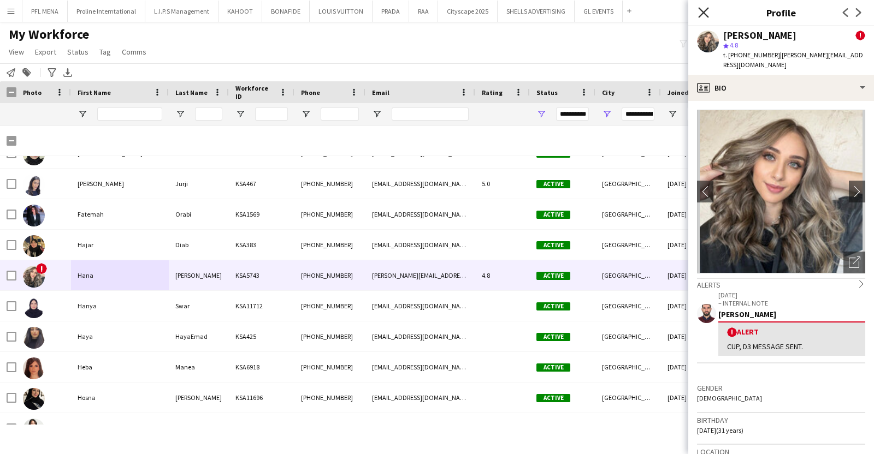
click at [705, 12] on icon "Close pop-in" at bounding box center [703, 12] width 10 height 10
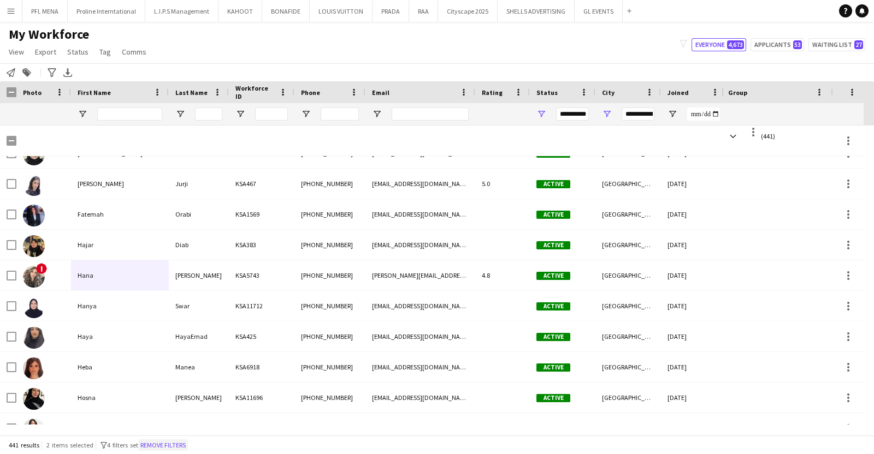
click at [187, 446] on button "Remove filters" at bounding box center [163, 446] width 50 height 12
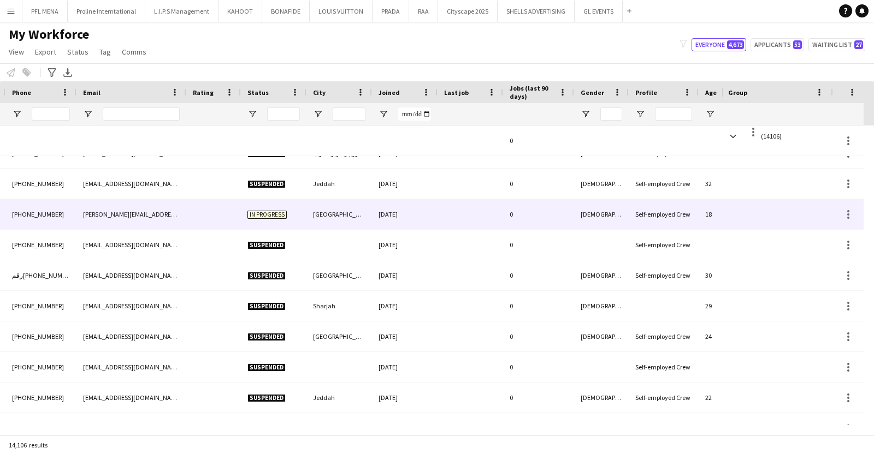
scroll to position [0, 0]
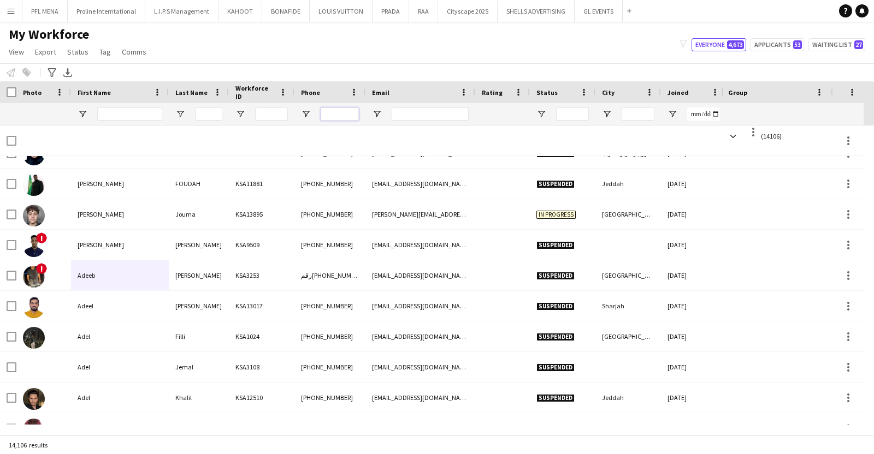
click at [334, 116] on input "Phone Filter Input" at bounding box center [340, 114] width 38 height 13
click at [407, 115] on input "Email Filter Input" at bounding box center [430, 114] width 77 height 13
paste input "**********"
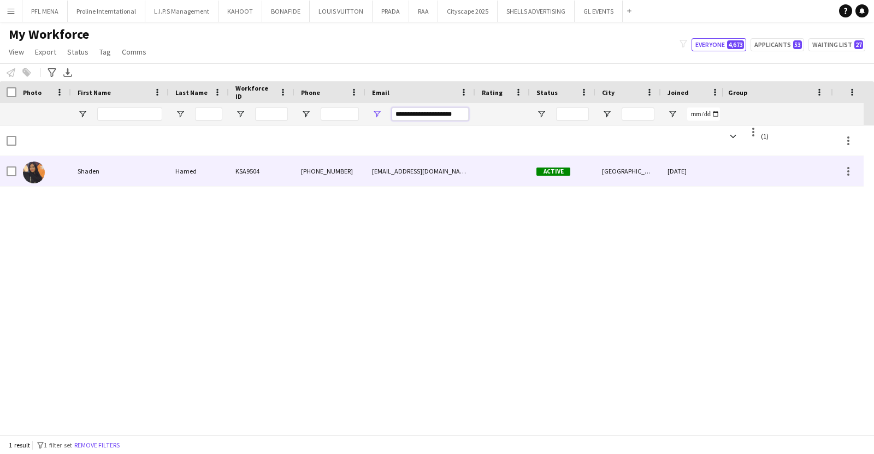
type input "**********"
click at [81, 167] on div "Shaden" at bounding box center [120, 171] width 98 height 30
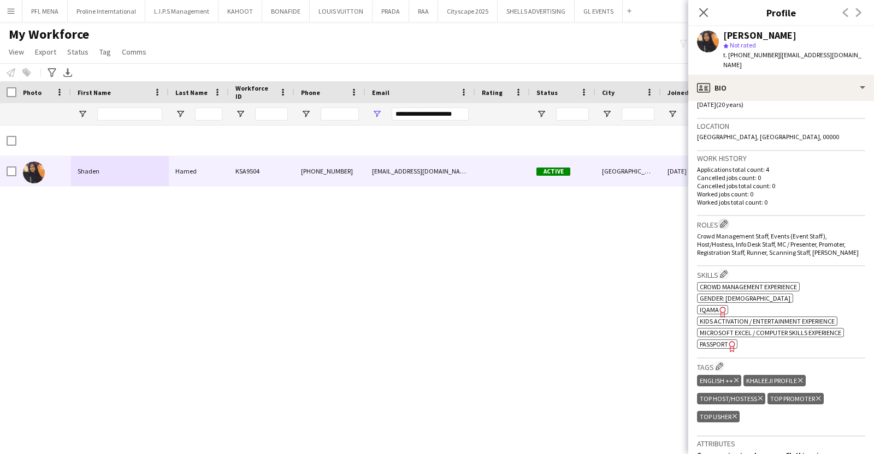
click at [724, 220] on app-icon "Edit crew company roles" at bounding box center [724, 224] width 8 height 8
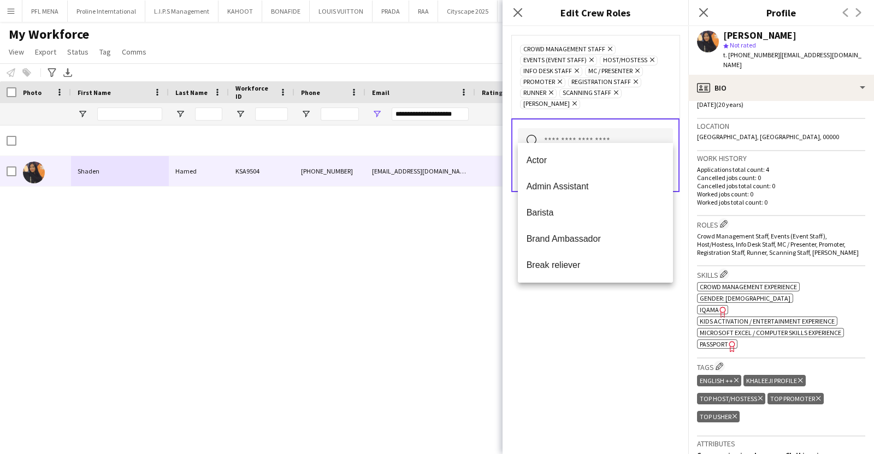
click at [629, 133] on input "text" at bounding box center [595, 141] width 155 height 27
click at [554, 233] on mat-option "Brand Ambassador" at bounding box center [596, 239] width 156 height 26
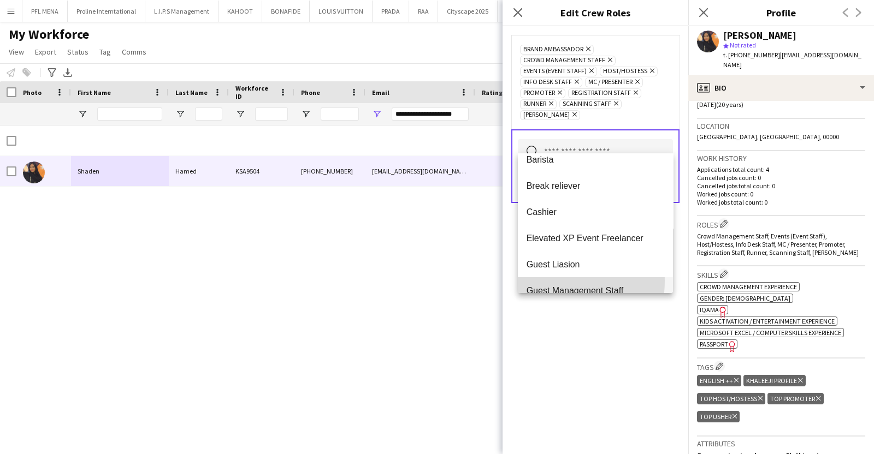
click at [536, 281] on mat-option "Guest Management Staff" at bounding box center [596, 290] width 156 height 26
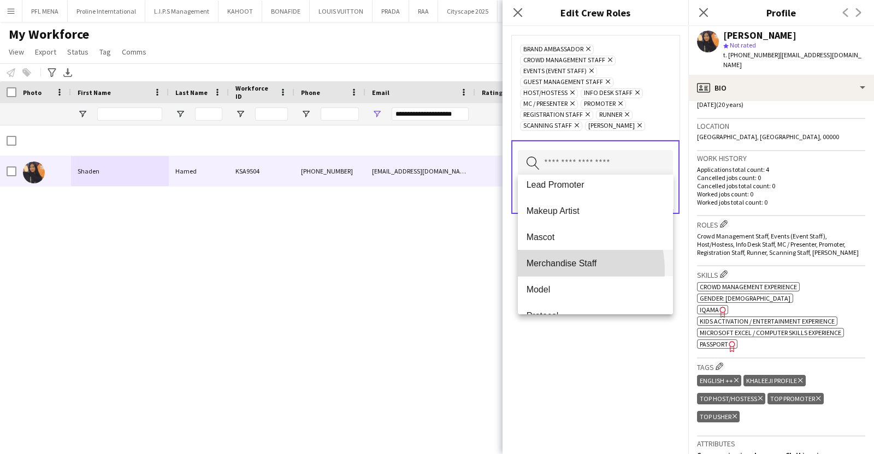
click at [549, 270] on mat-option "Merchandise Staff" at bounding box center [596, 263] width 156 height 26
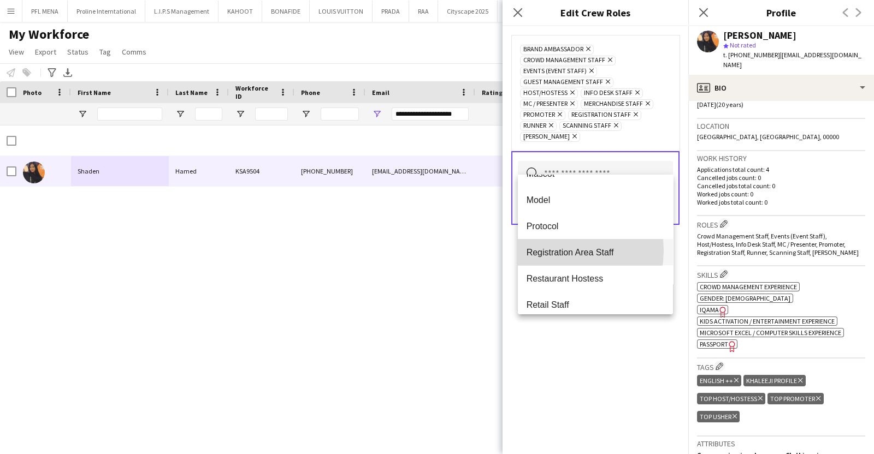
click at [565, 251] on span "Registration Area Staff" at bounding box center [596, 252] width 138 height 10
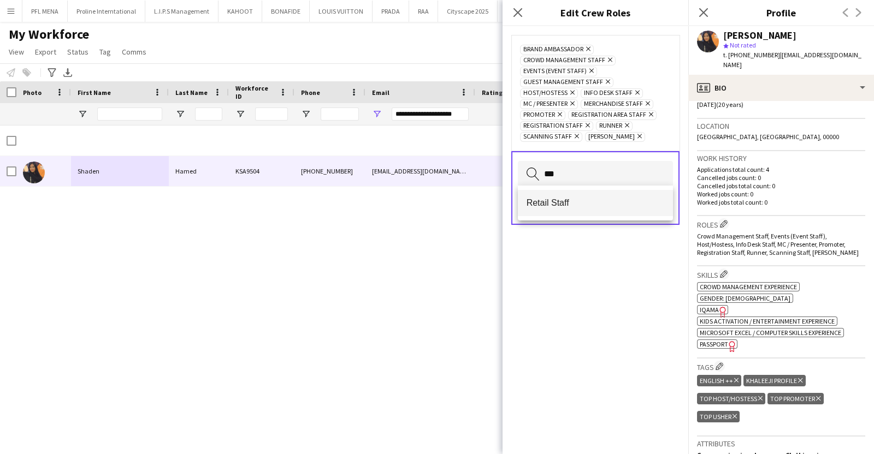
type input "***"
click at [561, 199] on span "Retail Staff" at bounding box center [596, 203] width 138 height 10
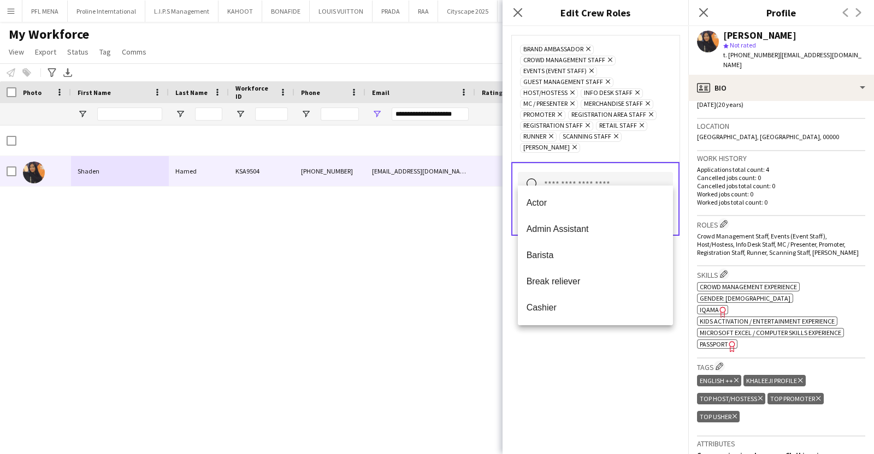
click at [568, 374] on div "Brand Ambassador Remove Crowd Management Staff Remove Events (Event Staff) Remo…" at bounding box center [596, 240] width 186 height 428
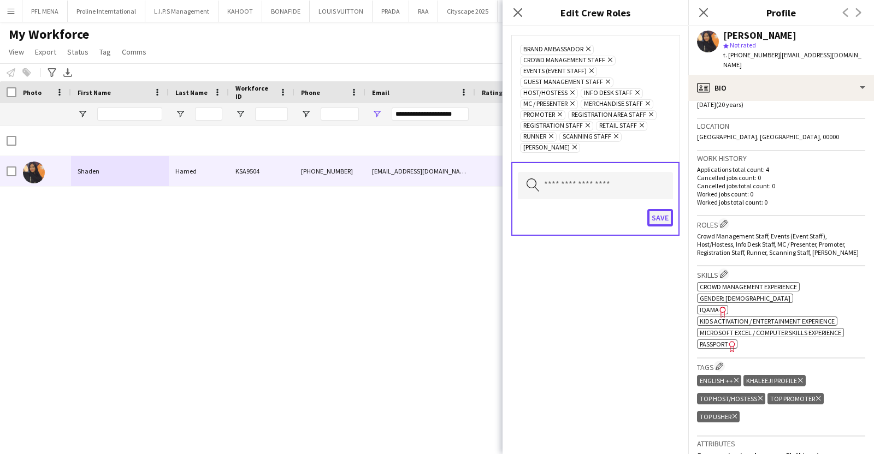
click at [662, 209] on button "Save" at bounding box center [660, 217] width 26 height 17
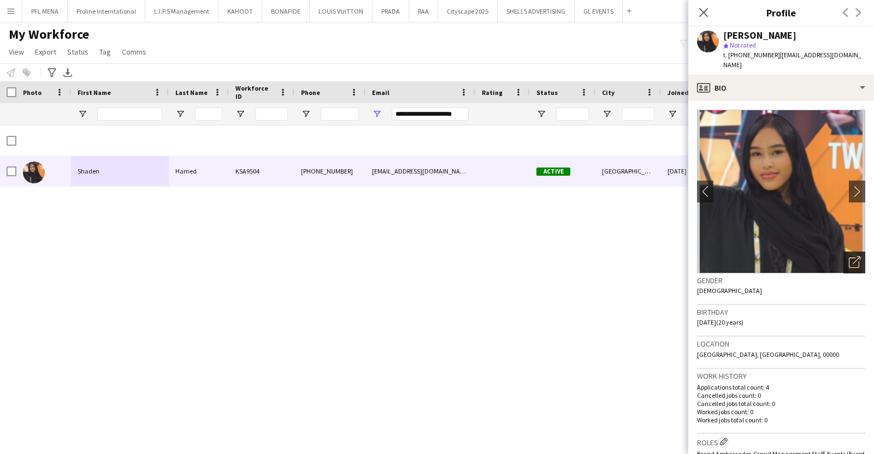
click at [843, 261] on div "Open photos pop-in" at bounding box center [854, 263] width 22 height 22
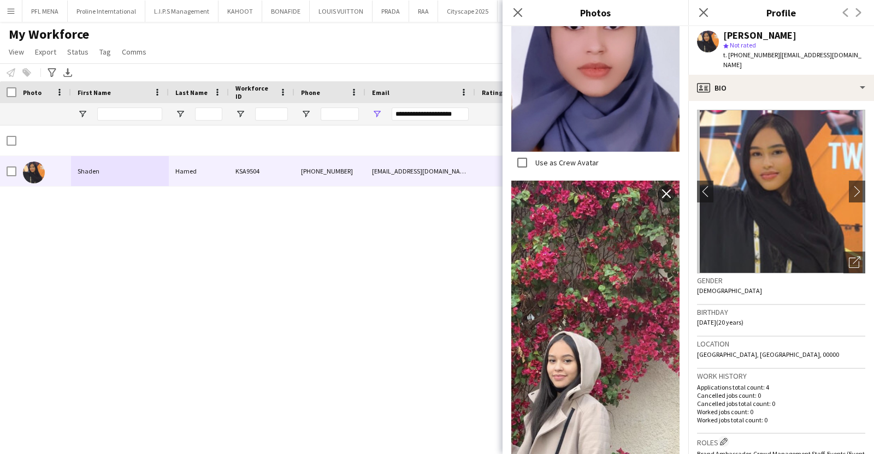
click at [844, 346] on div "Location Riyadh, Riyadh, 00000" at bounding box center [781, 353] width 168 height 32
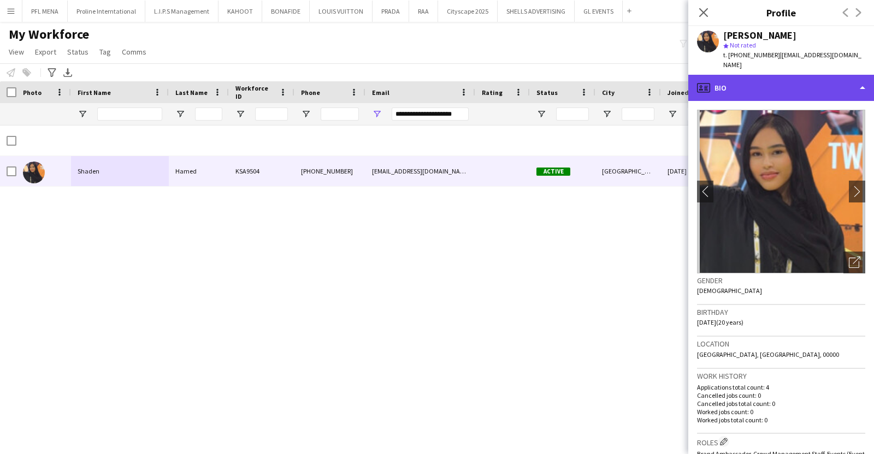
click at [782, 79] on div "profile Bio" at bounding box center [781, 88] width 186 height 26
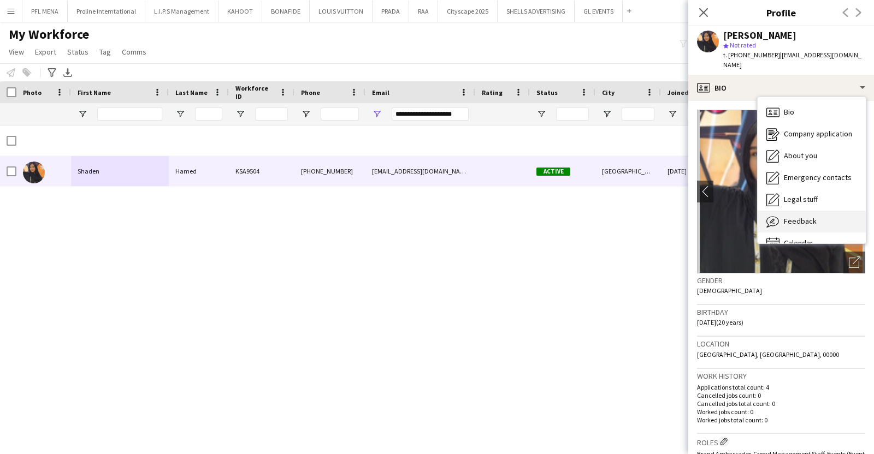
click at [785, 218] on div "Feedback Feedback" at bounding box center [812, 222] width 108 height 22
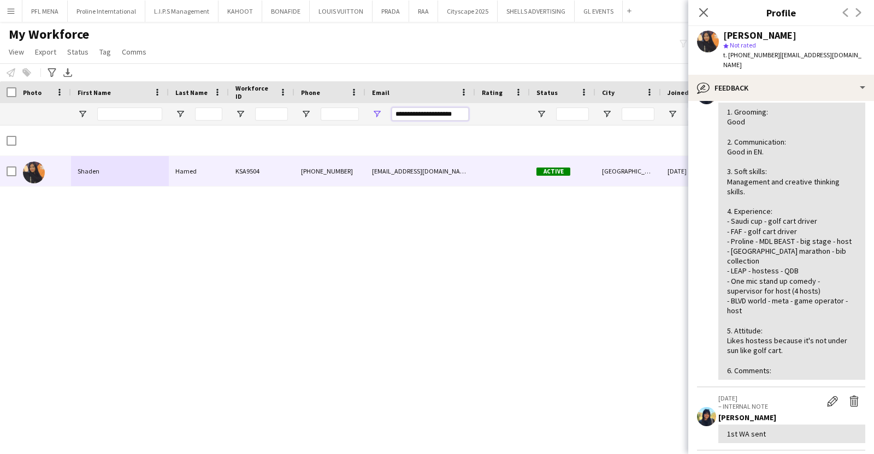
drag, startPoint x: 465, startPoint y: 114, endPoint x: 321, endPoint y: 127, distance: 144.8
click at [321, 127] on div "Workforce Details Rating Status City 0 0" at bounding box center [437, 258] width 874 height 354
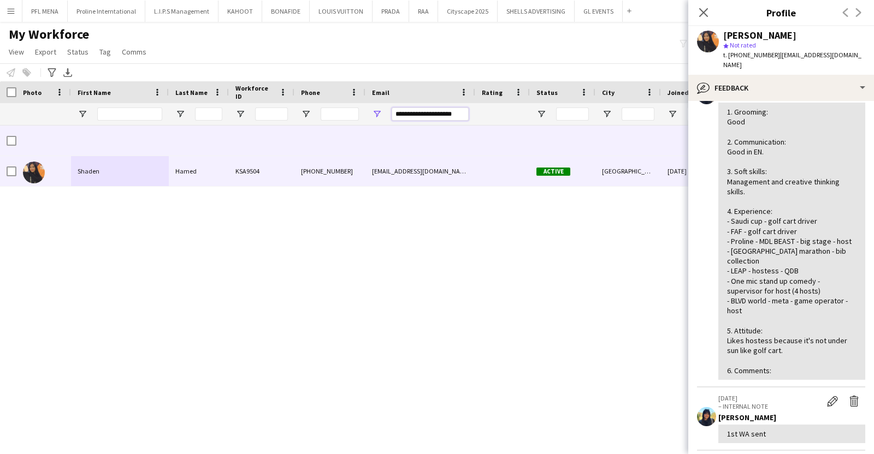
paste input "Email Filter Input"
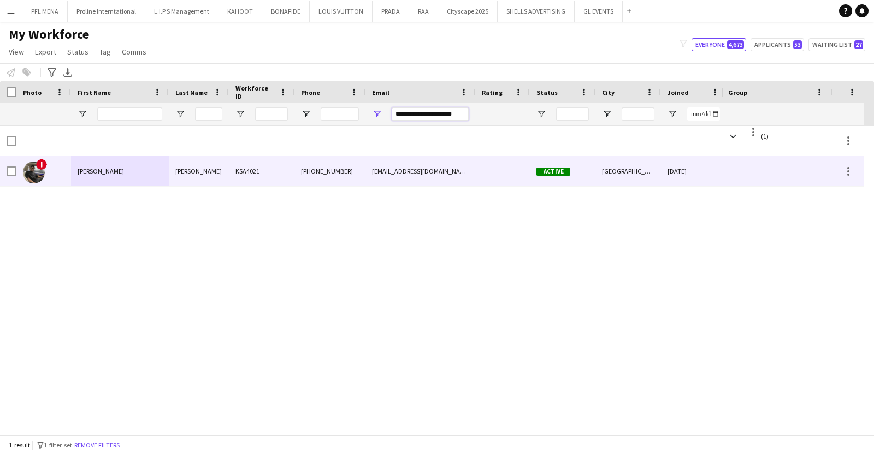
type input "**********"
click at [193, 168] on div "Awad" at bounding box center [199, 171] width 60 height 30
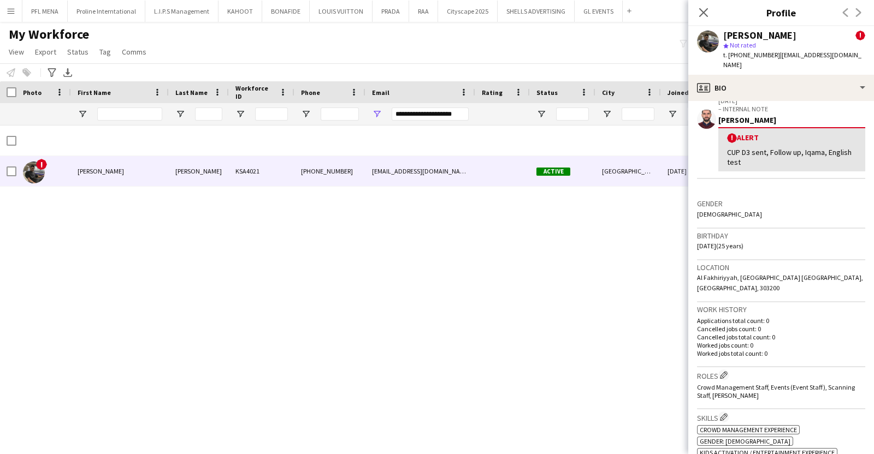
scroll to position [195, 0]
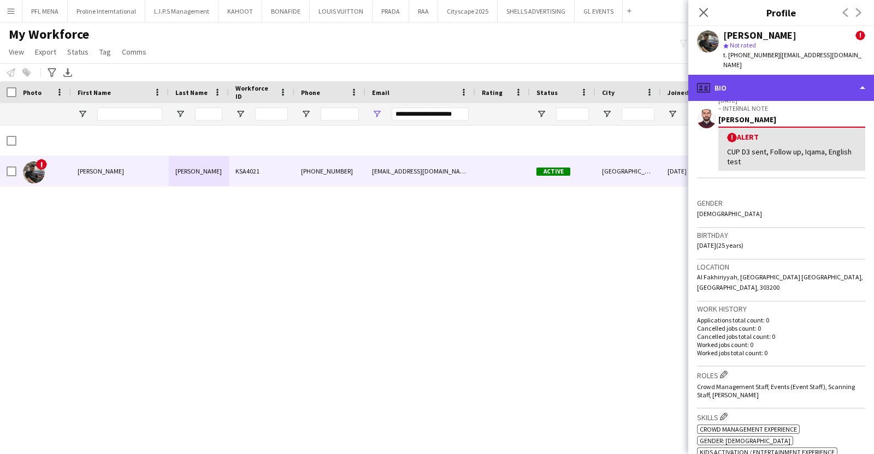
click at [806, 75] on div "profile Bio" at bounding box center [781, 88] width 186 height 26
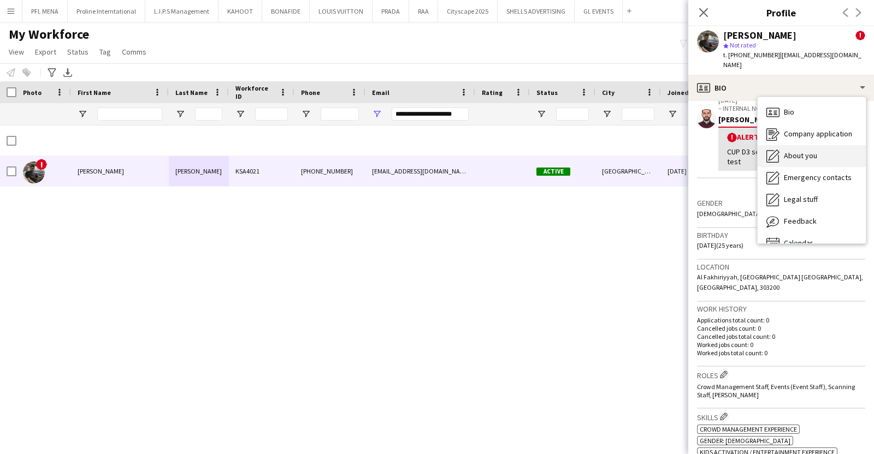
click at [813, 151] on span "About you" at bounding box center [800, 156] width 33 height 10
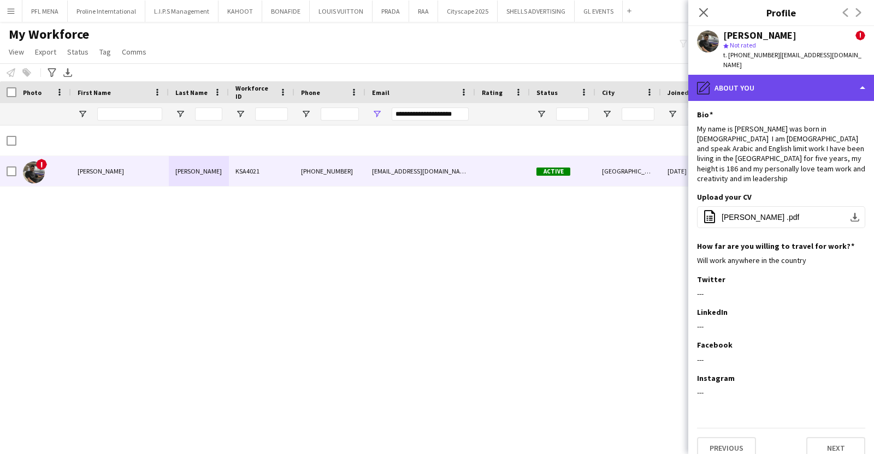
click at [813, 75] on div "pencil4 About you" at bounding box center [781, 88] width 186 height 26
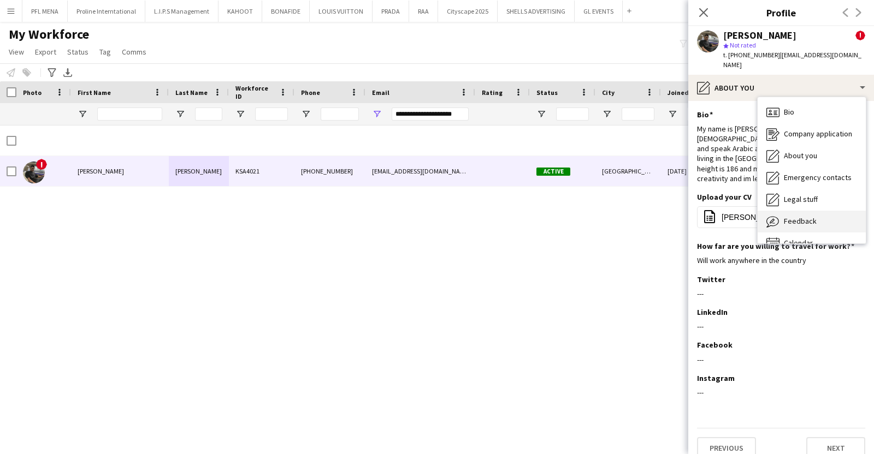
click at [811, 211] on div "Feedback Feedback" at bounding box center [812, 222] width 108 height 22
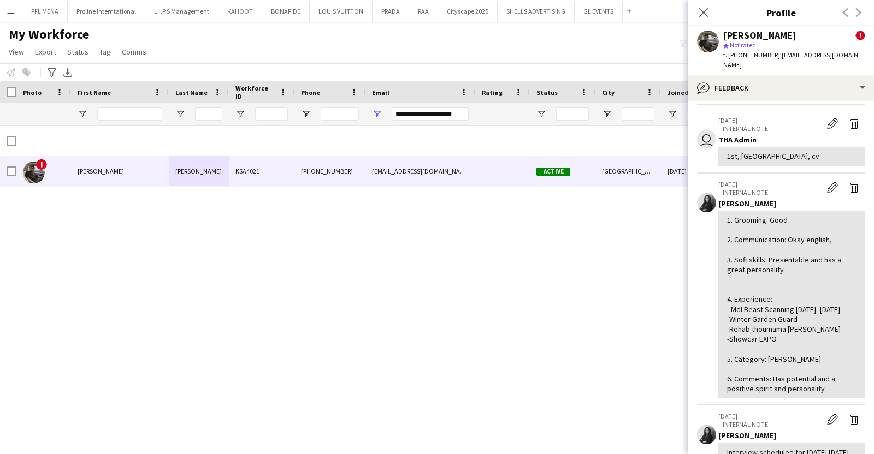
scroll to position [0, 0]
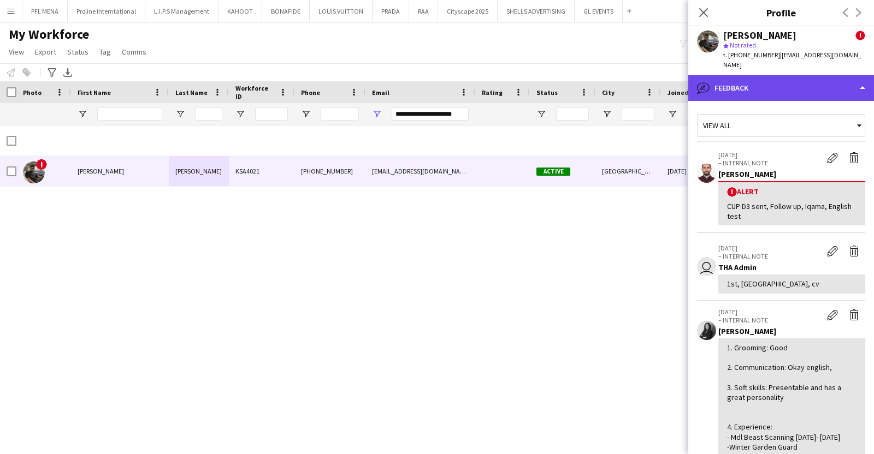
click at [797, 91] on div "bubble-pencil Feedback" at bounding box center [781, 88] width 186 height 26
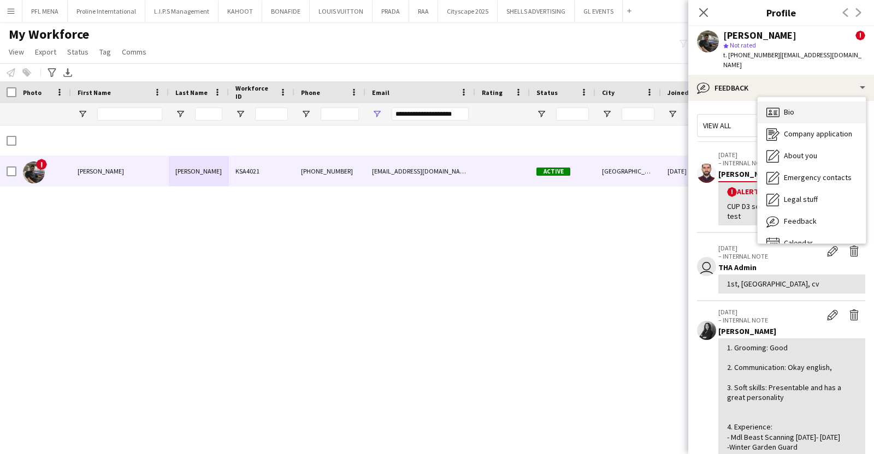
click at [789, 107] on span "Bio" at bounding box center [789, 112] width 10 height 10
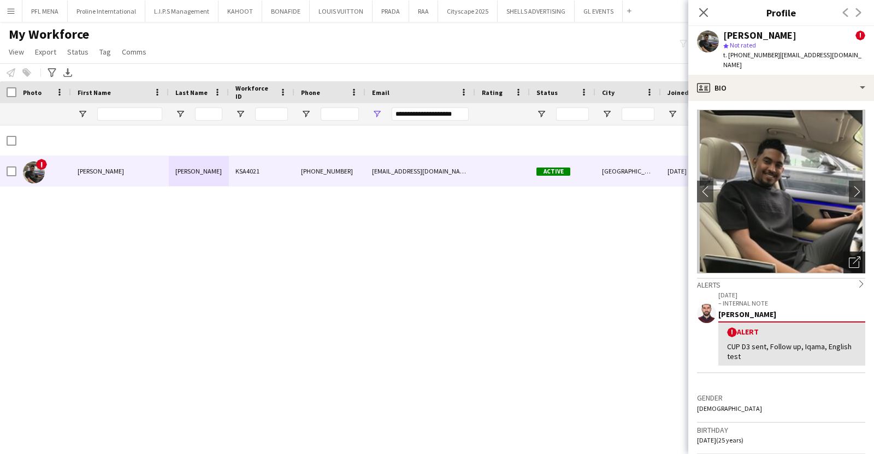
click at [843, 252] on div "Open photos pop-in" at bounding box center [854, 263] width 22 height 22
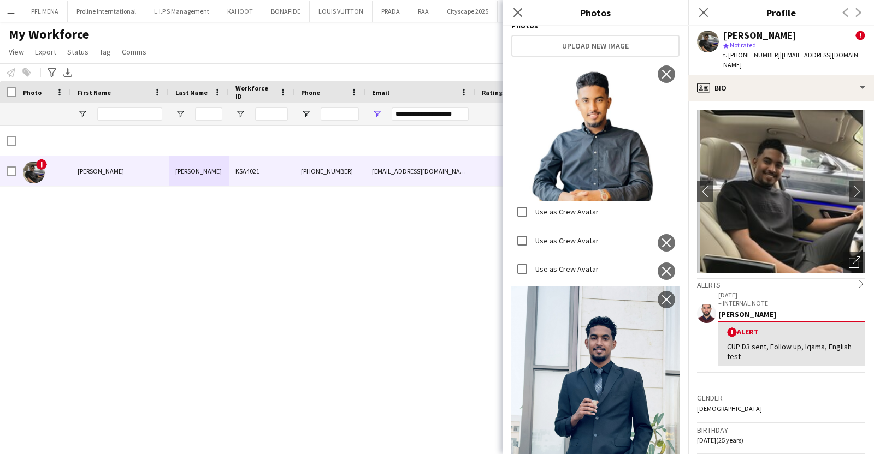
scroll to position [203, 0]
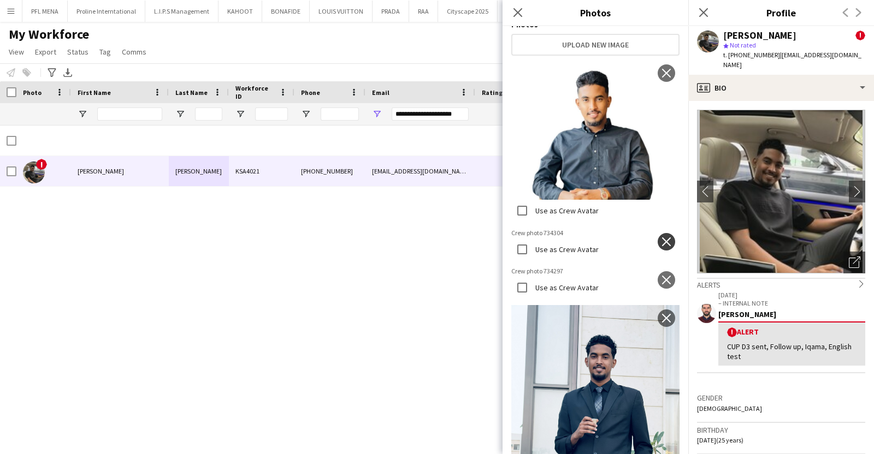
click at [661, 238] on app-icon "close" at bounding box center [666, 242] width 11 height 9
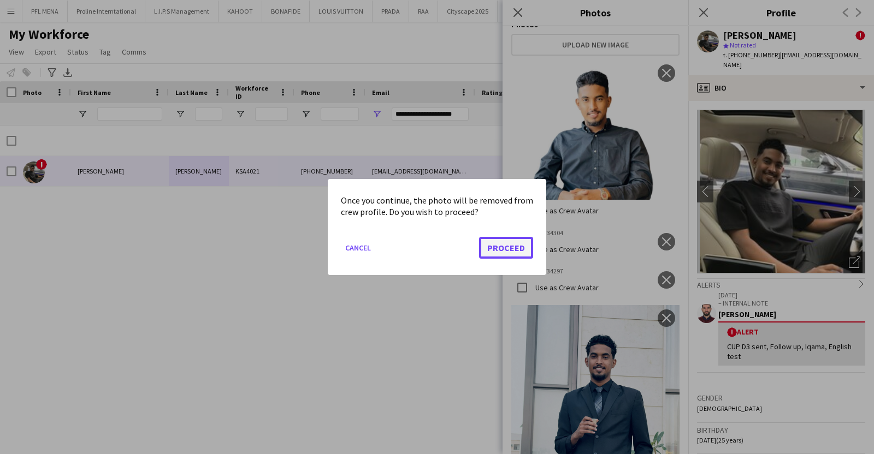
click at [500, 247] on button "Proceed" at bounding box center [506, 248] width 54 height 22
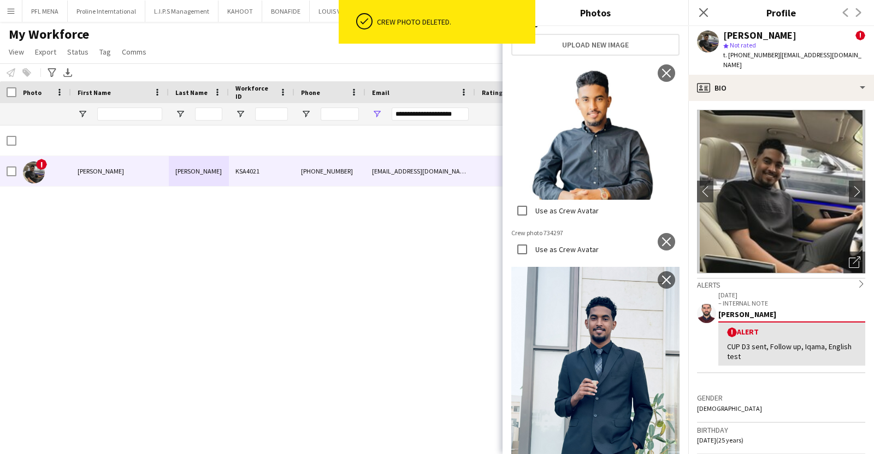
scroll to position [295, 0]
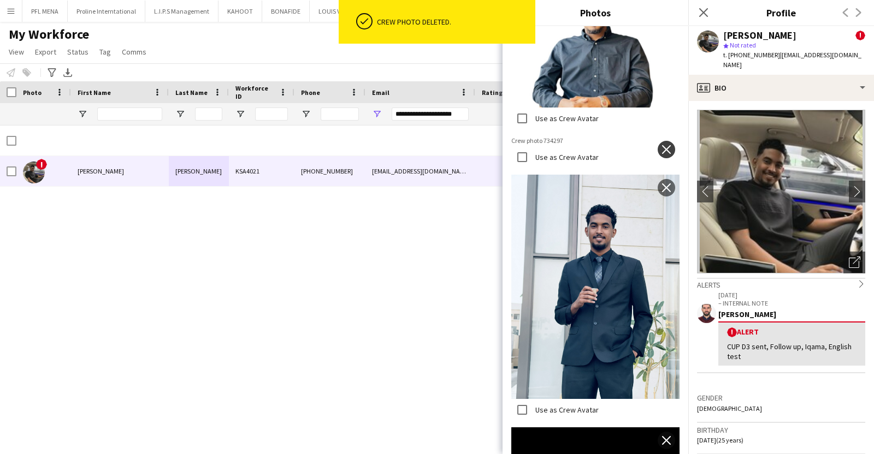
click at [658, 141] on button "close" at bounding box center [666, 149] width 17 height 17
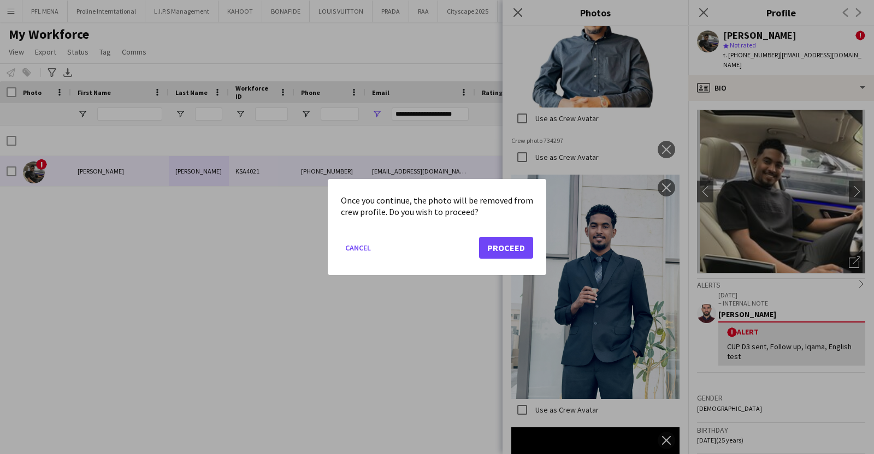
click at [504, 263] on mat-dialog-actions "Cancel Proceed" at bounding box center [437, 252] width 192 height 46
click at [510, 250] on button "Proceed" at bounding box center [506, 248] width 54 height 22
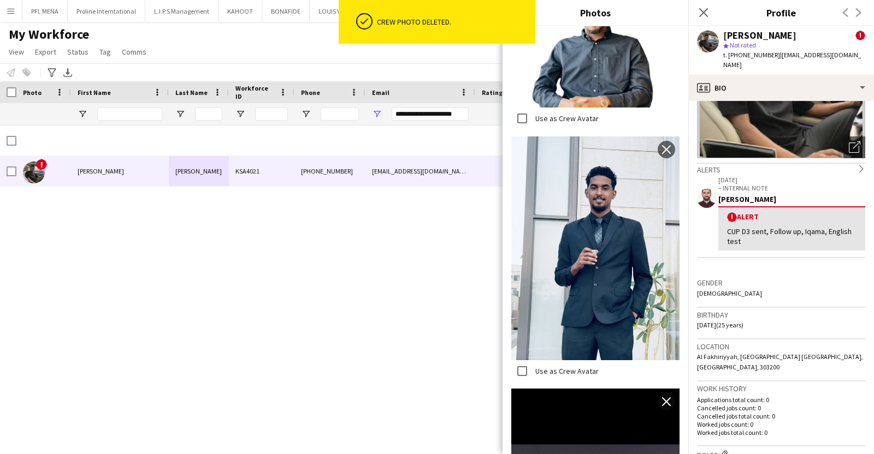
scroll to position [119, 0]
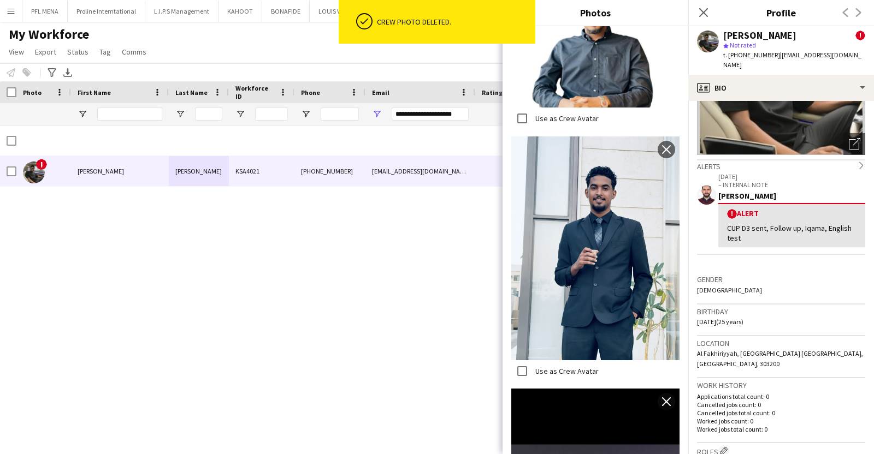
click at [729, 350] on span "Al Fakhiriyyah, Riyadh Saudi Arabia, Riyadh, 303200" at bounding box center [780, 359] width 166 height 18
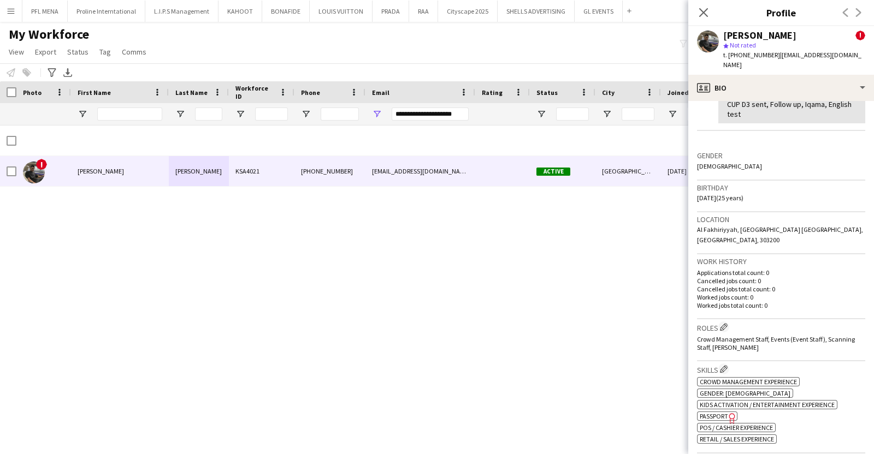
scroll to position [255, 0]
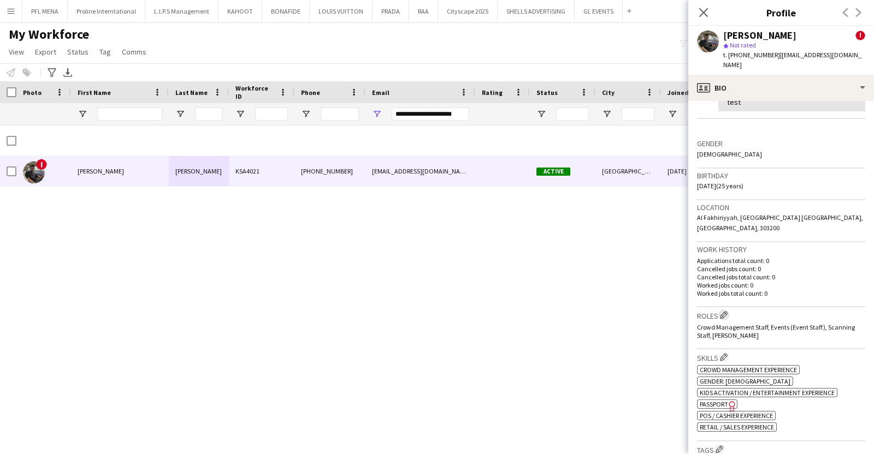
click at [728, 311] on app-icon "Edit crew company roles" at bounding box center [724, 315] width 8 height 8
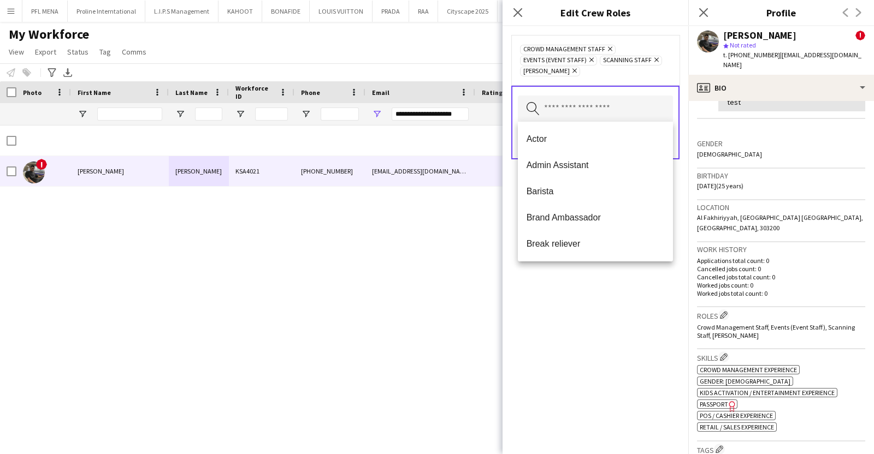
click at [606, 107] on input "text" at bounding box center [595, 109] width 155 height 27
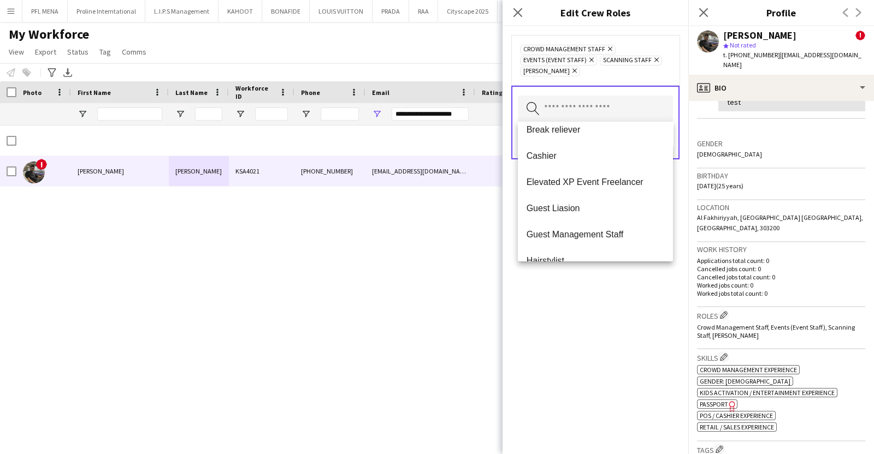
scroll to position [114, 0]
click at [563, 237] on span "Guest Management Staff" at bounding box center [596, 234] width 138 height 10
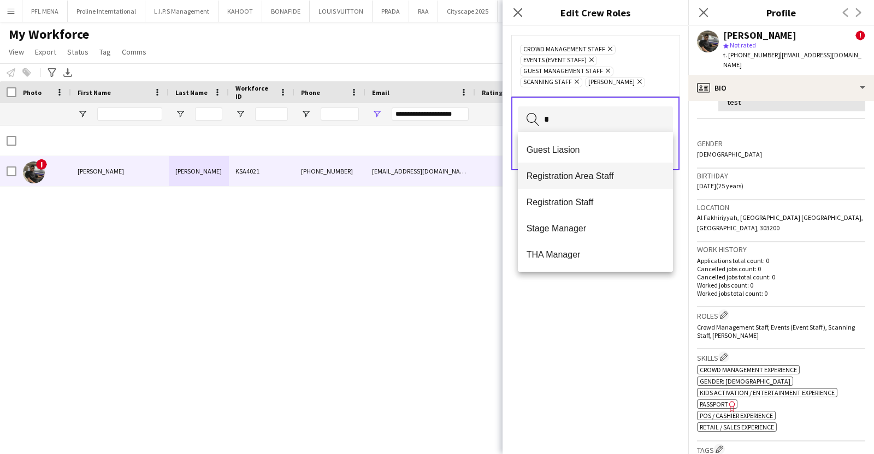
type input "*"
click at [576, 168] on mat-option "Registration Area Staff" at bounding box center [596, 176] width 156 height 26
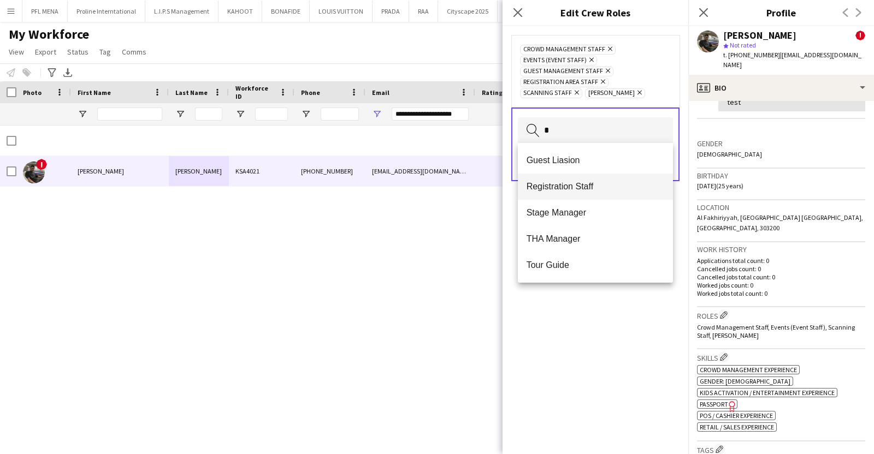
type input "*"
click at [557, 185] on span "Registration Staff" at bounding box center [596, 186] width 138 height 10
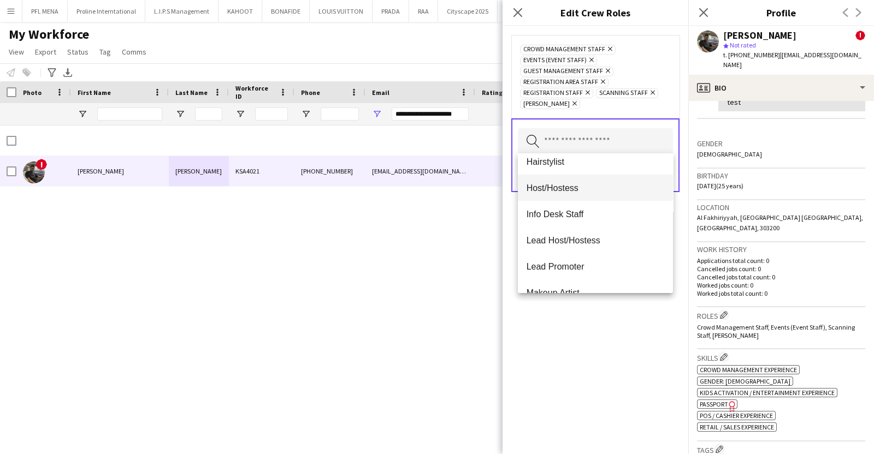
scroll to position [220, 0]
click at [568, 188] on span "Host/Hostess" at bounding box center [596, 187] width 138 height 10
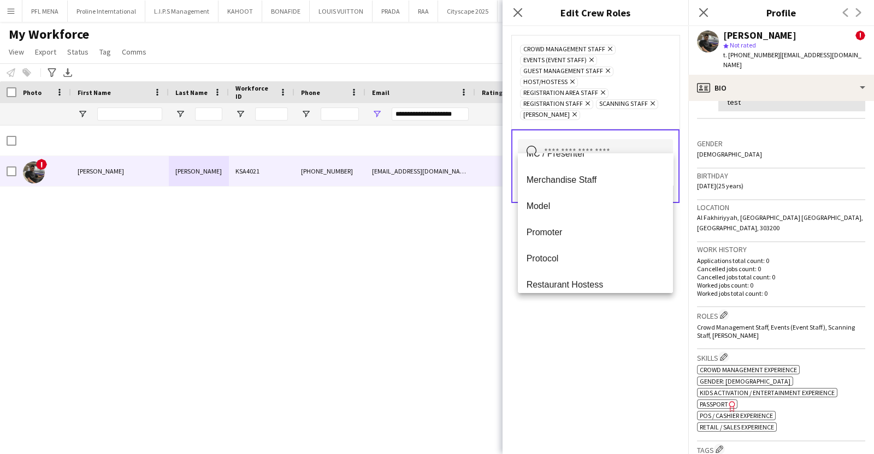
scroll to position [386, 0]
click at [574, 175] on span "Merchandise Staff" at bounding box center [596, 179] width 138 height 10
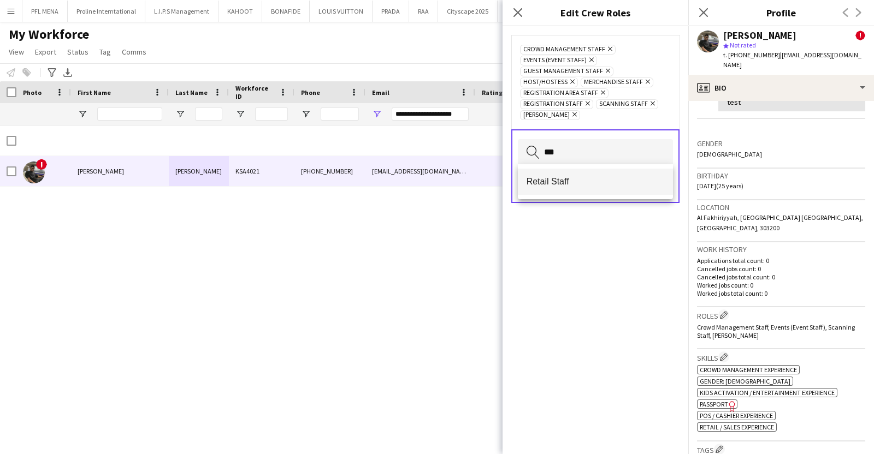
type input "***"
click at [572, 176] on span "Retail Staff" at bounding box center [596, 181] width 138 height 10
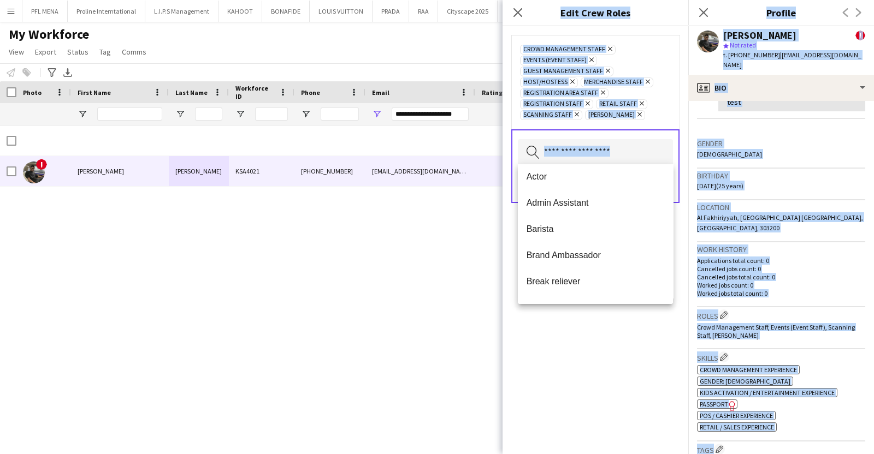
scroll to position [0, 0]
drag, startPoint x: 596, startPoint y: 367, endPoint x: 653, endPoint y: 187, distance: 188.3
click at [653, 187] on body "Menu Boards Boards Boards All jobs Status Workforce Workforce My Workforce Recr…" at bounding box center [437, 227] width 874 height 454
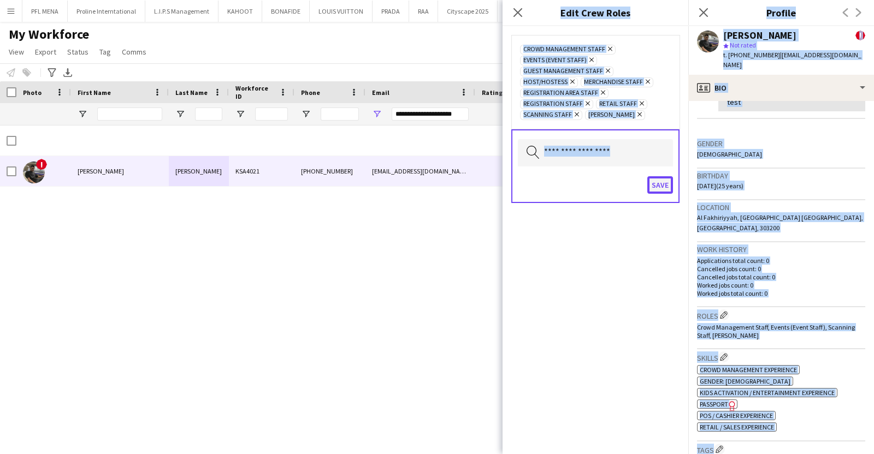
click at [664, 184] on button "Save" at bounding box center [660, 184] width 26 height 17
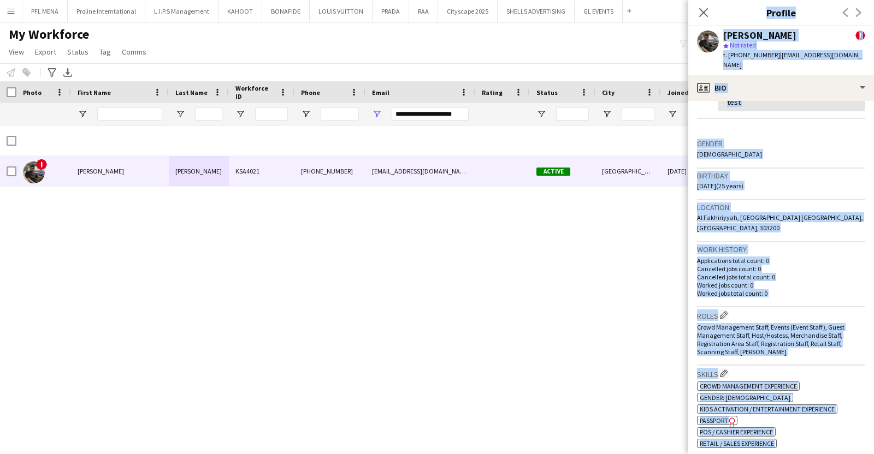
click at [787, 257] on p "Applications total count: 0" at bounding box center [781, 261] width 168 height 8
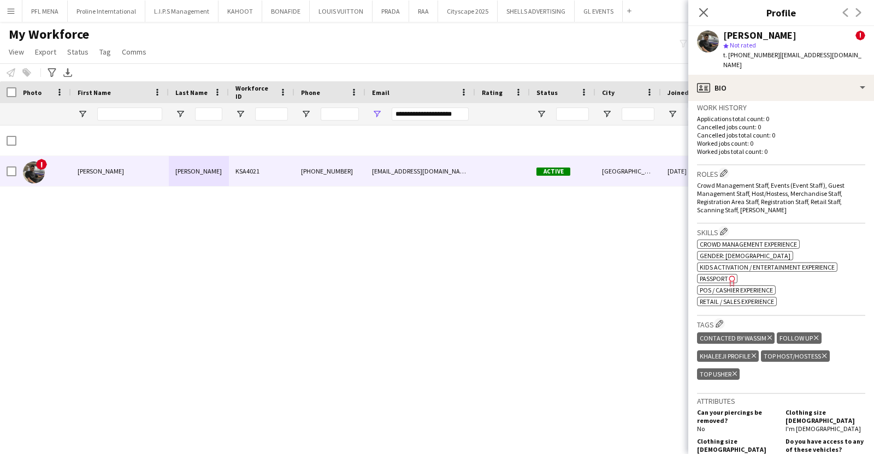
scroll to position [399, 0]
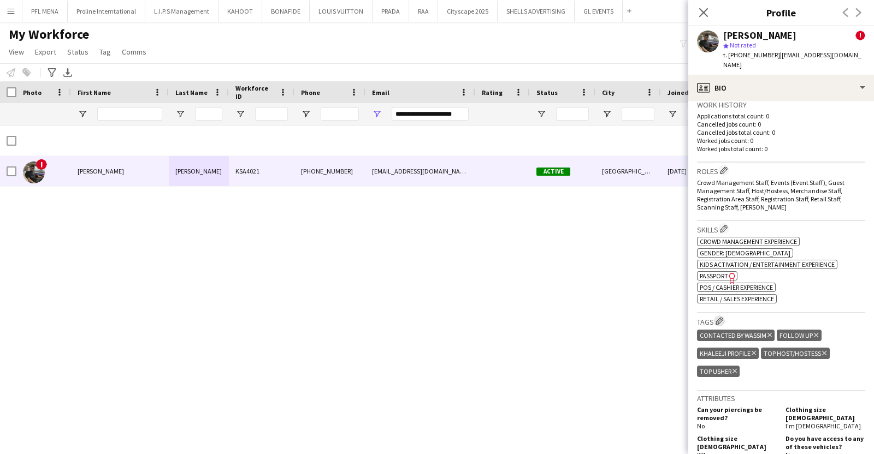
click at [721, 317] on app-icon "Edit crew company tags" at bounding box center [720, 321] width 8 height 8
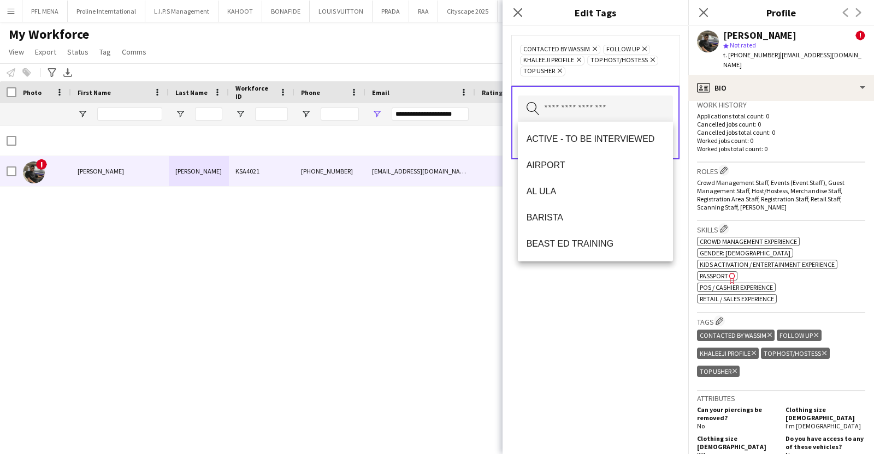
click at [587, 110] on input "text" at bounding box center [595, 109] width 155 height 27
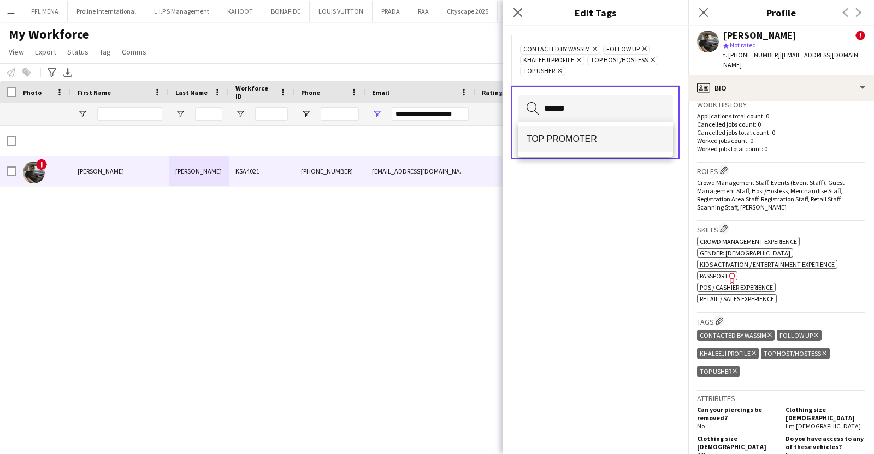
type input "******"
click at [566, 146] on mat-option "TOP PROMOTER" at bounding box center [596, 139] width 156 height 26
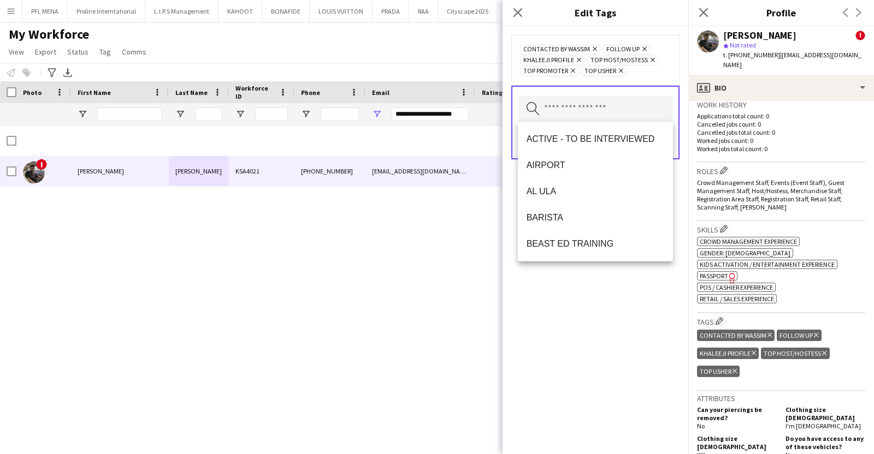
click at [603, 289] on div "CONTACTED BY WASSIM Remove FOLLOW UP Remove KHALEEJI PROFILE Remove TOP HOST/HO…" at bounding box center [596, 240] width 186 height 428
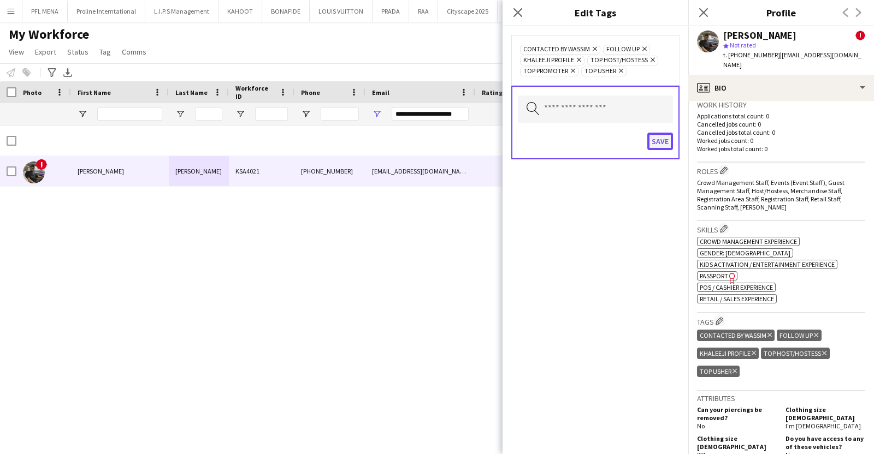
click at [664, 136] on button "Save" at bounding box center [660, 141] width 26 height 17
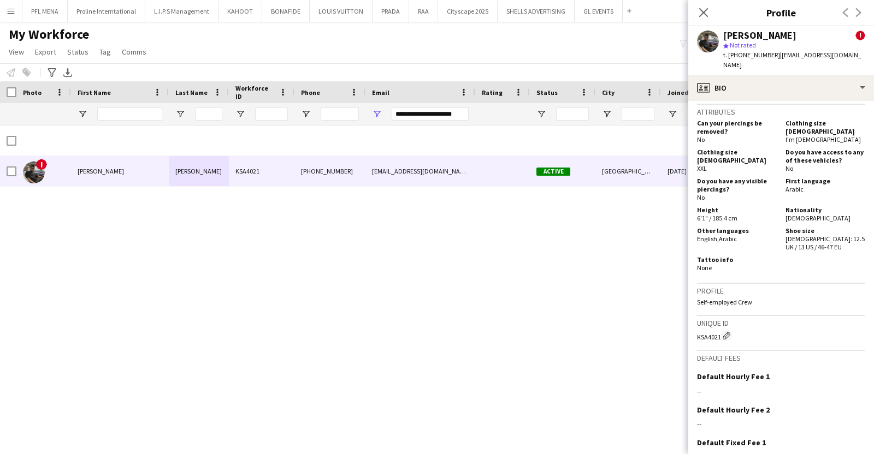
scroll to position [755, 0]
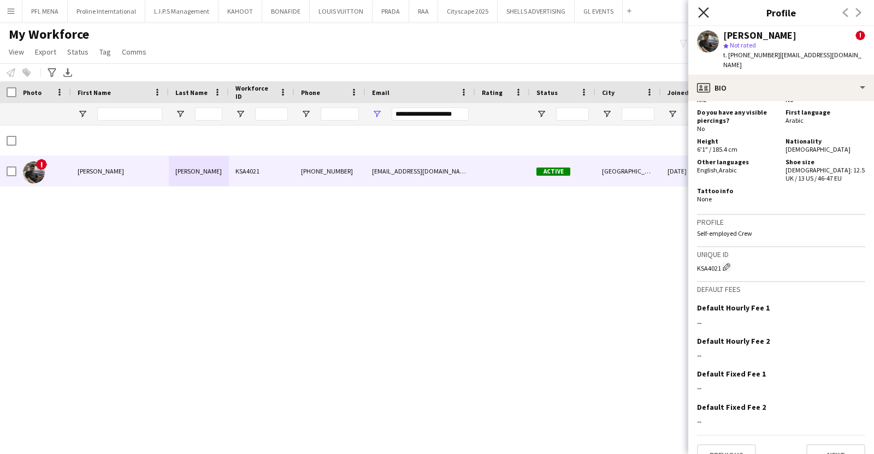
click at [699, 14] on icon "Close pop-in" at bounding box center [703, 12] width 10 height 10
